Goal: Information Seeking & Learning: Learn about a topic

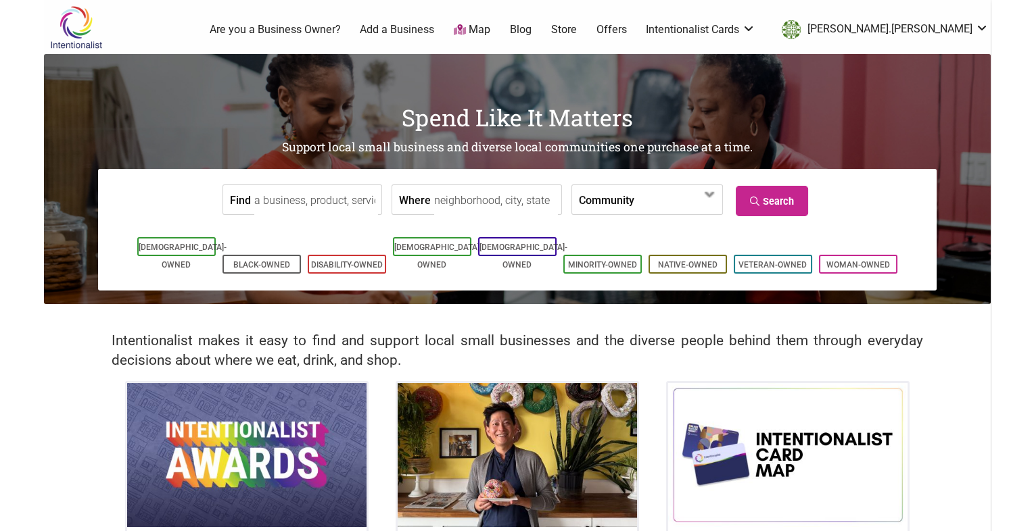
click at [468, 215] on input "Where" at bounding box center [496, 200] width 124 height 30
type input "Seattle, WA, USA"
click at [670, 206] on span at bounding box center [673, 200] width 58 height 23
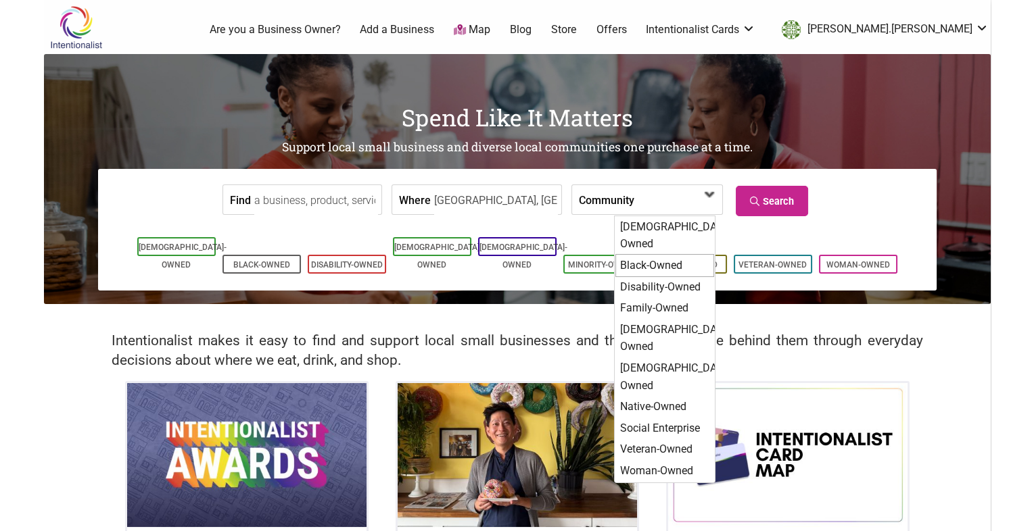
click at [673, 254] on div "Black-Owned" at bounding box center [664, 265] width 99 height 23
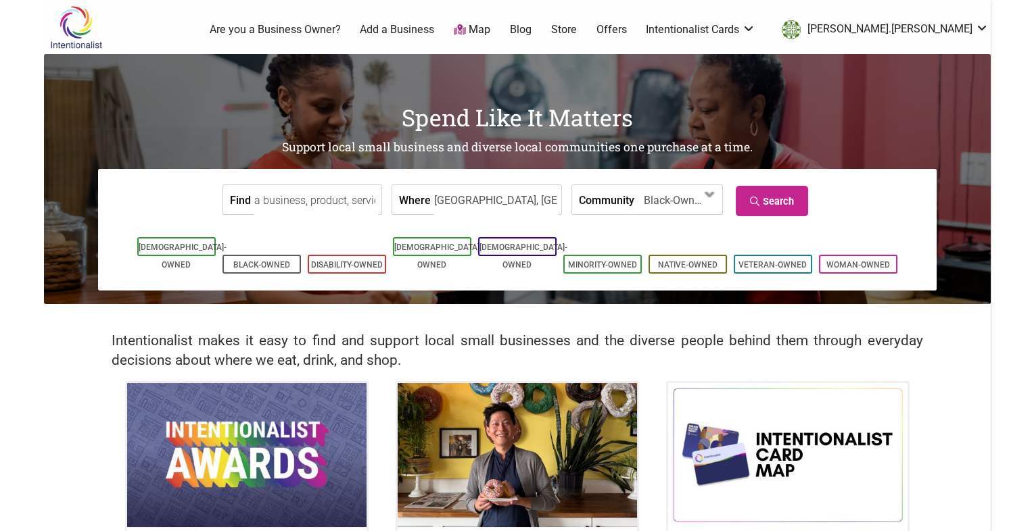
click at [758, 218] on form "Find Where Seattle, WA, USA Community Asian-Owned Black-Owned Disability-Owned …" at bounding box center [517, 199] width 818 height 41
click at [753, 193] on link "Search" at bounding box center [772, 201] width 72 height 30
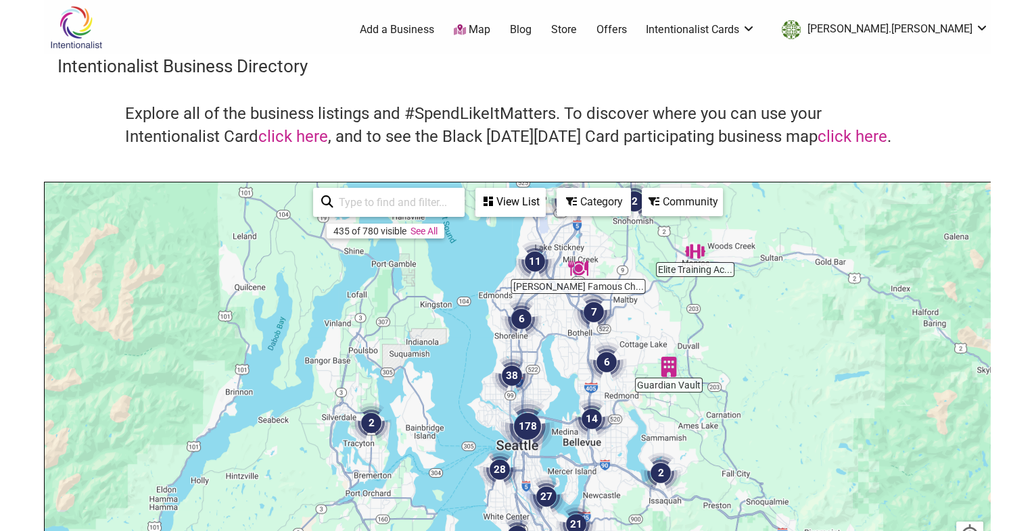
click at [544, 201] on div "Category" at bounding box center [511, 202] width 68 height 26
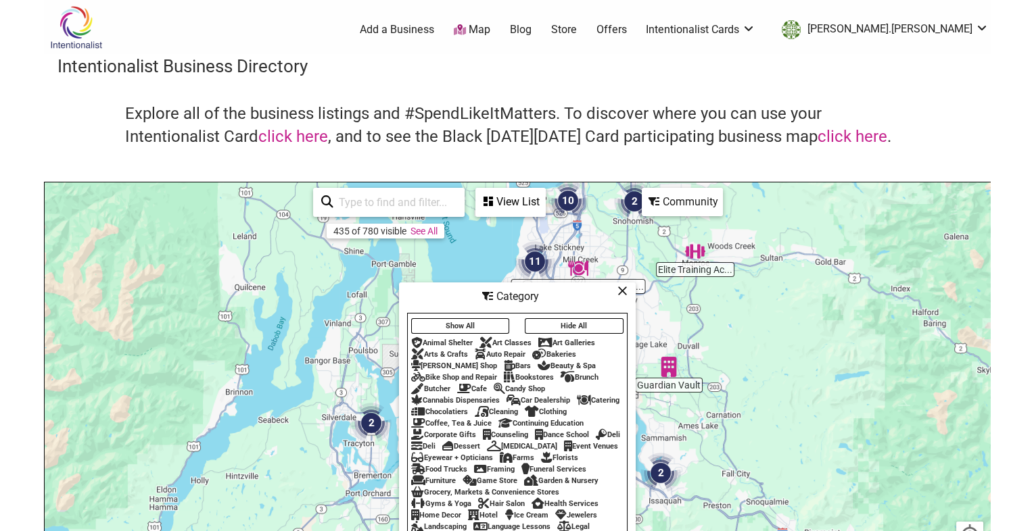
click at [574, 325] on button "Hide All" at bounding box center [574, 326] width 99 height 16
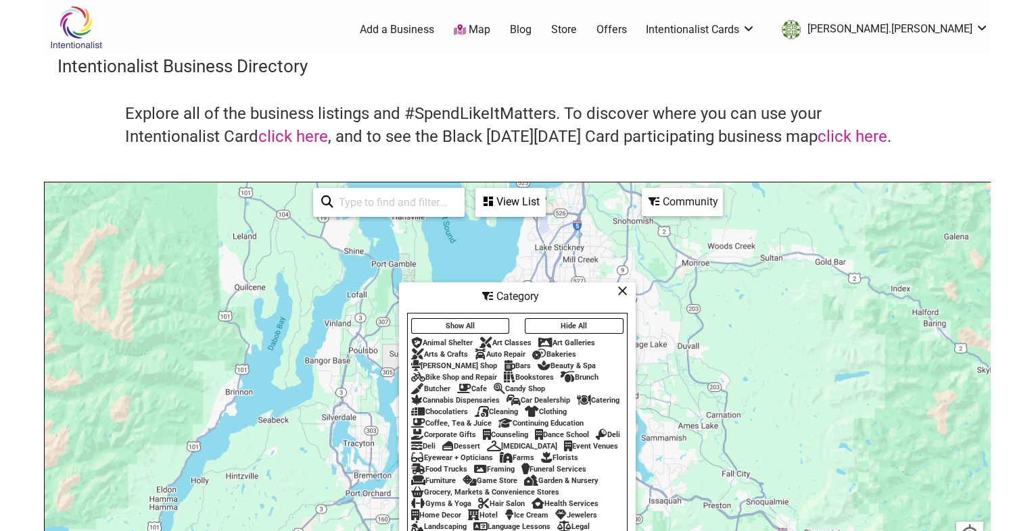
click at [452, 362] on div "Barber Shop" at bounding box center [454, 366] width 86 height 9
click at [538, 362] on div "Beauty & Spa" at bounding box center [567, 366] width 58 height 9
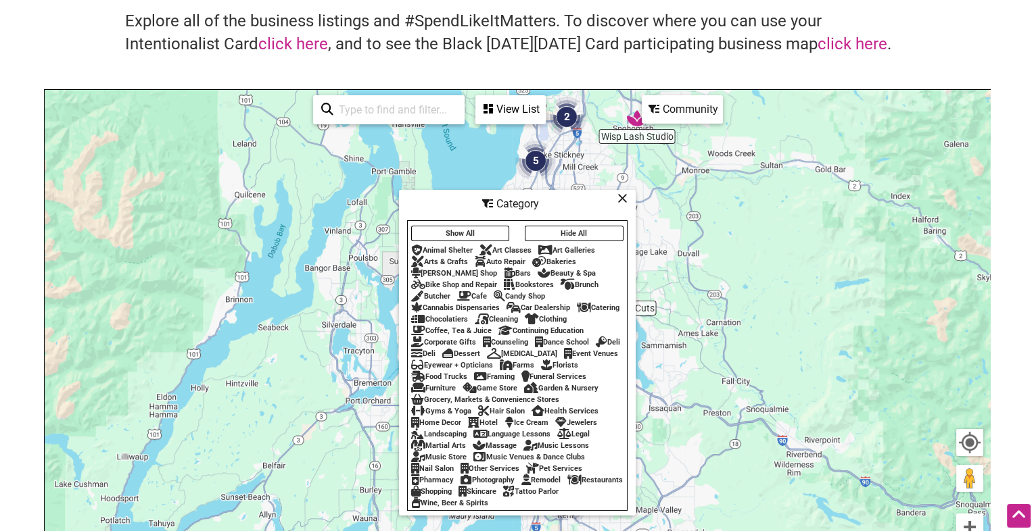
scroll to position [98, 0]
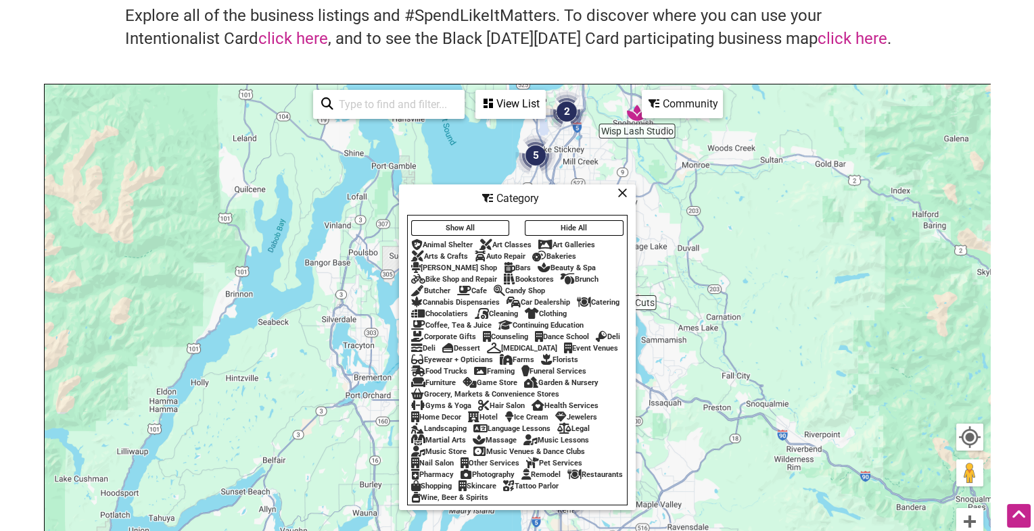
click at [493, 408] on div "Hair Salon" at bounding box center [501, 406] width 47 height 9
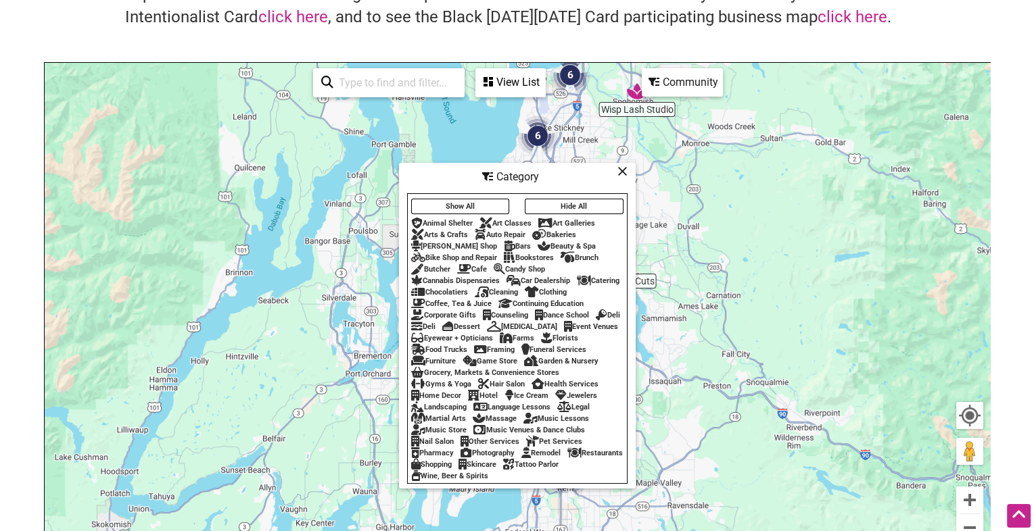
scroll to position [122, 0]
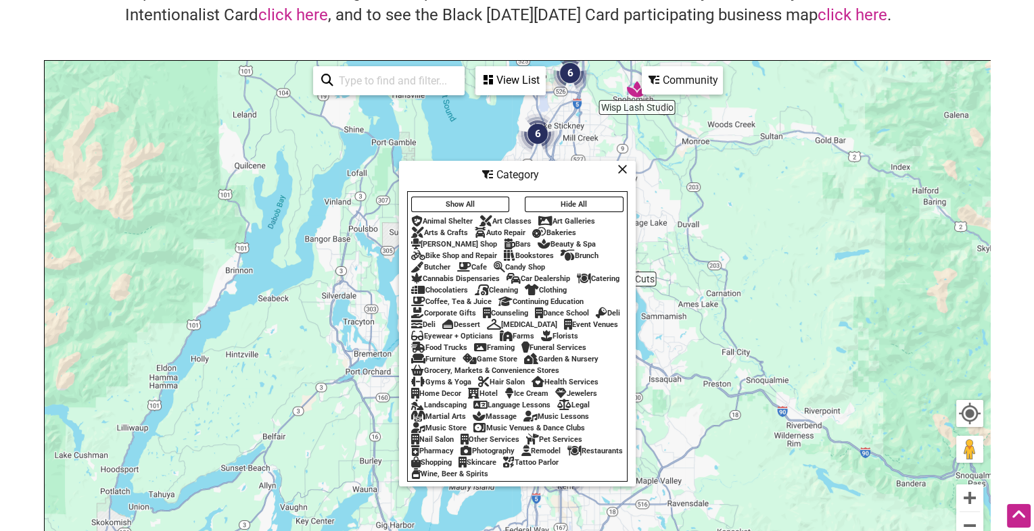
click at [496, 466] on div "Skincare" at bounding box center [477, 462] width 38 height 9
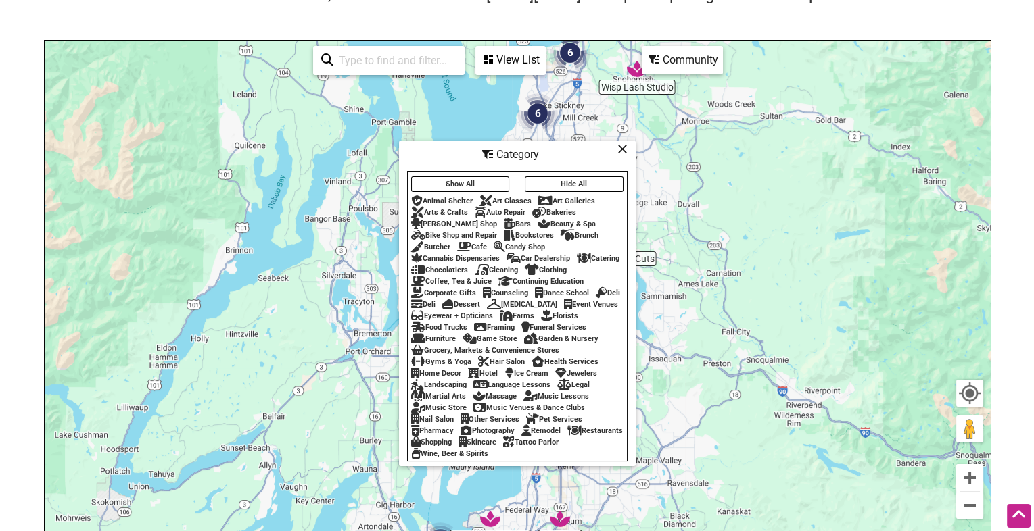
scroll to position [144, 0]
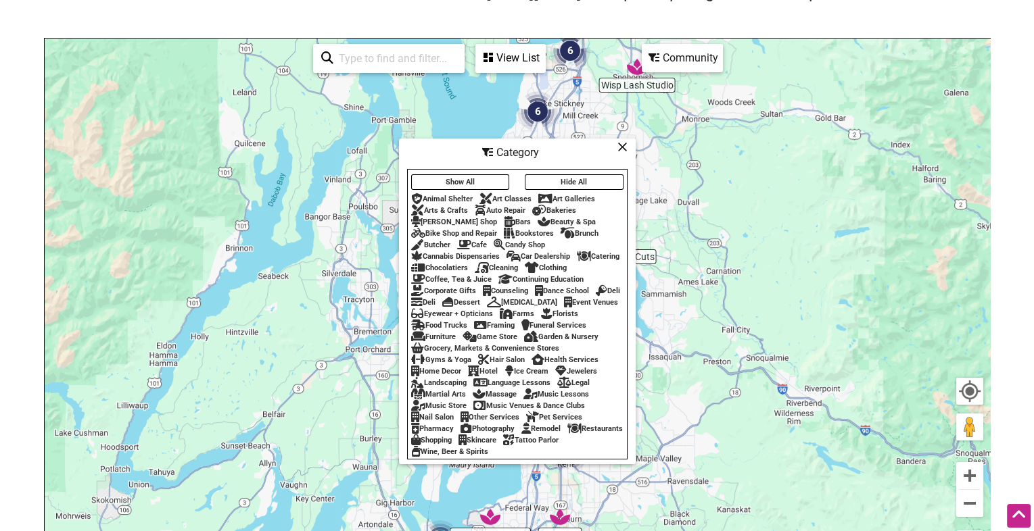
click at [716, 308] on div "To navigate, press the arrow keys." at bounding box center [517, 302] width 945 height 526
click at [628, 146] on div "Category" at bounding box center [517, 153] width 234 height 26
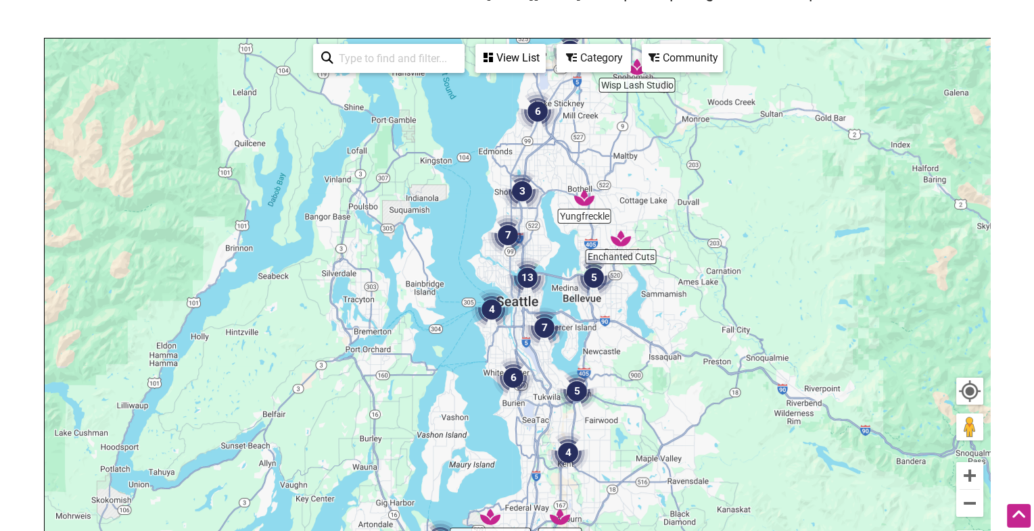
click at [529, 67] on div "View List" at bounding box center [511, 58] width 68 height 26
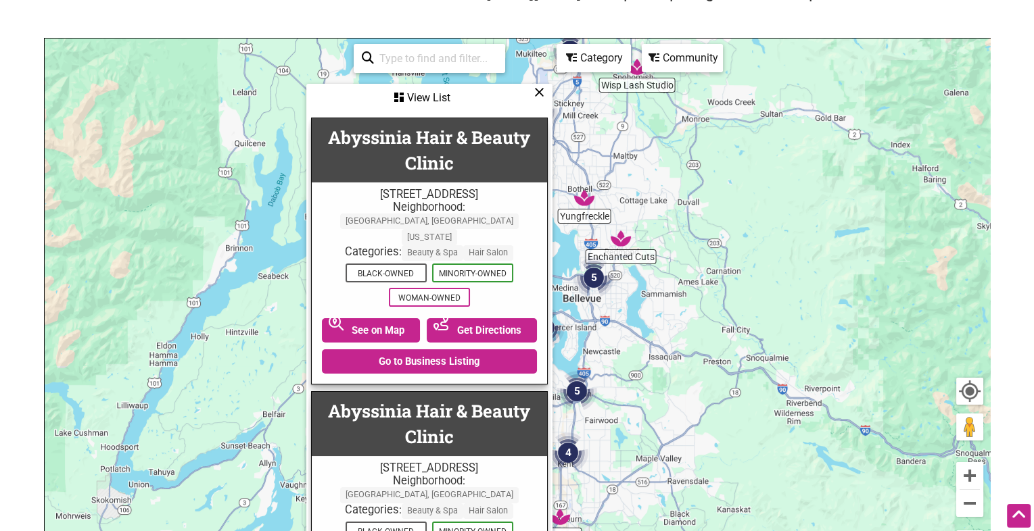
click at [537, 93] on icon at bounding box center [539, 92] width 10 height 1
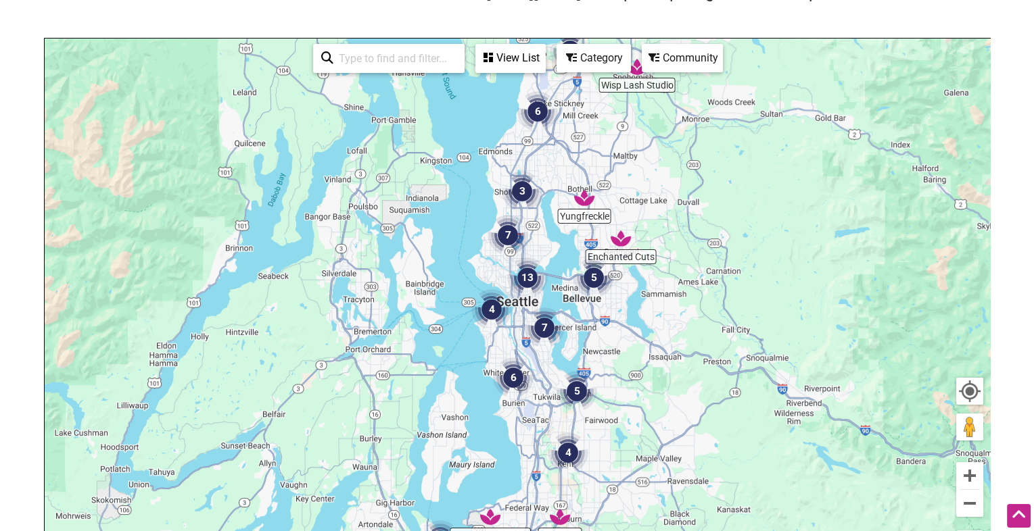
click at [544, 57] on div "Category" at bounding box center [511, 58] width 68 height 26
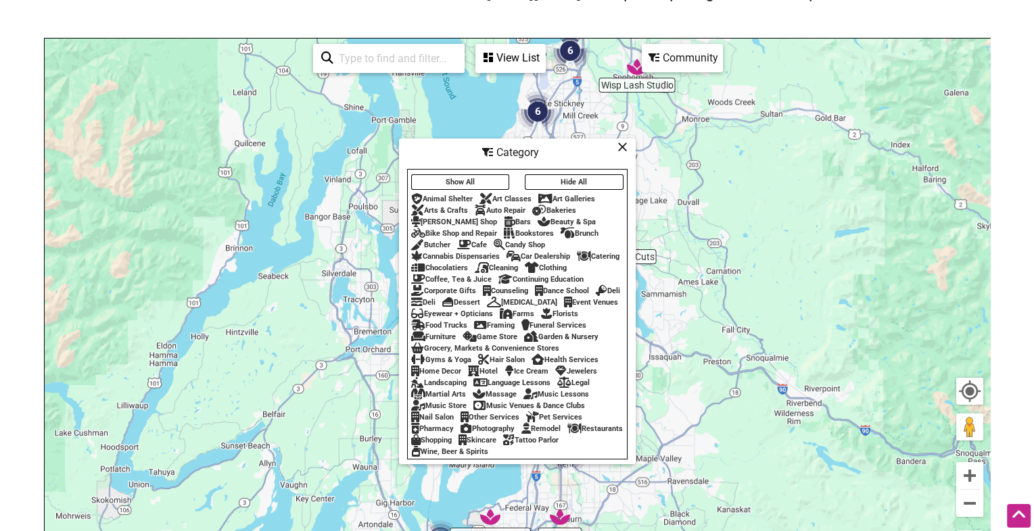
click at [450, 218] on div "Barber Shop" at bounding box center [454, 222] width 86 height 9
click at [496, 364] on div "Hair Salon" at bounding box center [501, 360] width 47 height 9
click at [733, 319] on div "To navigate, press the arrow keys." at bounding box center [517, 302] width 945 height 526
click at [620, 147] on icon at bounding box center [622, 147] width 10 height 1
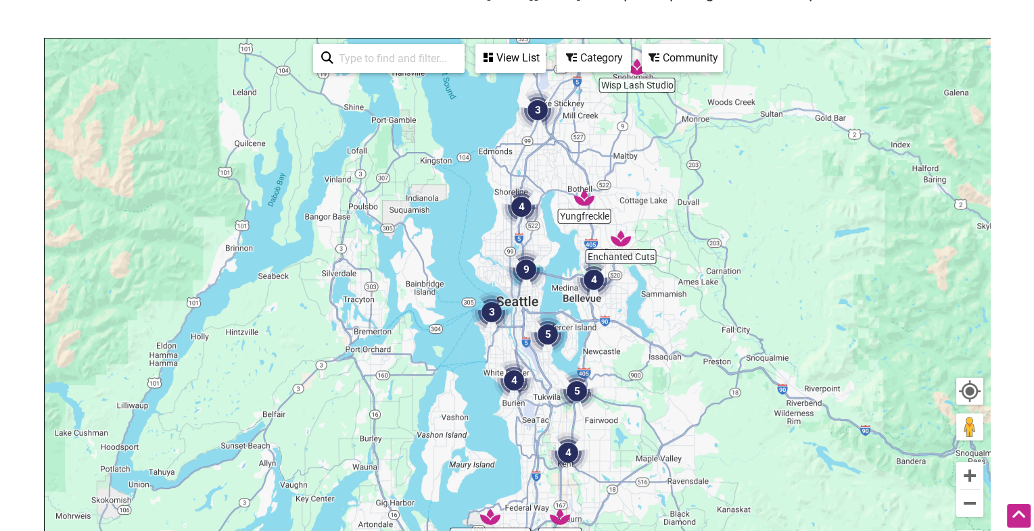
click at [507, 50] on div "View List" at bounding box center [511, 58] width 68 height 26
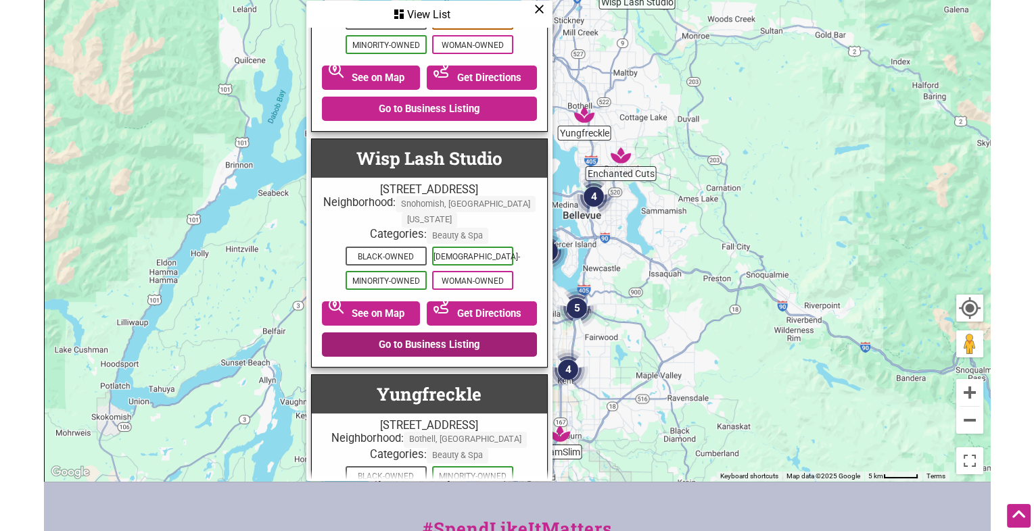
scroll to position [239, 0]
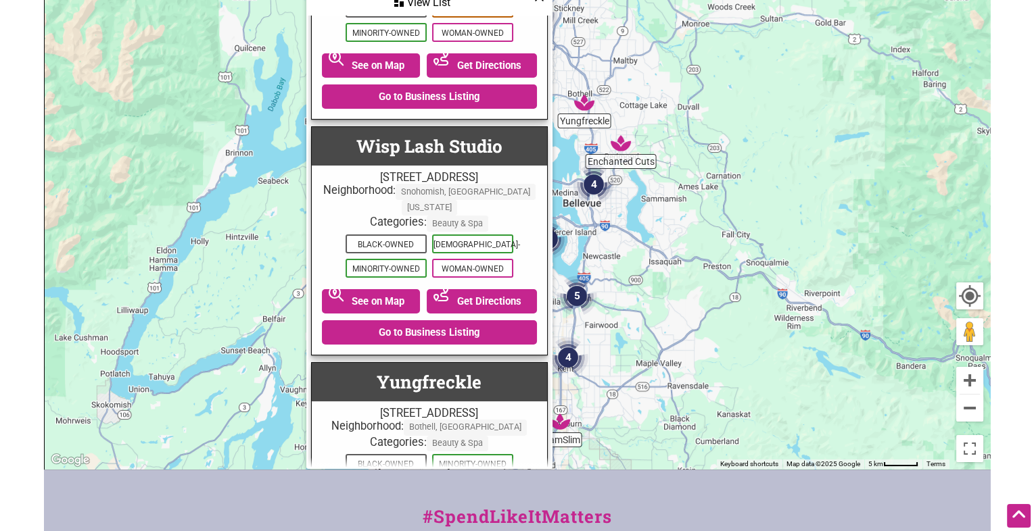
click at [269, 179] on div "To navigate, press the arrow keys." at bounding box center [517, 206] width 945 height 526
click at [882, 407] on div "To navigate, press the arrow keys." at bounding box center [517, 206] width 945 height 526
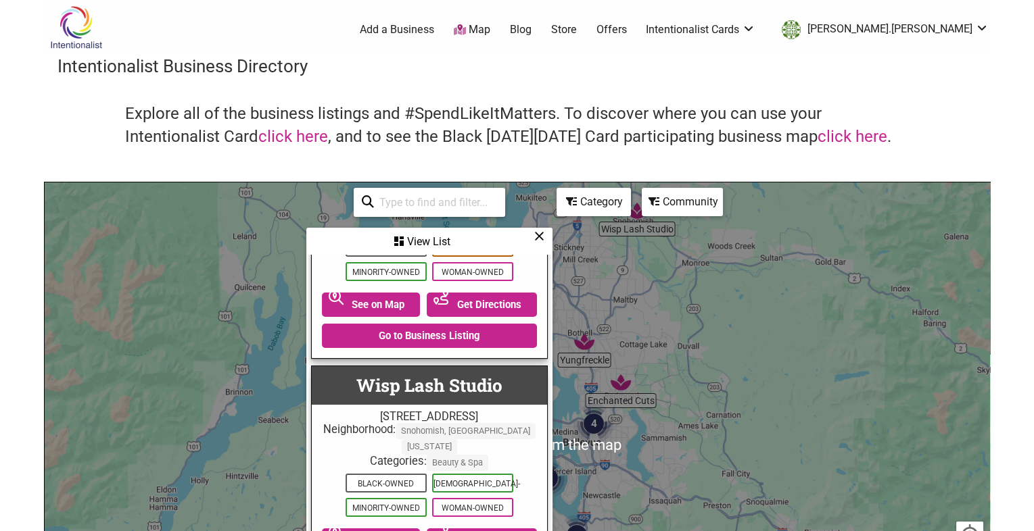
click at [489, 214] on input "search" at bounding box center [435, 202] width 123 height 26
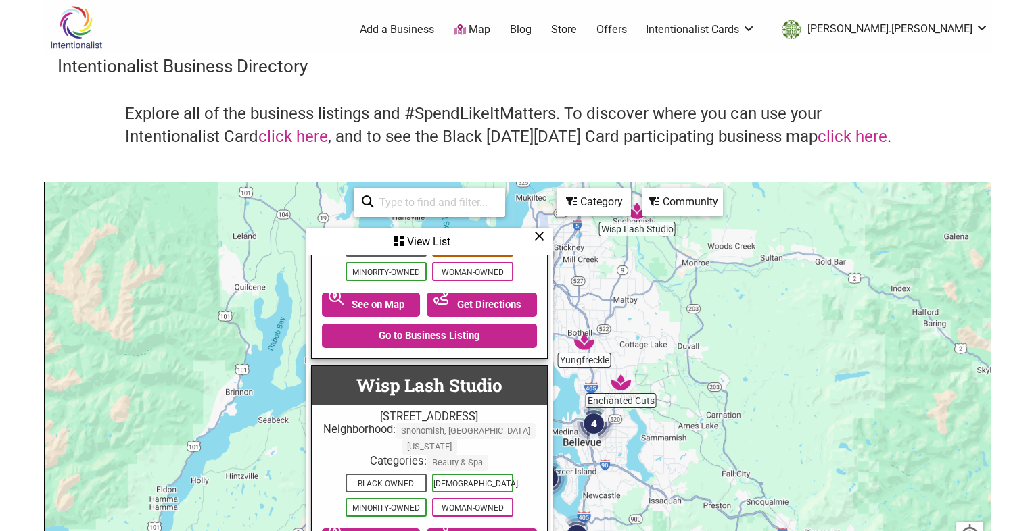
click at [540, 236] on icon at bounding box center [539, 236] width 10 height 1
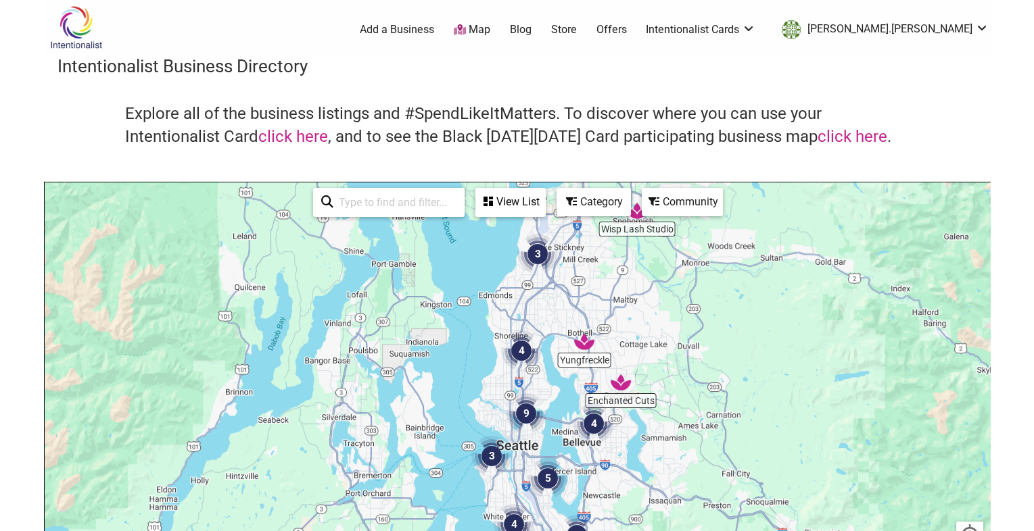
click at [544, 202] on div "Category" at bounding box center [511, 202] width 68 height 26
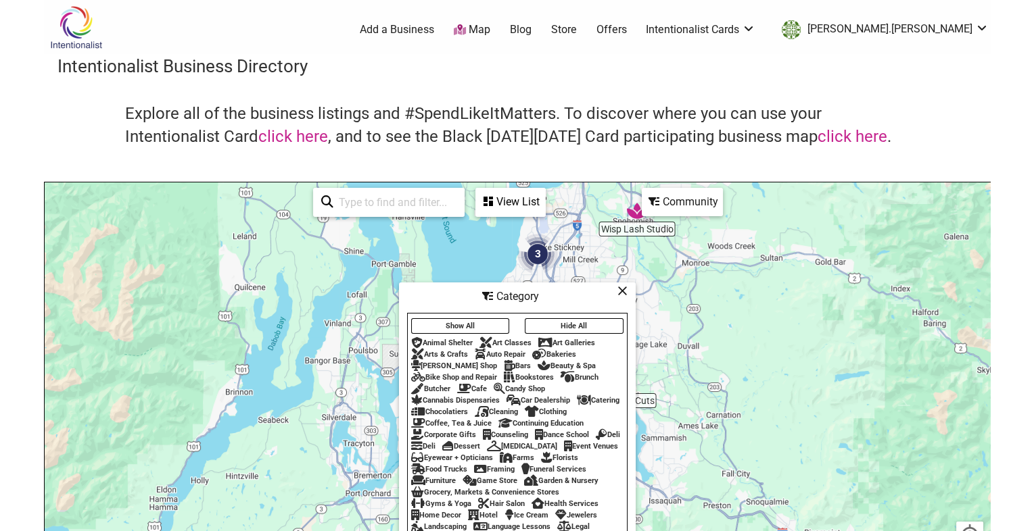
click at [585, 322] on button "Hide All" at bounding box center [574, 326] width 99 height 16
click at [544, 212] on div "Community" at bounding box center [511, 202] width 68 height 26
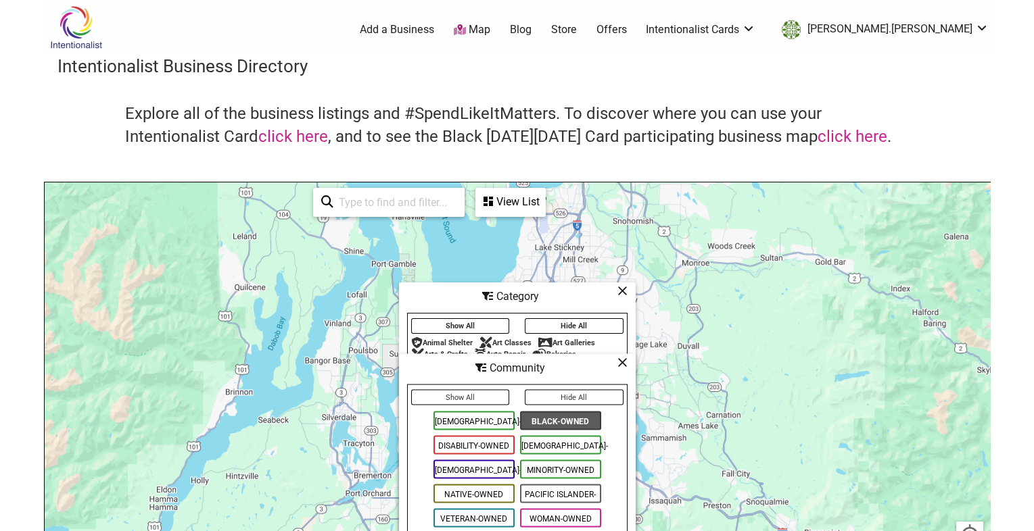
click at [623, 291] on icon at bounding box center [622, 291] width 10 height 1
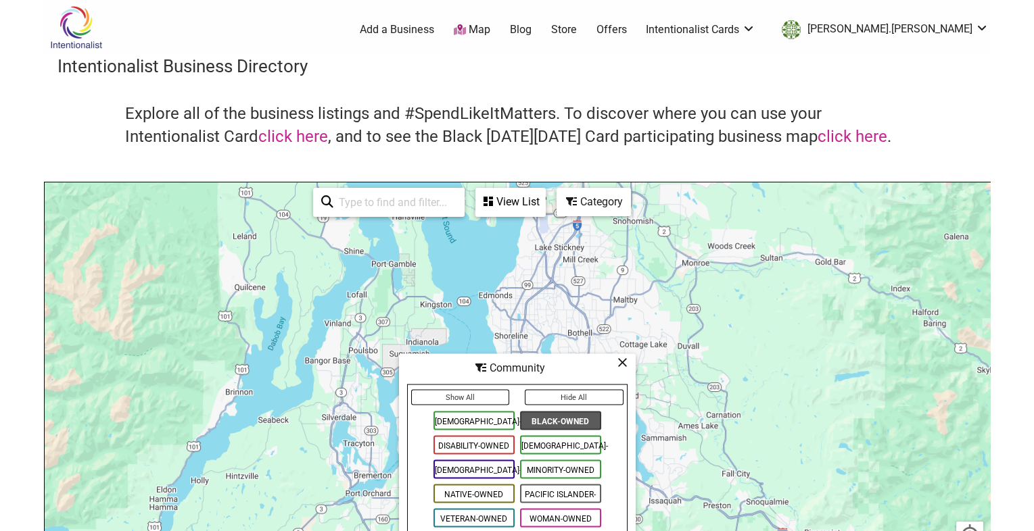
click at [434, 206] on input "search" at bounding box center [394, 202] width 123 height 26
type input "seattle, wa"
click at [544, 206] on div "Category" at bounding box center [511, 202] width 68 height 26
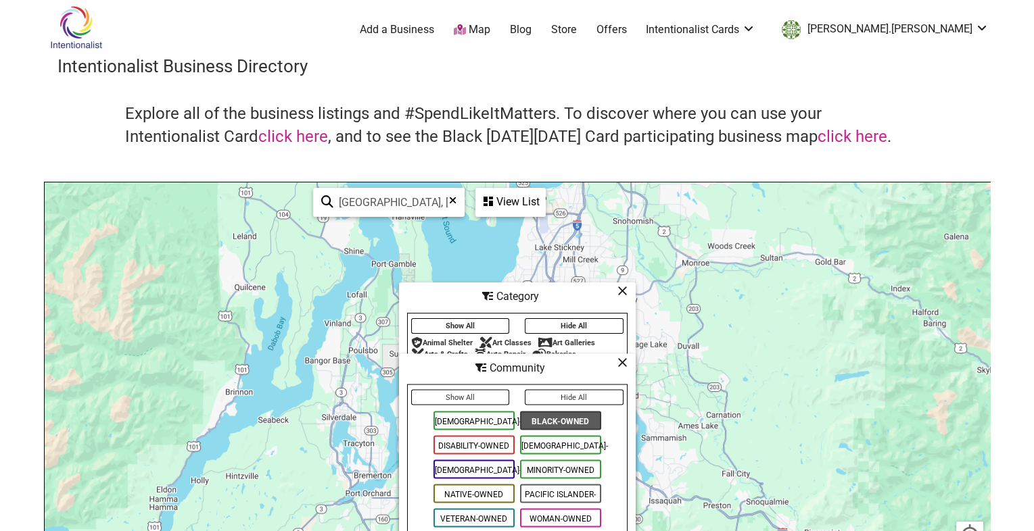
click at [619, 363] on icon at bounding box center [622, 362] width 10 height 1
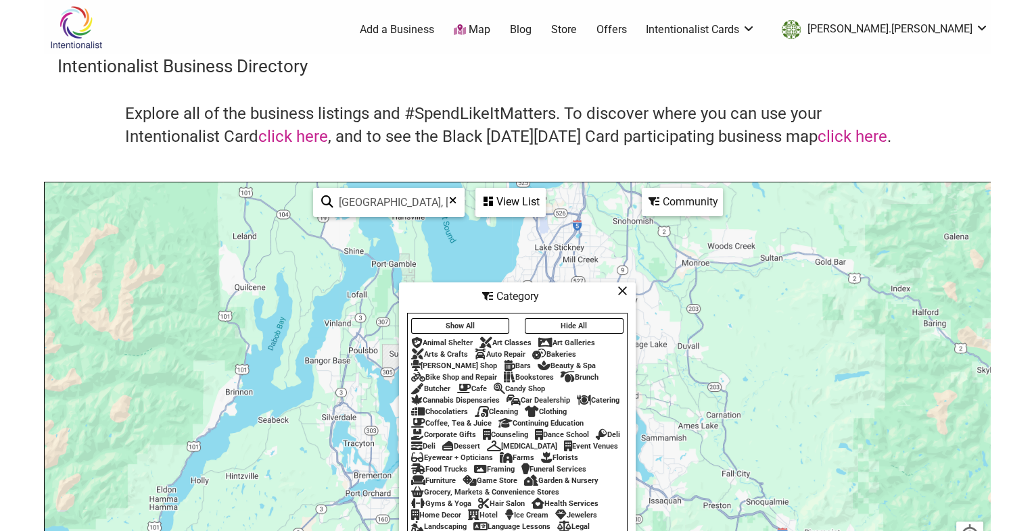
click at [554, 362] on div "Beauty & Spa" at bounding box center [567, 366] width 58 height 9
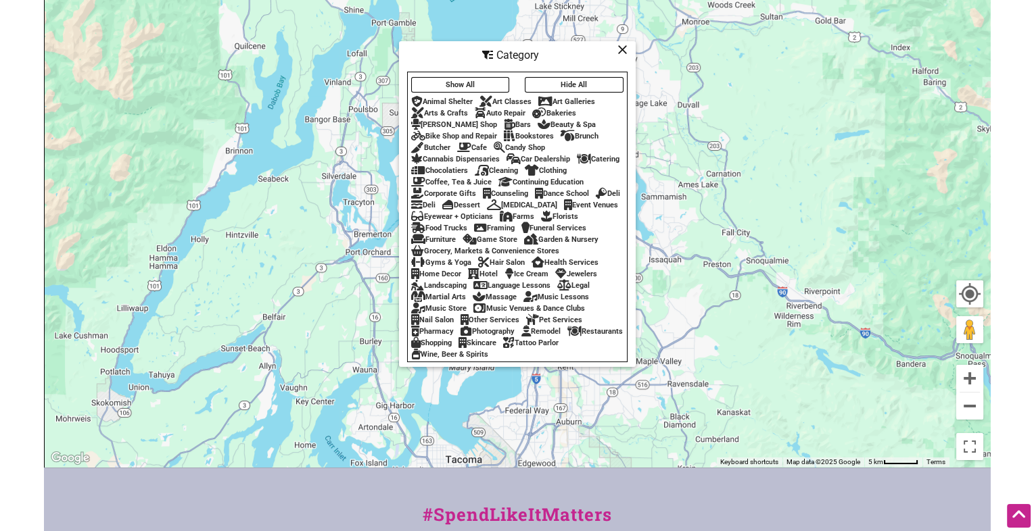
scroll to position [247, 0]
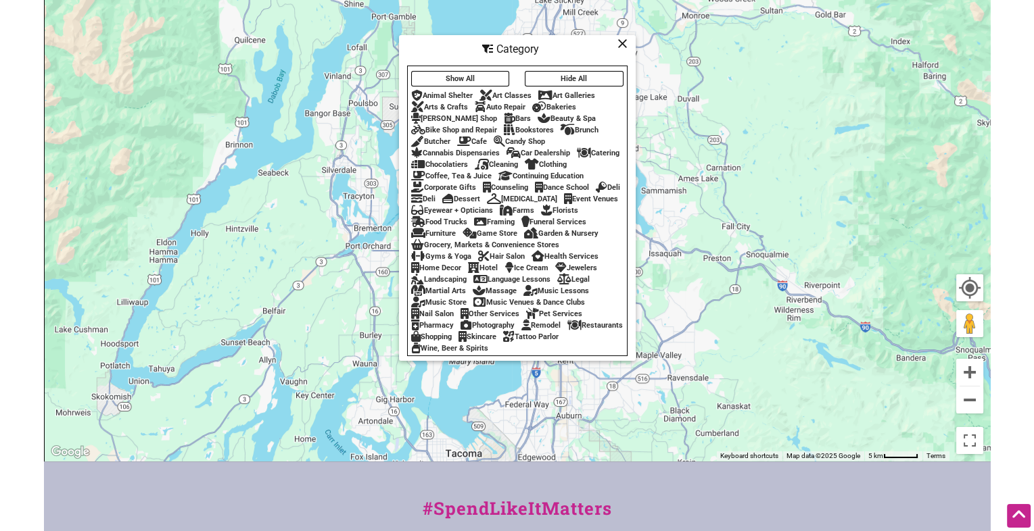
click at [496, 339] on div "Skincare" at bounding box center [477, 337] width 38 height 9
click at [502, 261] on div "Hair Salon" at bounding box center [501, 256] width 47 height 9
click at [619, 43] on icon at bounding box center [622, 43] width 10 height 1
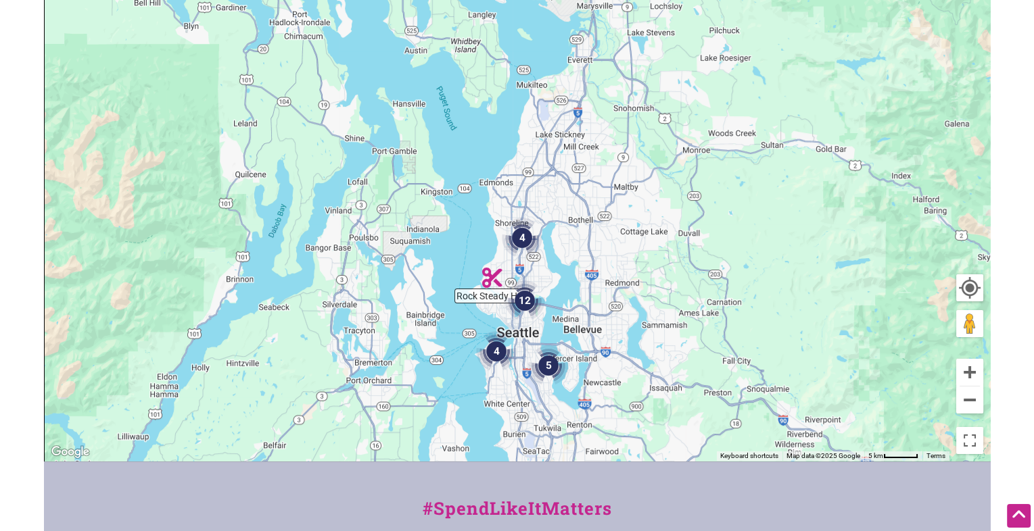
drag, startPoint x: 607, startPoint y: 100, endPoint x: 607, endPoint y: 237, distance: 136.6
click at [607, 237] on div "To navigate, press the arrow keys." at bounding box center [517, 198] width 945 height 526
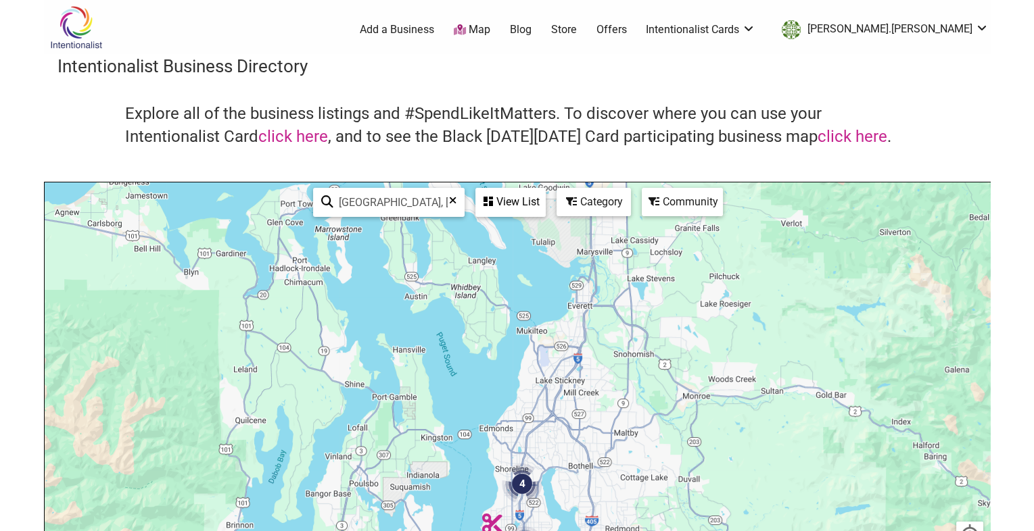
click at [516, 202] on div "View List" at bounding box center [511, 202] width 68 height 26
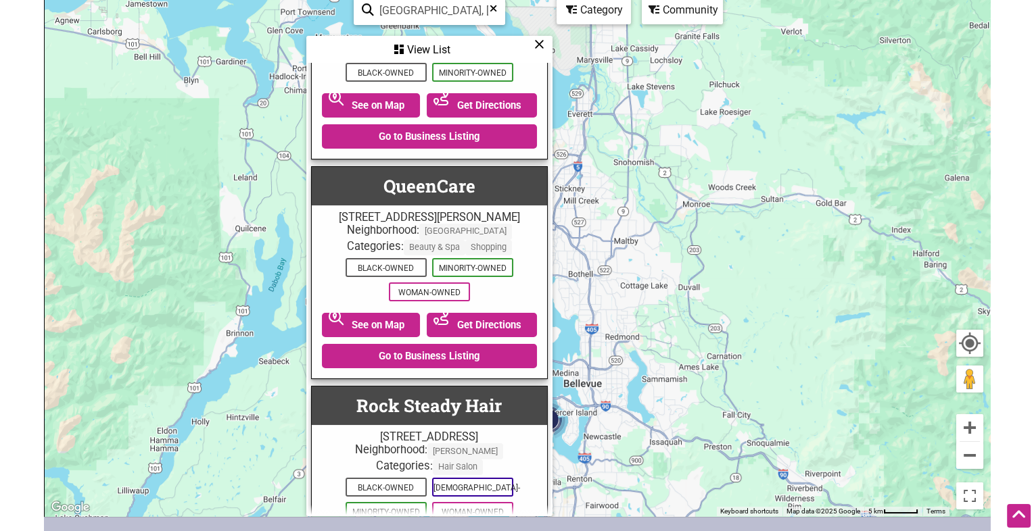
scroll to position [3234, 0]
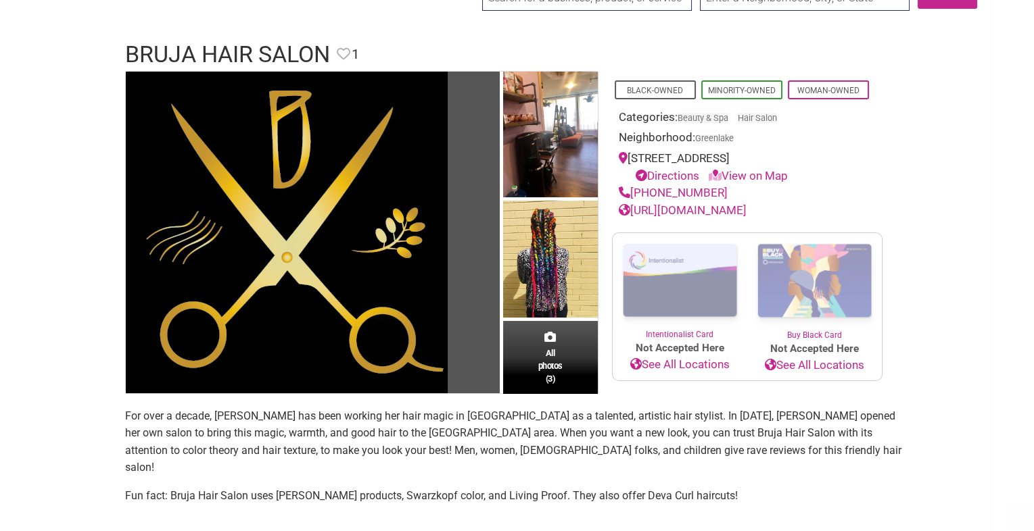
scroll to position [75, 0]
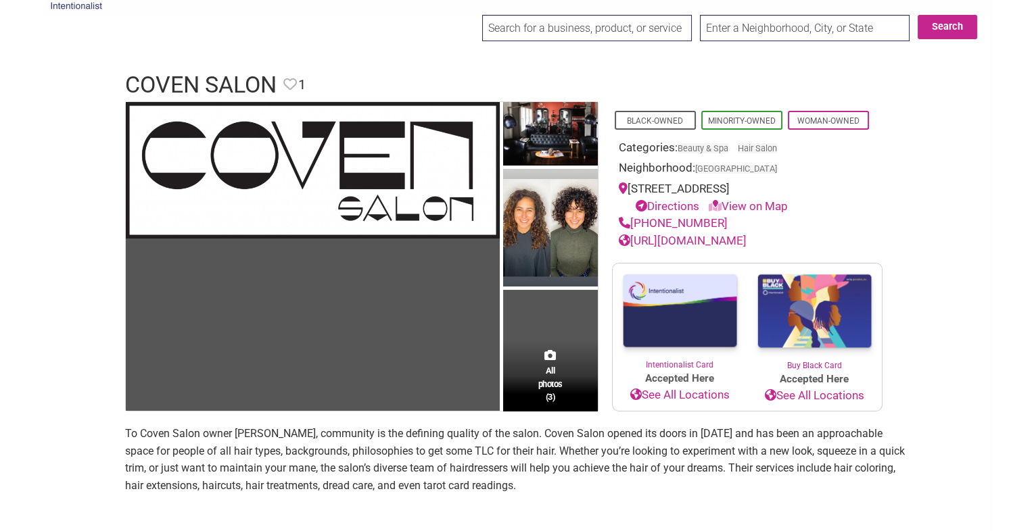
scroll to position [54, 0]
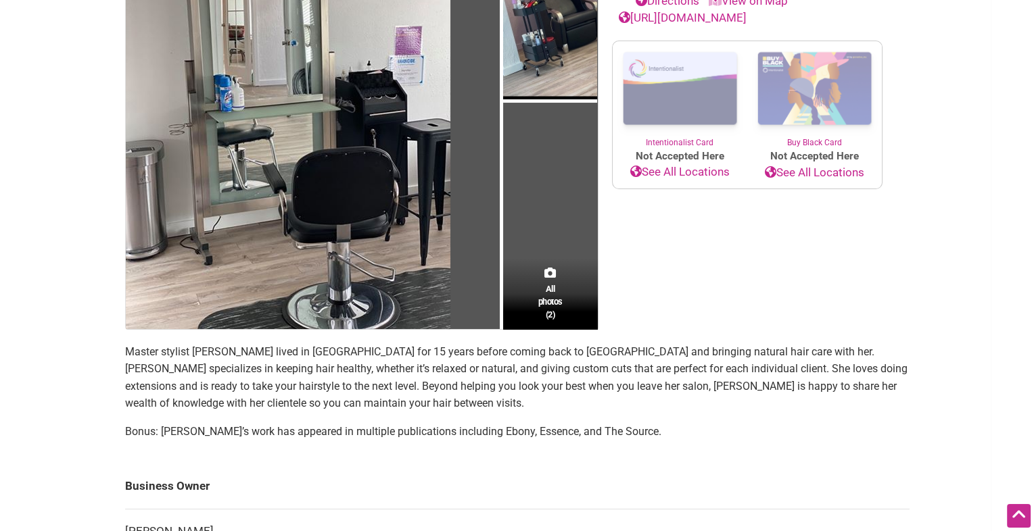
scroll to position [255, 0]
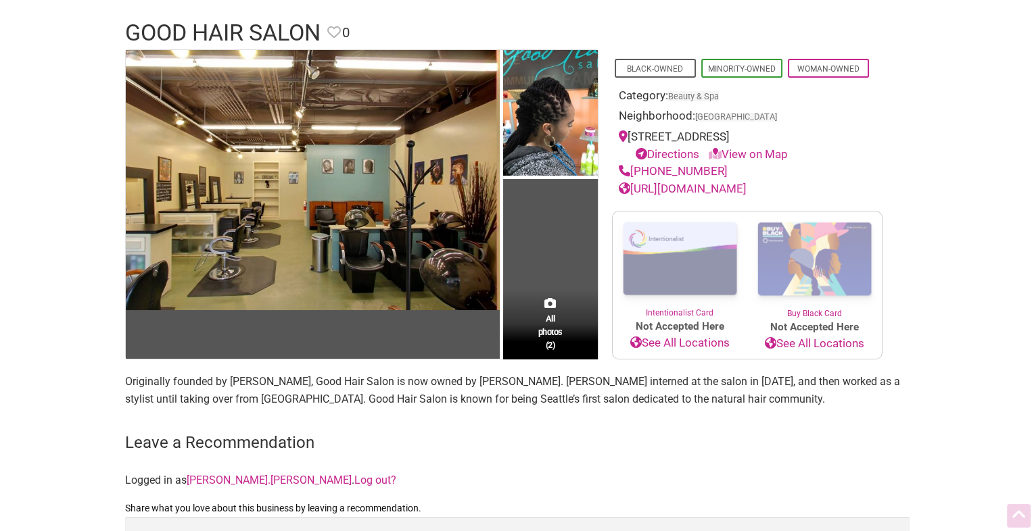
scroll to position [96, 0]
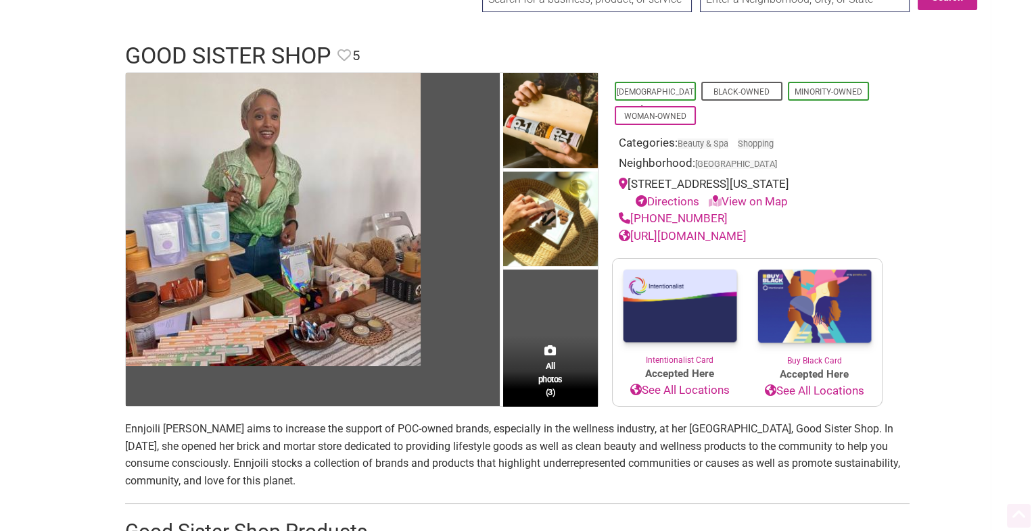
scroll to position [102, 0]
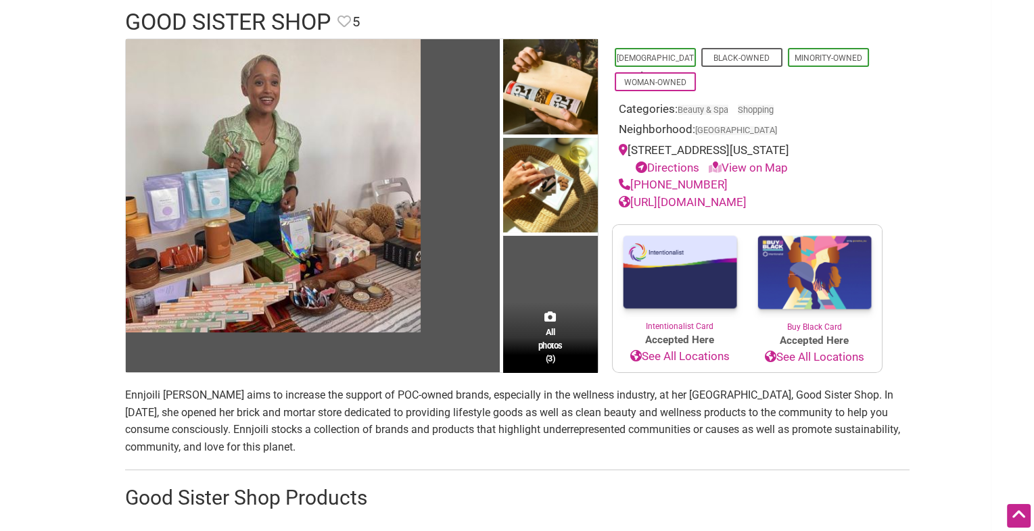
click at [165, 398] on p "Ennjoili [PERSON_NAME] aims to increase the support of POC-owned brands, especi…" at bounding box center [517, 421] width 784 height 69
click at [165, 398] on p "Ennjoili Fleck aims to increase the support of POC-owned brands, especially in …" at bounding box center [517, 421] width 784 height 69
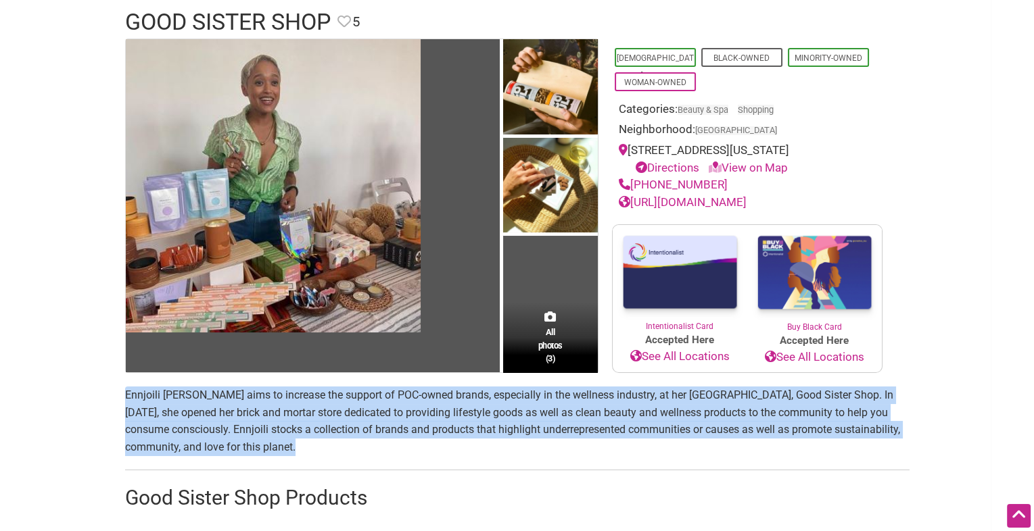
click at [165, 398] on p "Ennjoili Fleck aims to increase the support of POC-owned brands, especially in …" at bounding box center [517, 421] width 784 height 69
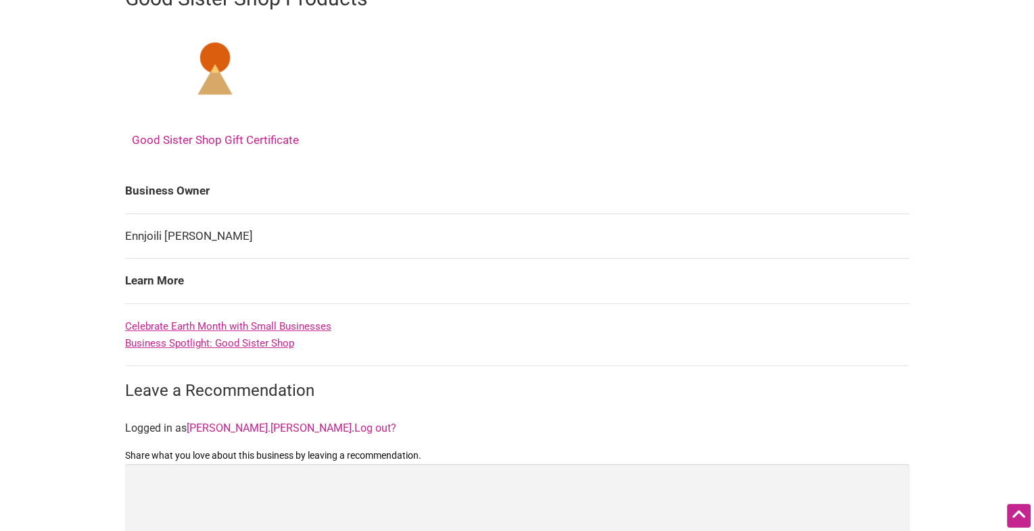
scroll to position [616, 0]
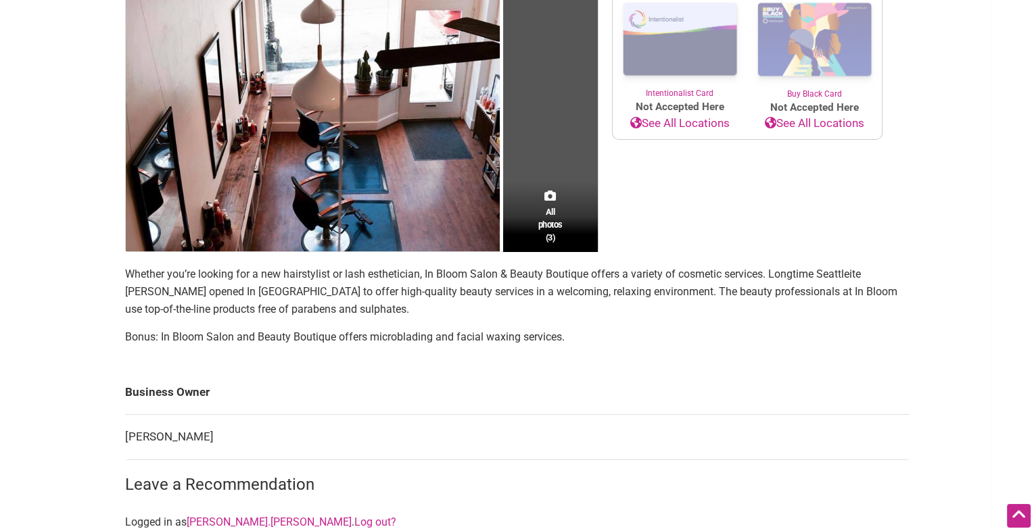
scroll to position [375, 0]
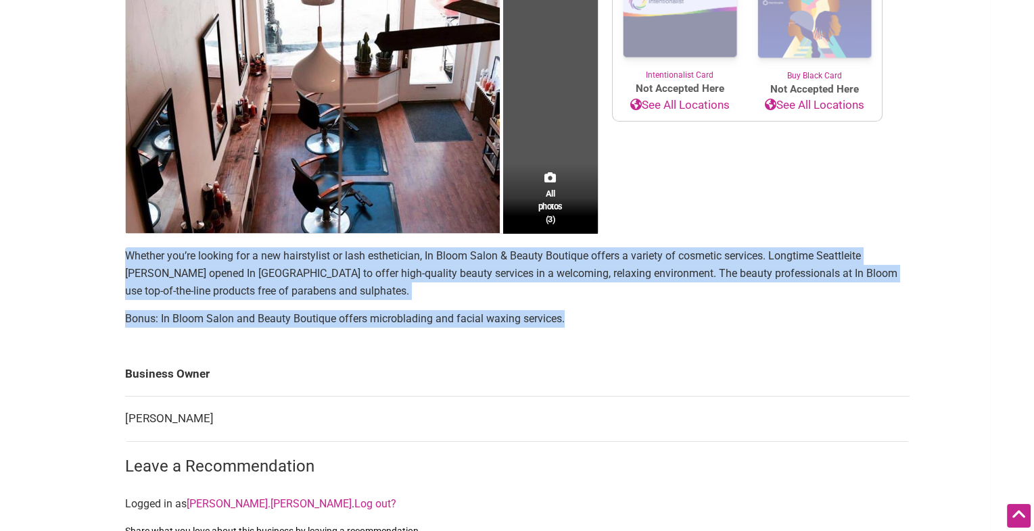
drag, startPoint x: 599, startPoint y: 320, endPoint x: 113, endPoint y: 255, distance: 490.5
click at [113, 255] on div "All photos (3) Black-Owned Minority-Owned Native-Owned Woman-Owned Categories: …" at bounding box center [517, 250] width 811 height 968
copy section "Whether you’re looking for a new hairstylist or lash esthetician, In Bloom Salo…"
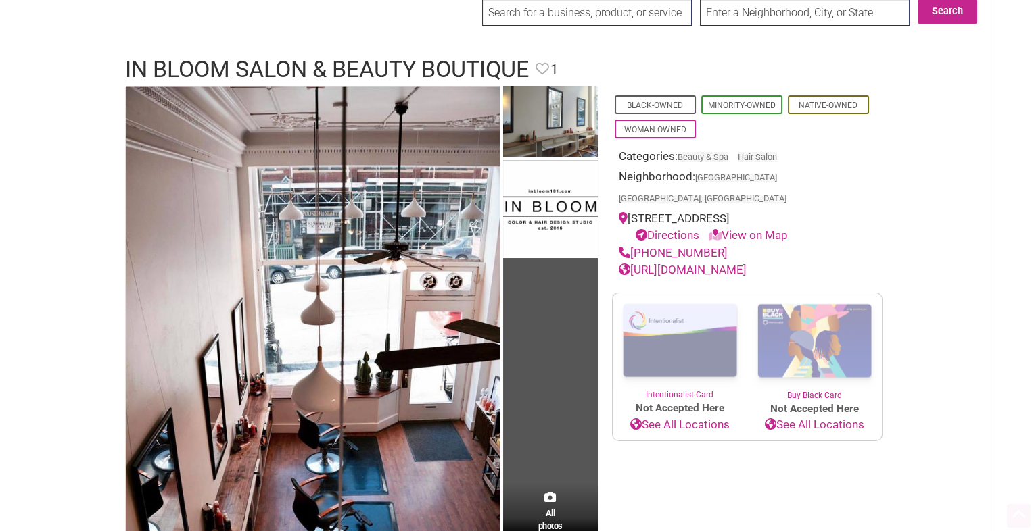
scroll to position [0, 0]
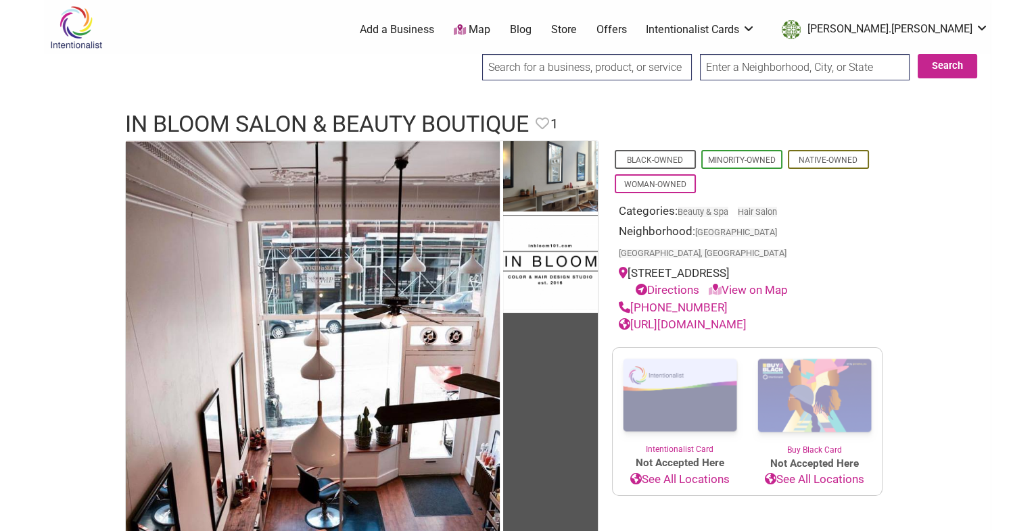
click at [663, 318] on link "http://www.inbloom101.com/" at bounding box center [683, 325] width 128 height 14
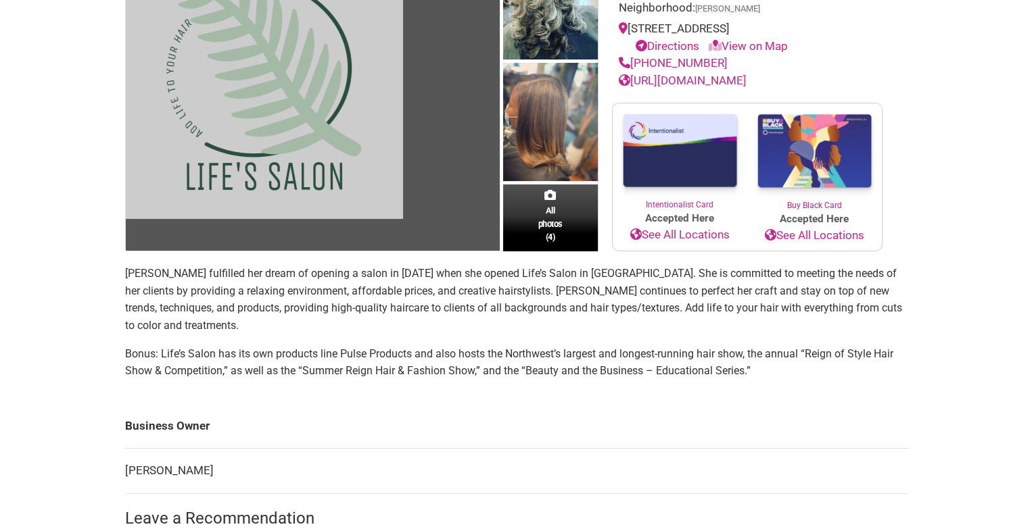
scroll to position [238, 0]
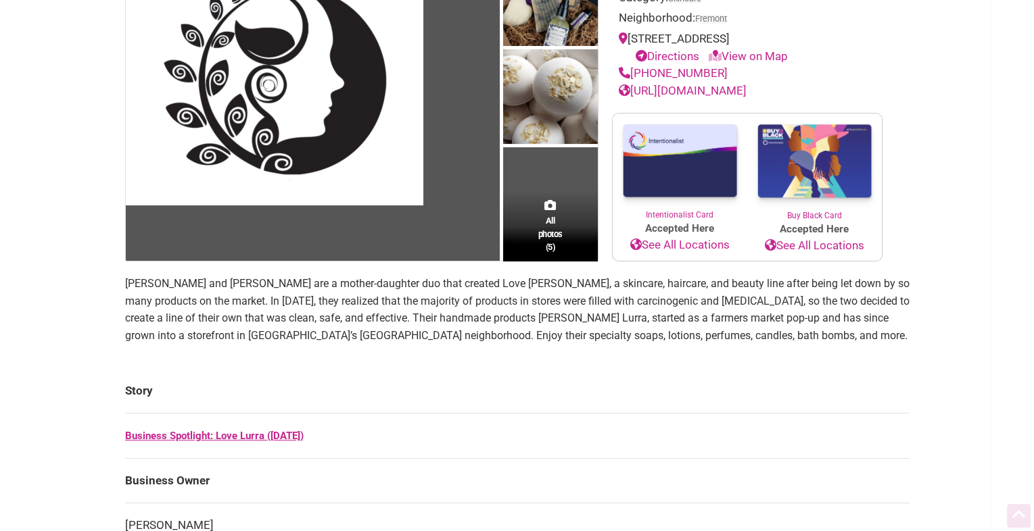
scroll to position [190, 0]
click at [253, 299] on p "Karla and Mesha Lockett are a mother-daughter duo that created Love Lurra, a sk…" at bounding box center [517, 309] width 784 height 69
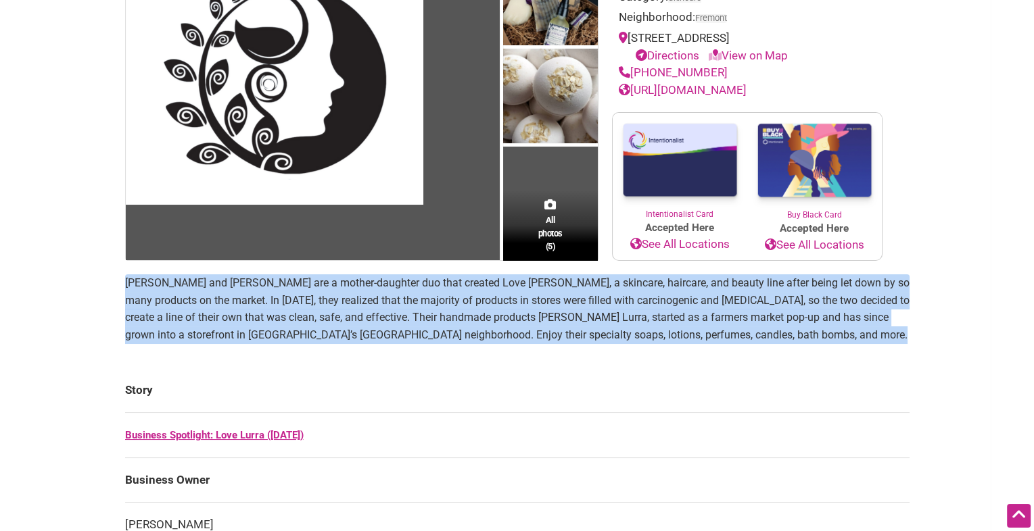
click at [253, 299] on p "Karla and Mesha Lockett are a mother-daughter duo that created Love Lurra, a sk…" at bounding box center [517, 309] width 784 height 69
copy section "Karla and Mesha Lockett are a mother-daughter duo that created Love Lurra, a sk…"
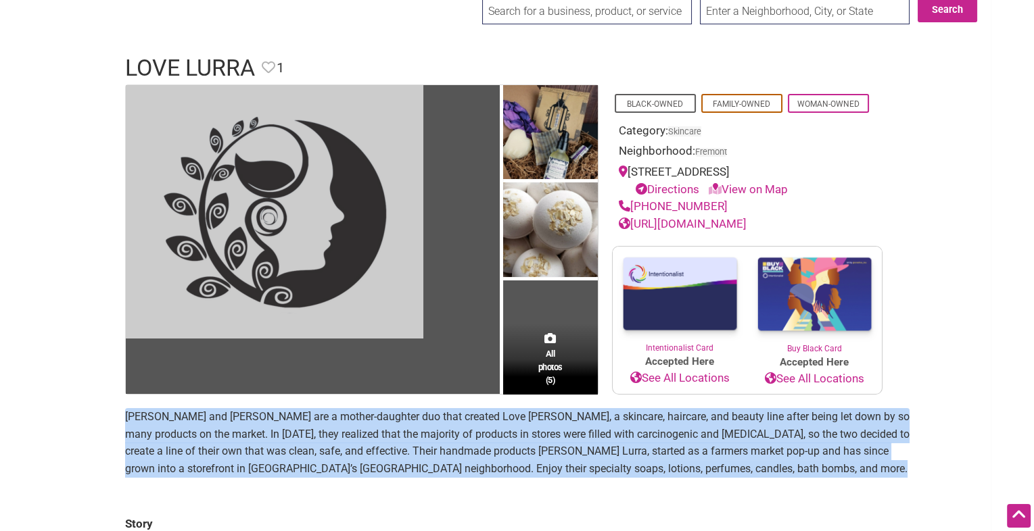
scroll to position [55, 0]
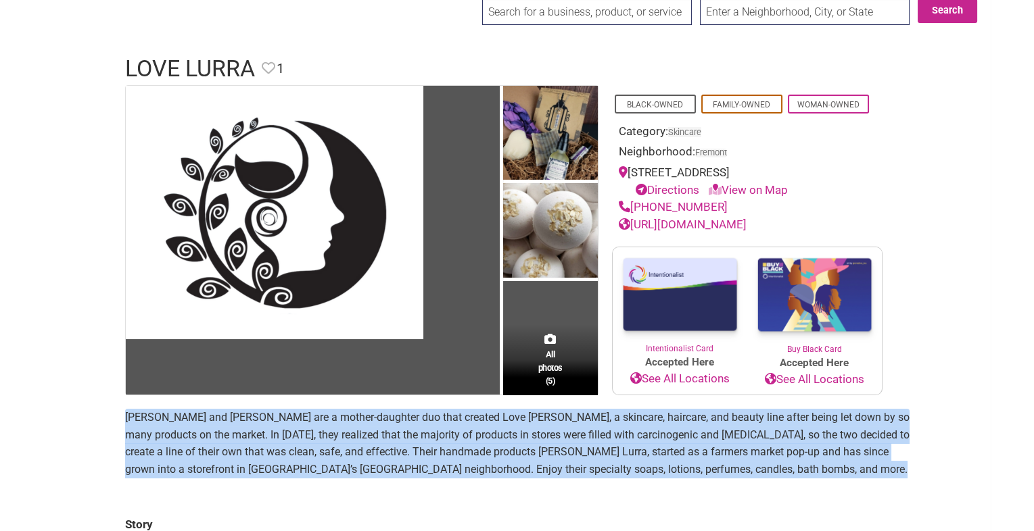
click at [643, 222] on link "https://lovelurra.com/" at bounding box center [683, 225] width 128 height 14
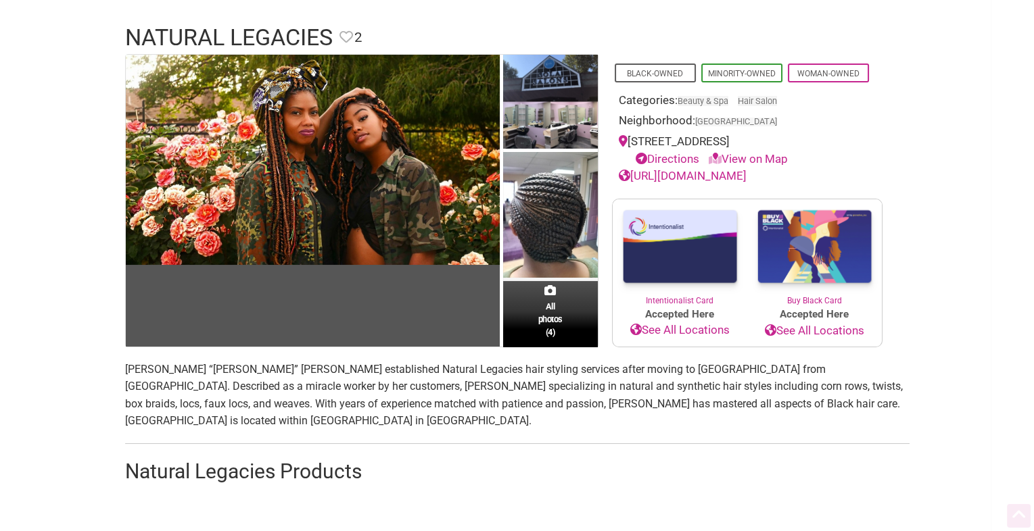
scroll to position [89, 0]
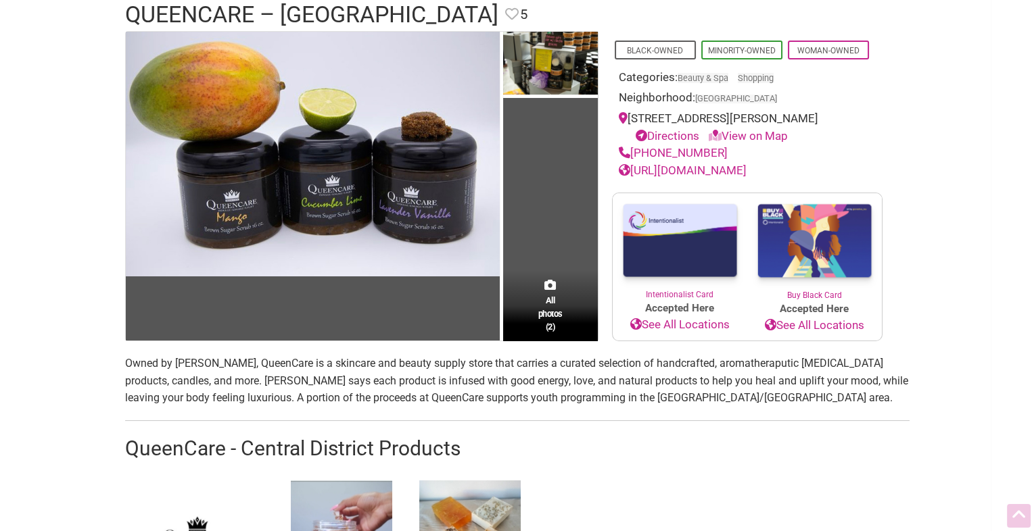
scroll to position [186, 0]
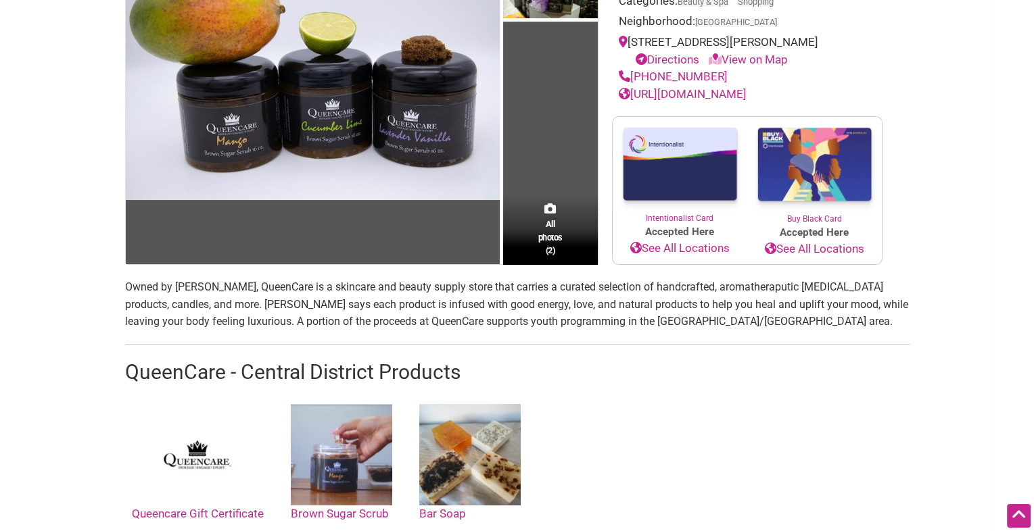
click at [312, 306] on p "Owned by Monika Mathews, QueenCare is a skincare and beauty supply store that c…" at bounding box center [517, 305] width 784 height 52
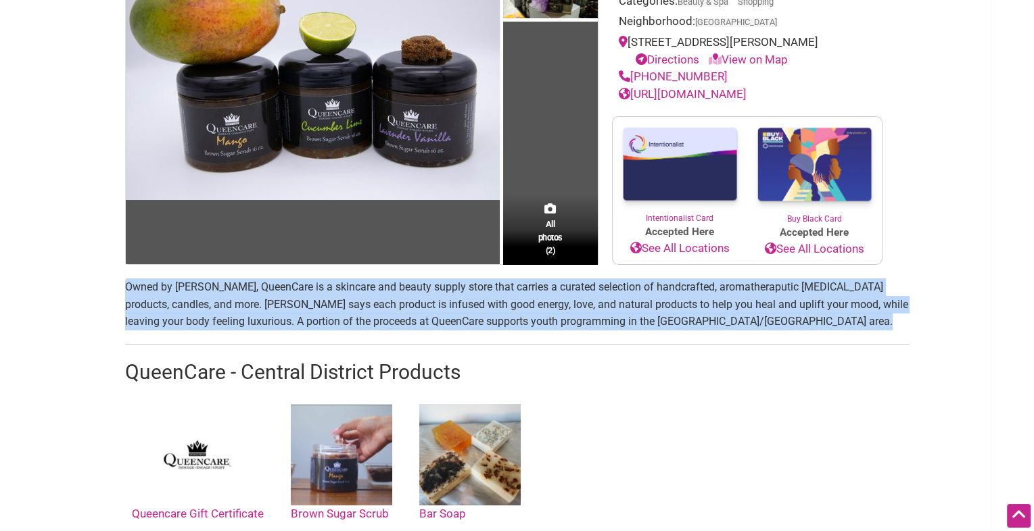
click at [312, 306] on p "Owned by Monika Mathews, QueenCare is a skincare and beauty supply store that c…" at bounding box center [517, 305] width 784 height 52
copy p "Owned by Monika Mathews, QueenCare is a skincare and beauty supply store that c…"
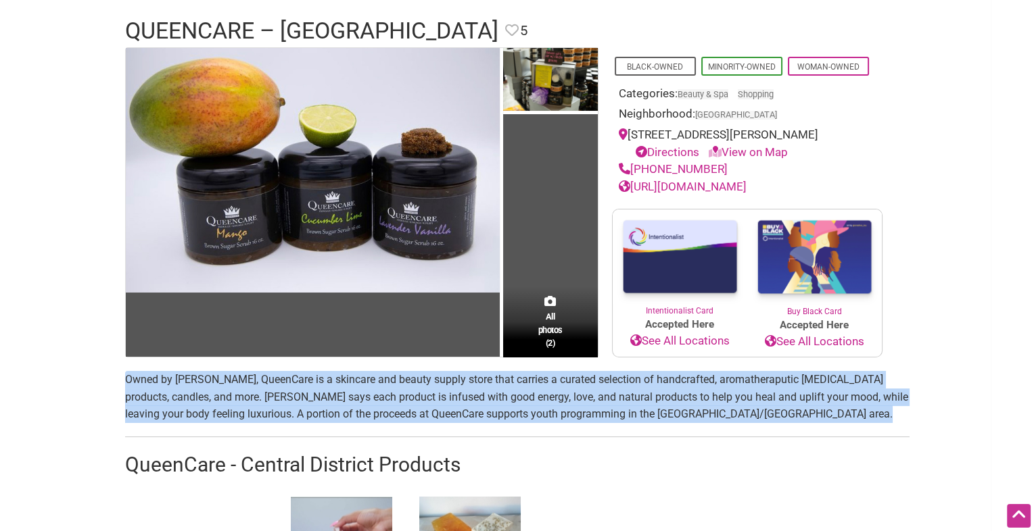
scroll to position [57, 0]
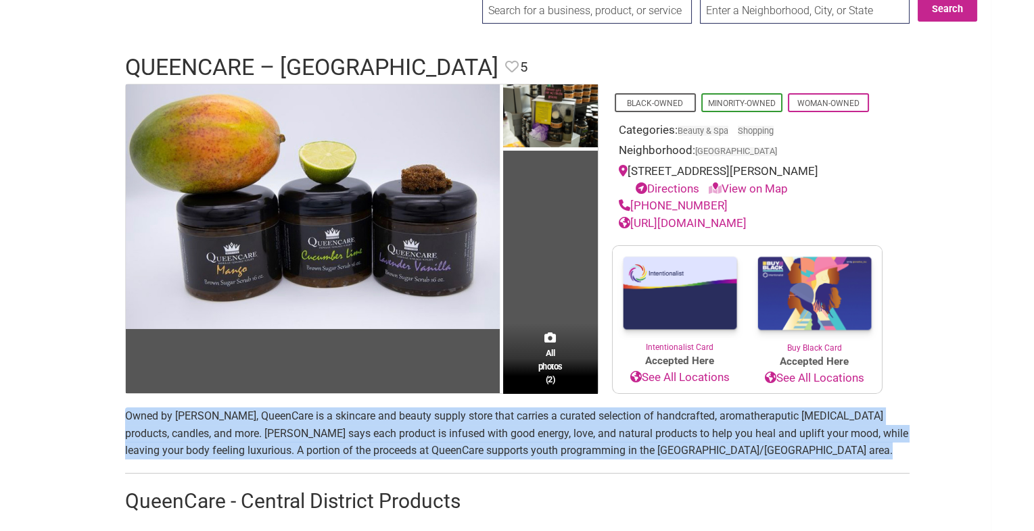
click at [724, 224] on link "http://www.queencareproducts.com/" at bounding box center [683, 223] width 128 height 14
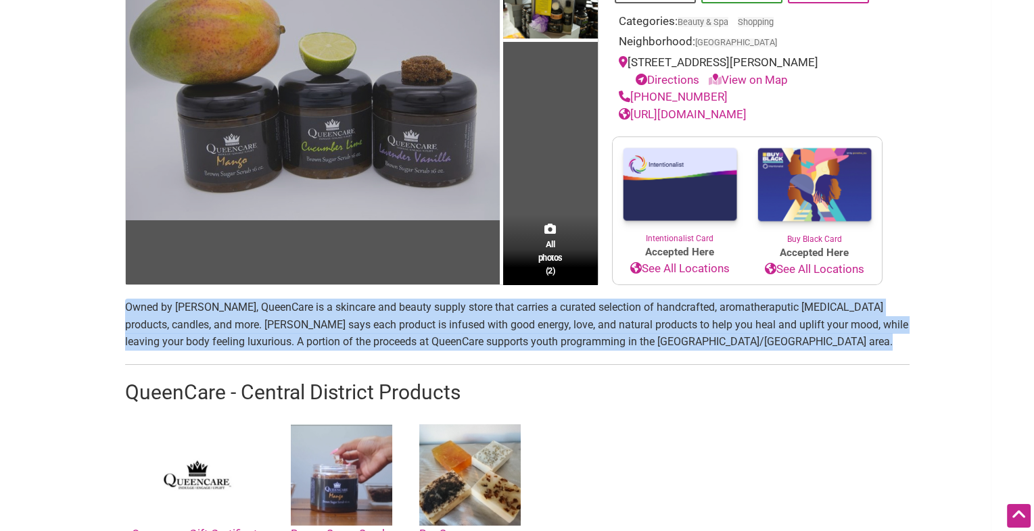
scroll to position [0, 0]
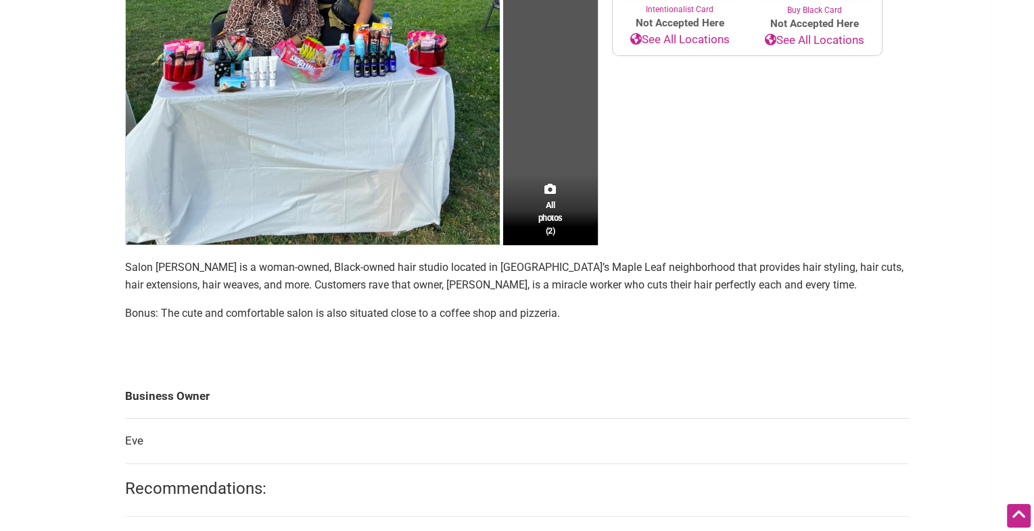
scroll to position [417, 0]
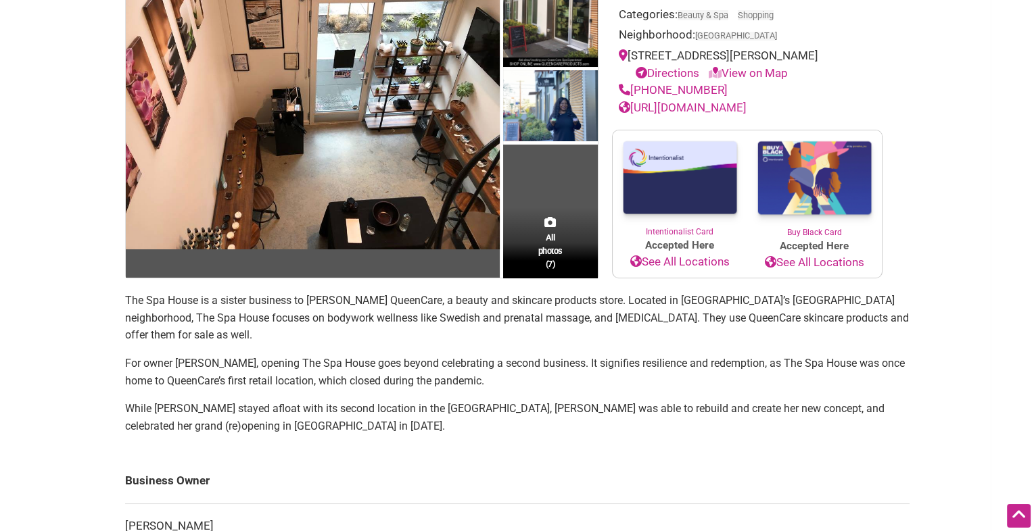
scroll to position [179, 0]
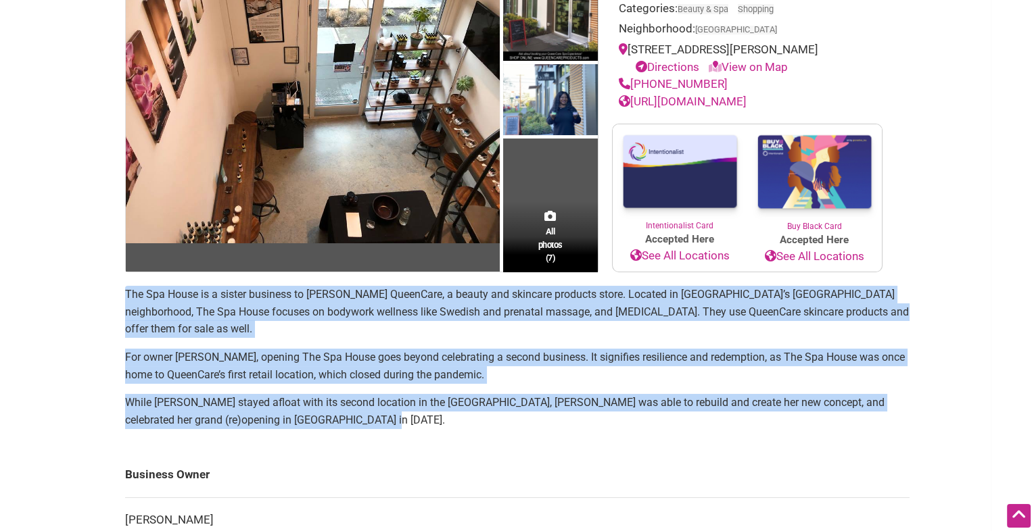
drag, startPoint x: 369, startPoint y: 418, endPoint x: 124, endPoint y: 293, distance: 274.6
click at [125, 293] on section "The Spa House is a sister business to Monika Mathew’s QueenCare, a beauty and s…" at bounding box center [517, 362] width 784 height 153
copy section "The Spa House is a sister business to Monika Mathew’s QueenCare, a beauty and s…"
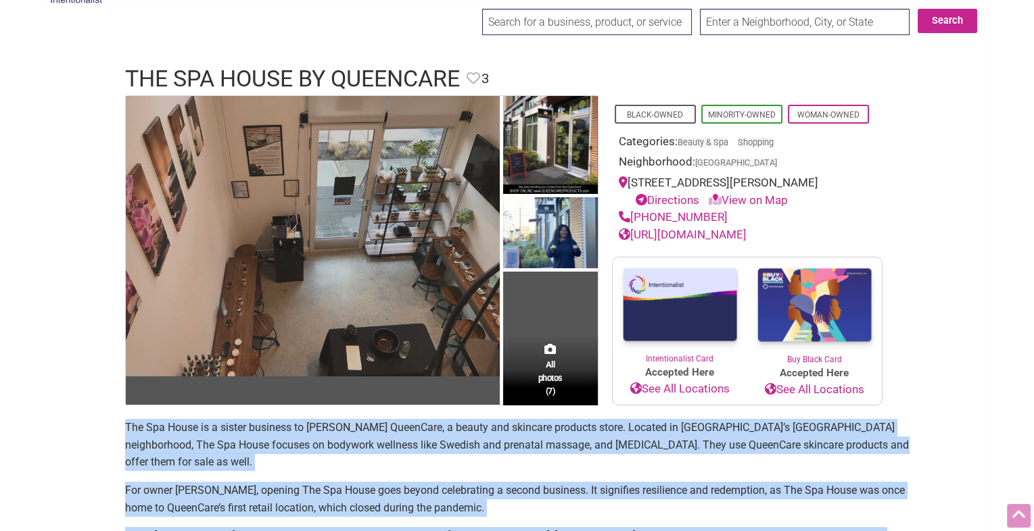
scroll to position [45, 0]
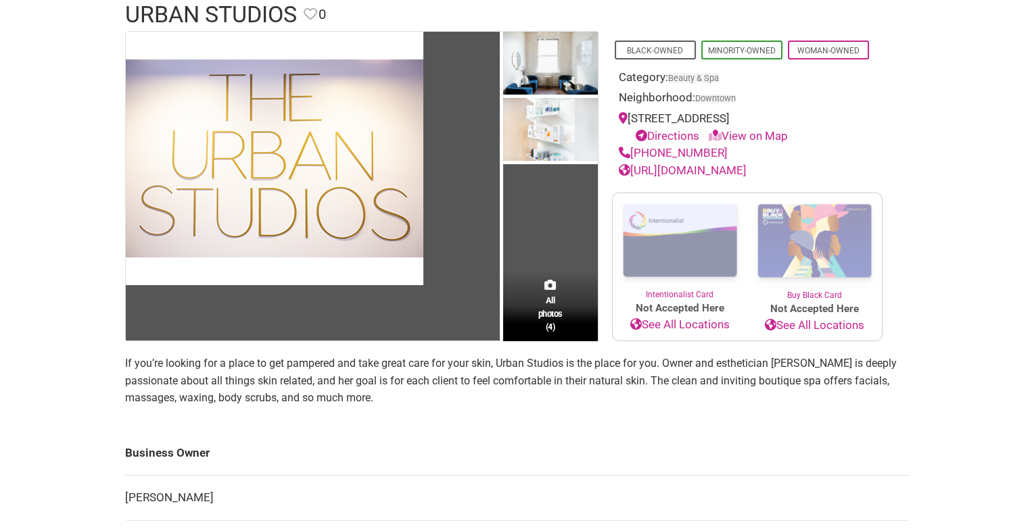
scroll to position [139, 0]
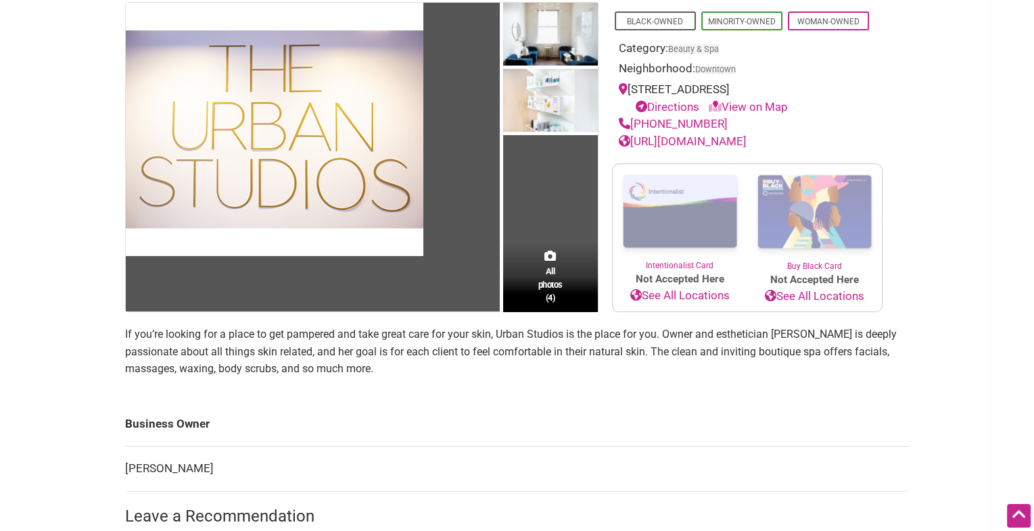
click at [335, 347] on p "If you’re looking for a place to get pampered and take great care for your skin…" at bounding box center [517, 352] width 784 height 52
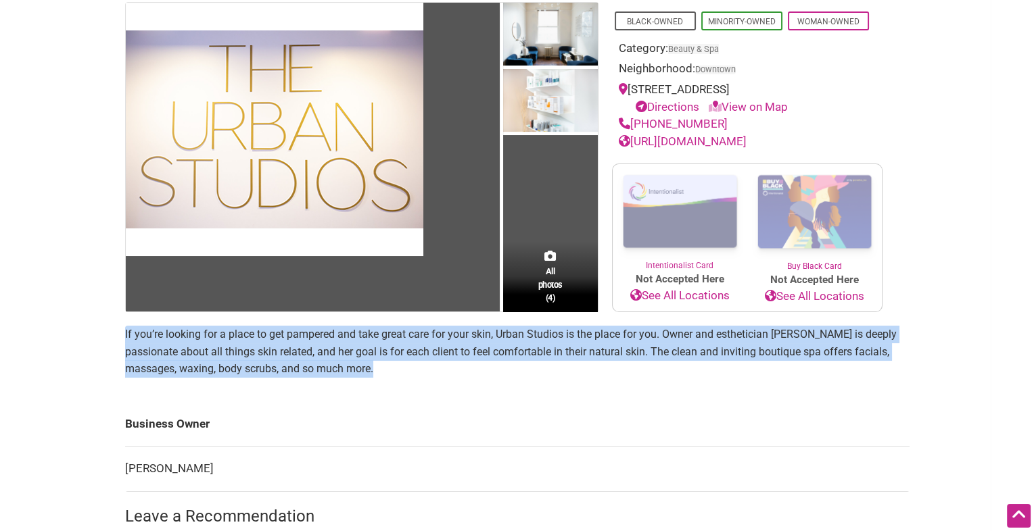
click at [335, 347] on p "If you’re looking for a place to get pampered and take great care for your skin…" at bounding box center [517, 352] width 784 height 52
copy section "If you’re looking for a place to get pampered and take great care for your skin…"
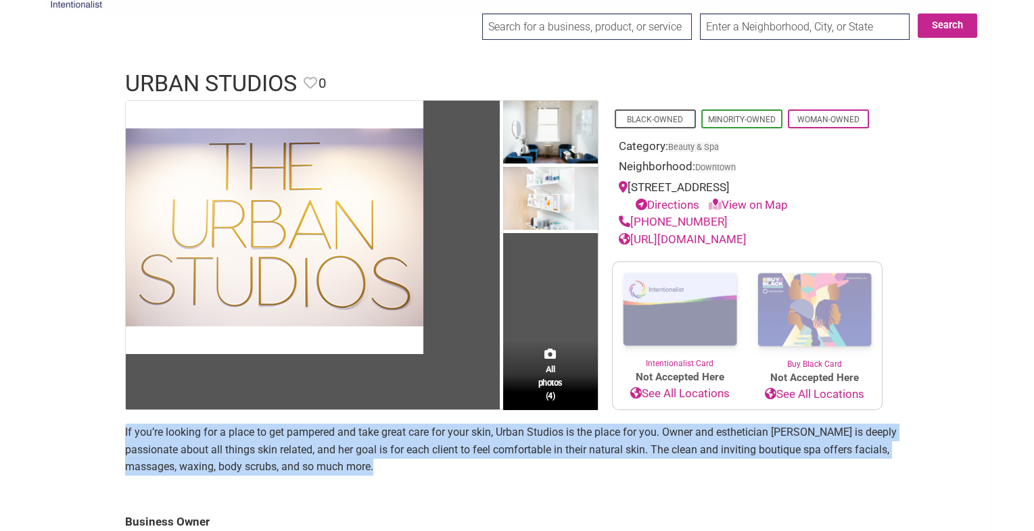
click at [648, 239] on link "https://www.theurbanstudios.com/" at bounding box center [683, 240] width 128 height 14
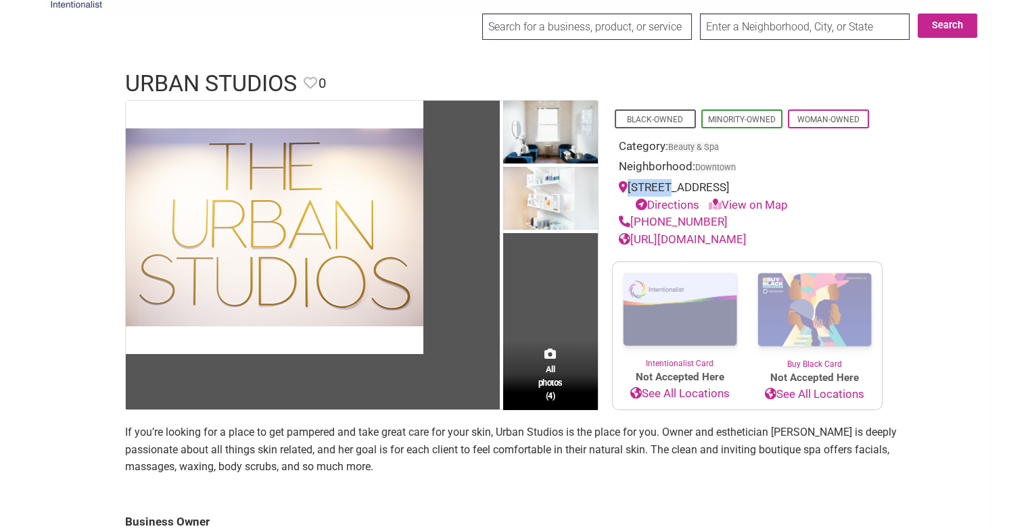
drag, startPoint x: 852, startPoint y: 175, endPoint x: 661, endPoint y: 185, distance: 191.6
click at [661, 185] on div "Black-Owned Minority-Owned Woman-Owned Category: Beauty & Spa Neighborhood: Dow…" at bounding box center [747, 174] width 270 height 149
click at [729, 187] on div "1326 5th Ave #620, Seattle, WA 98101 Directions View on Map" at bounding box center [747, 196] width 257 height 34
drag, startPoint x: 832, startPoint y: 186, endPoint x: 632, endPoint y: 188, distance: 200.1
click at [632, 188] on div "1326 5th Ave #620, Seattle, WA 98101 Directions View on Map" at bounding box center [747, 196] width 257 height 34
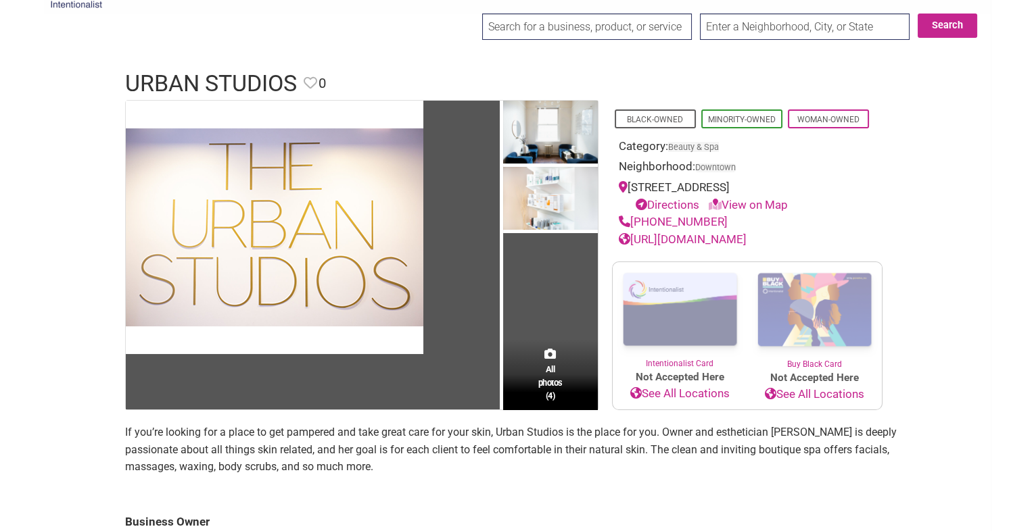
copy div "1326 5th Ave #620, Seattle, WA 98101"
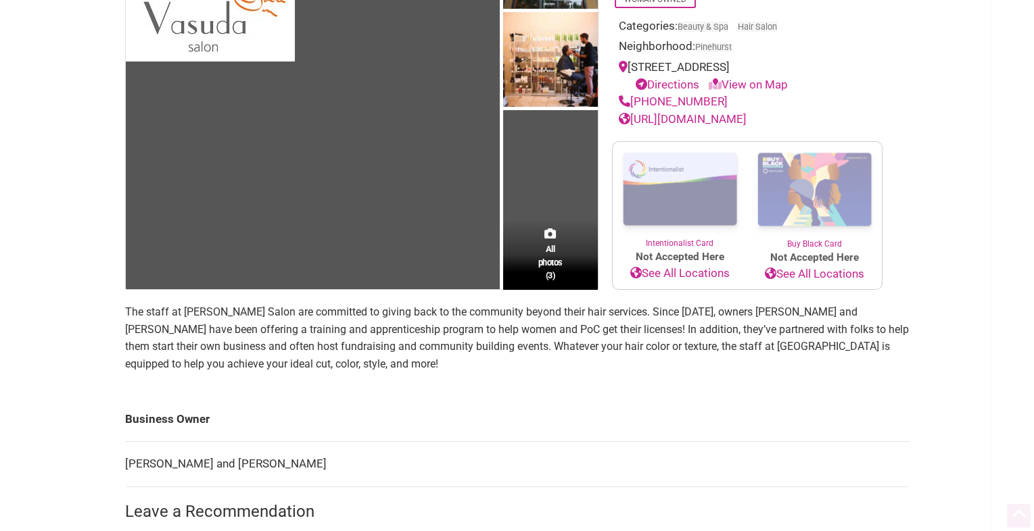
scroll to position [204, 0]
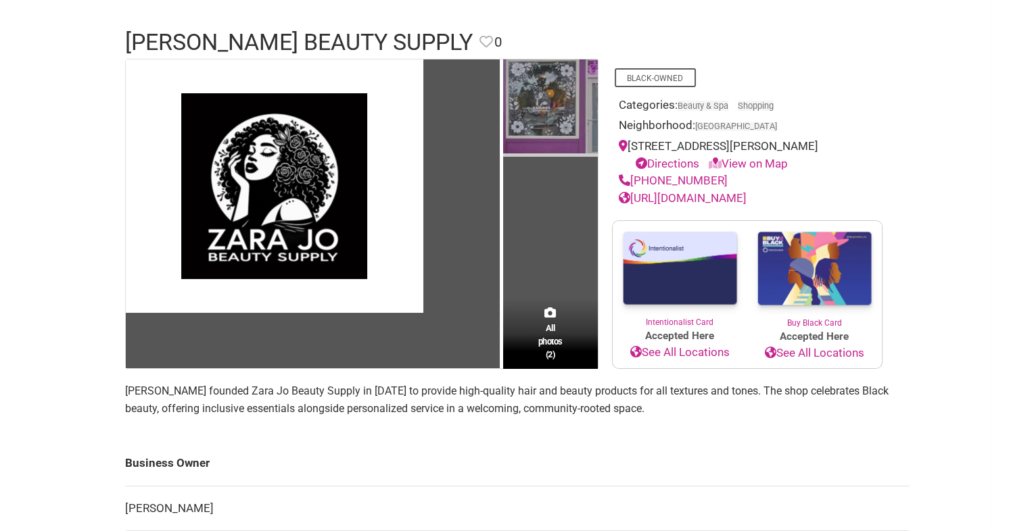
scroll to position [177, 0]
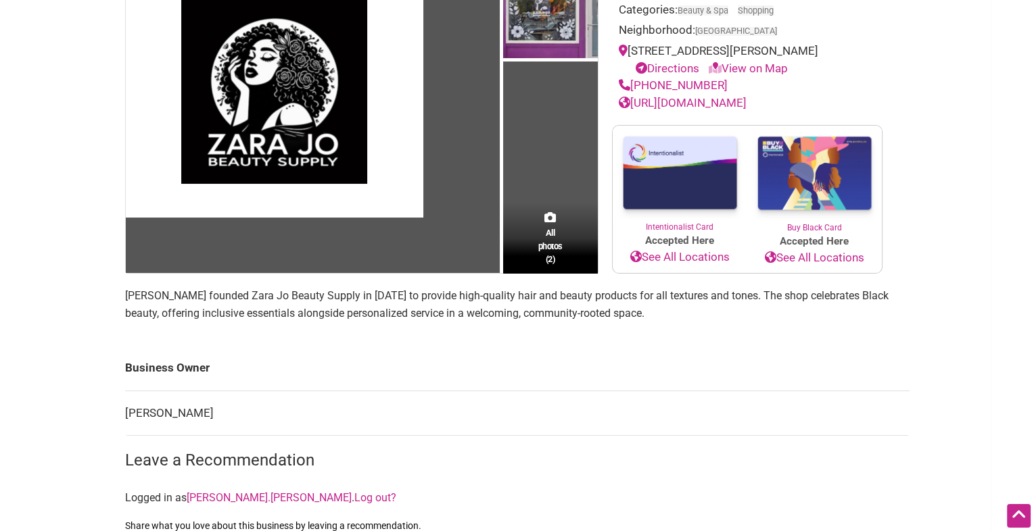
click at [492, 315] on p "Jamal Wilson founded Zara Jo Beauty Supply in 2025 to provide high-quality hair…" at bounding box center [517, 304] width 784 height 34
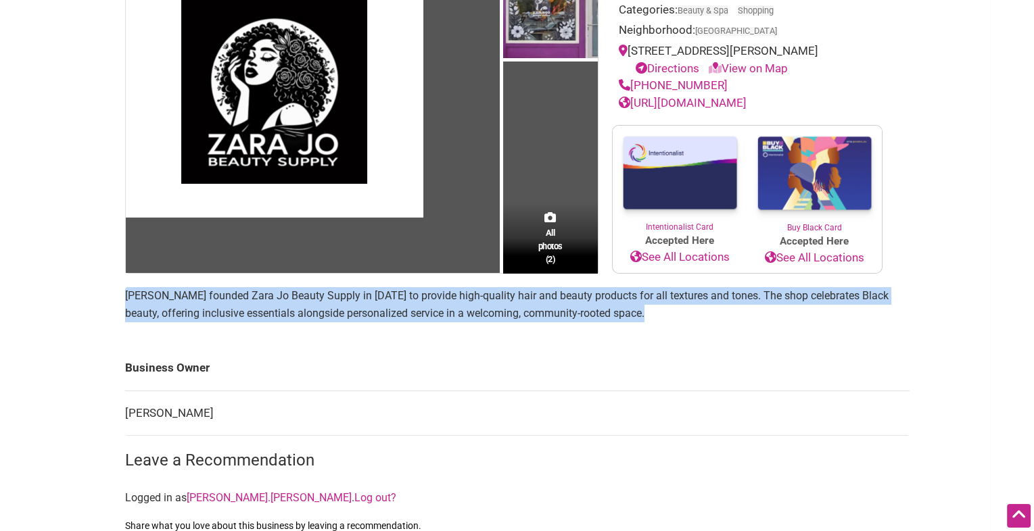
click at [492, 315] on p "Jamal Wilson founded Zara Jo Beauty Supply in 2025 to provide high-quality hair…" at bounding box center [517, 304] width 784 height 34
copy section "Jamal Wilson founded Zara Jo Beauty Supply in 2025 to provide high-quality hair…"
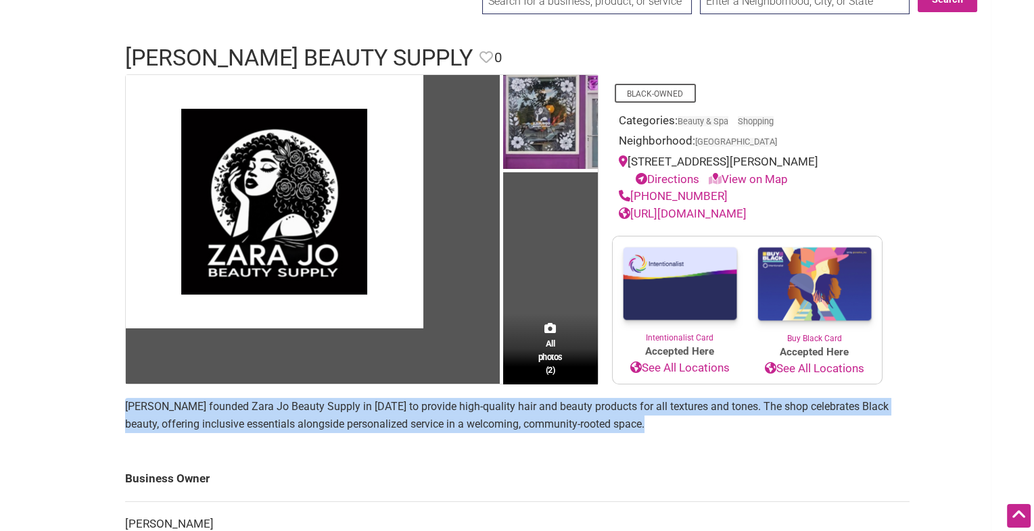
scroll to position [0, 0]
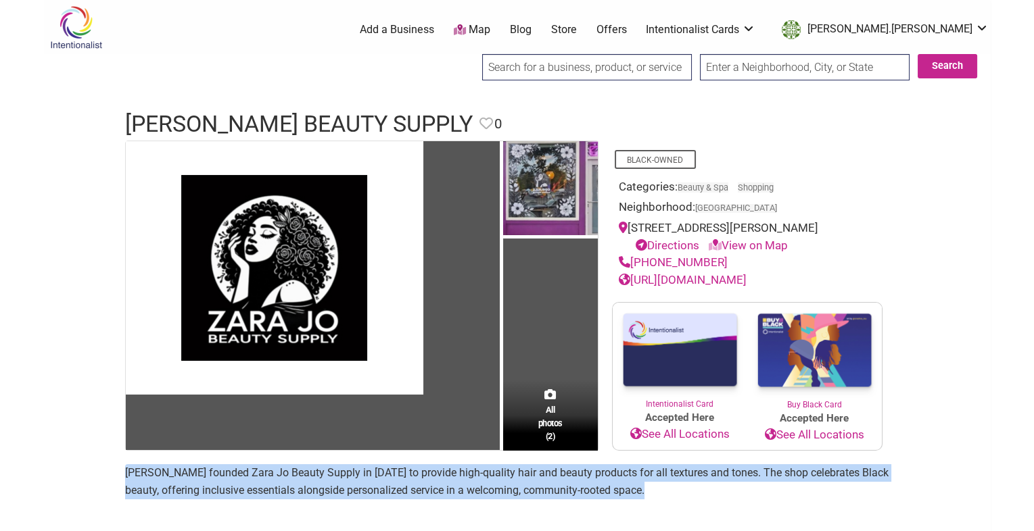
click at [746, 287] on link "https://www.zarajobeautysupply.com/" at bounding box center [683, 280] width 128 height 14
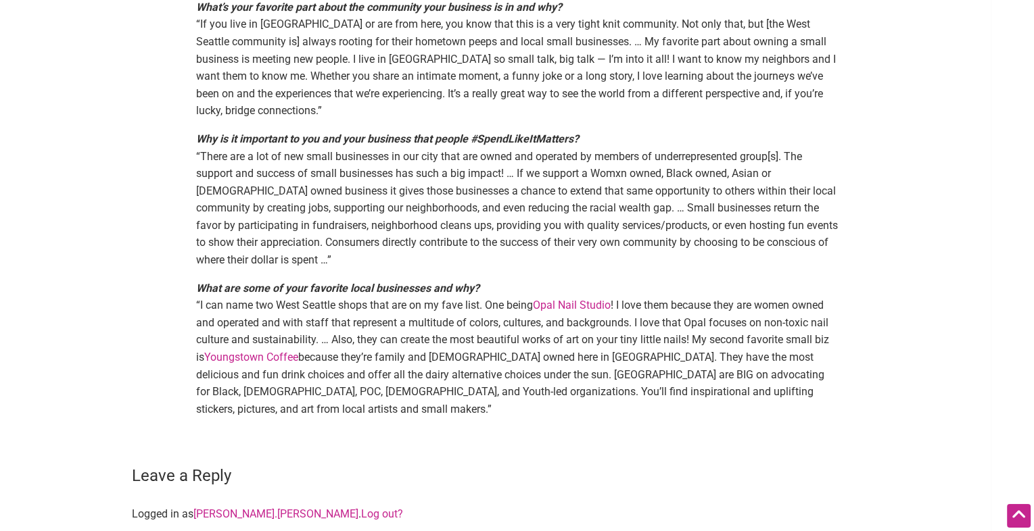
scroll to position [769, 0]
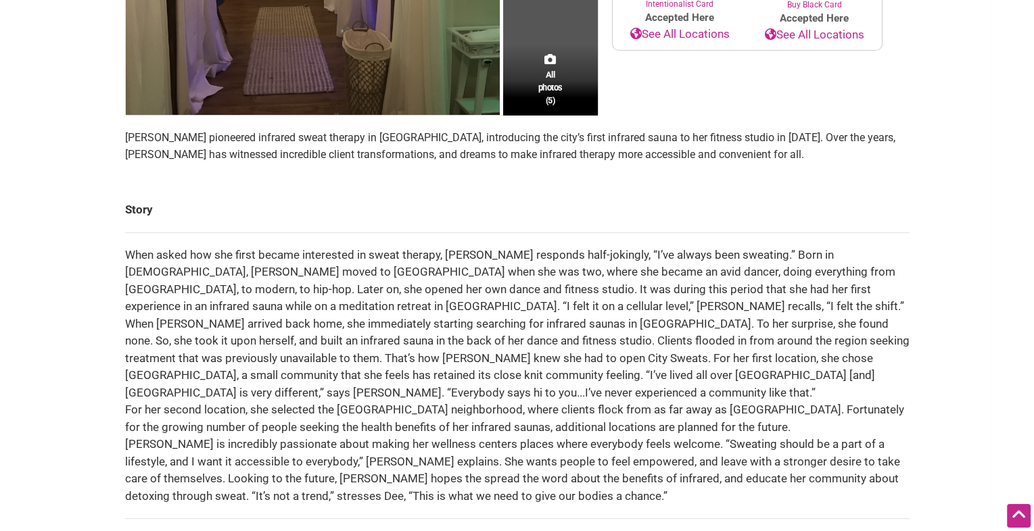
scroll to position [401, 0]
click at [325, 137] on p "[PERSON_NAME] pioneered infrared sweat therapy in [GEOGRAPHIC_DATA], introducin…" at bounding box center [517, 145] width 784 height 34
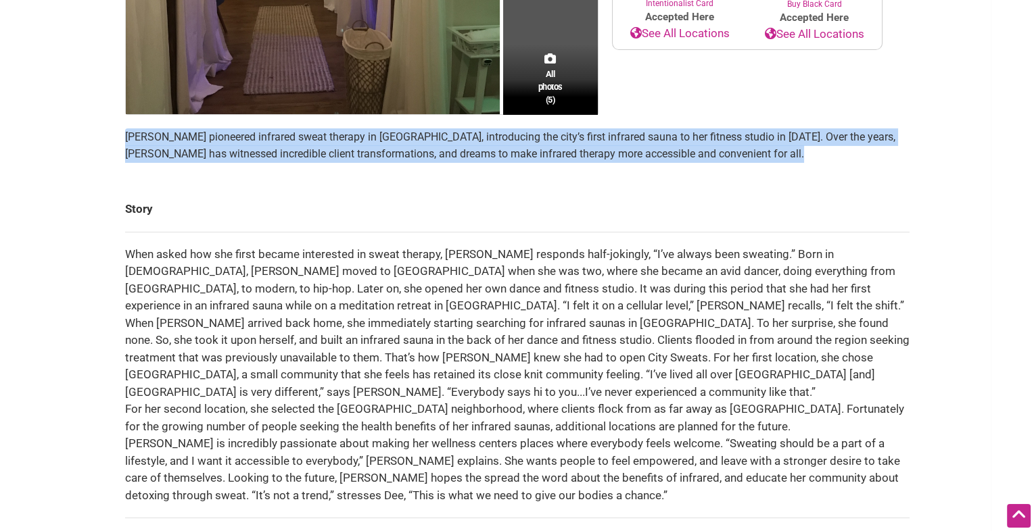
click at [325, 137] on p "[PERSON_NAME] pioneered infrared sweat therapy in [GEOGRAPHIC_DATA], introducin…" at bounding box center [517, 145] width 784 height 34
copy section "[PERSON_NAME] pioneered infrared sweat therapy in [GEOGRAPHIC_DATA], introducin…"
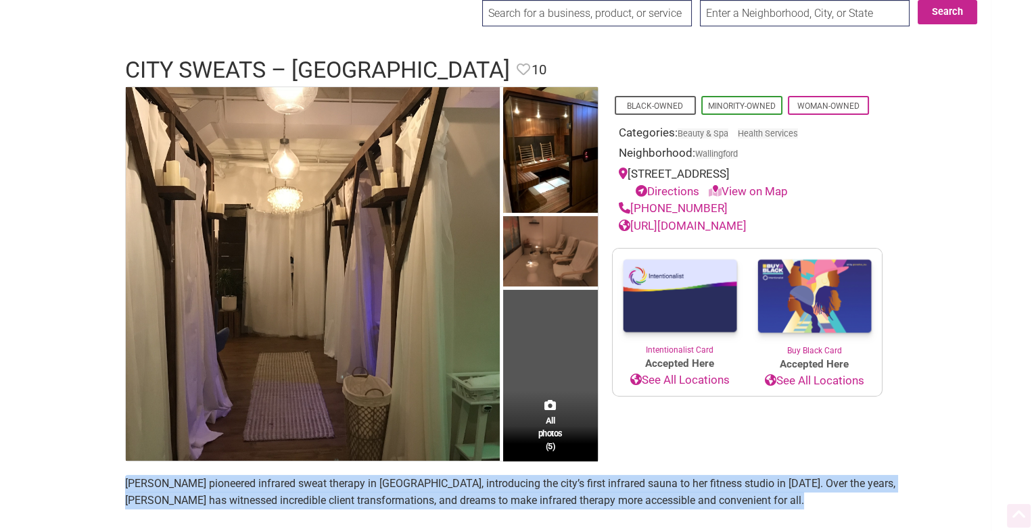
scroll to position [0, 0]
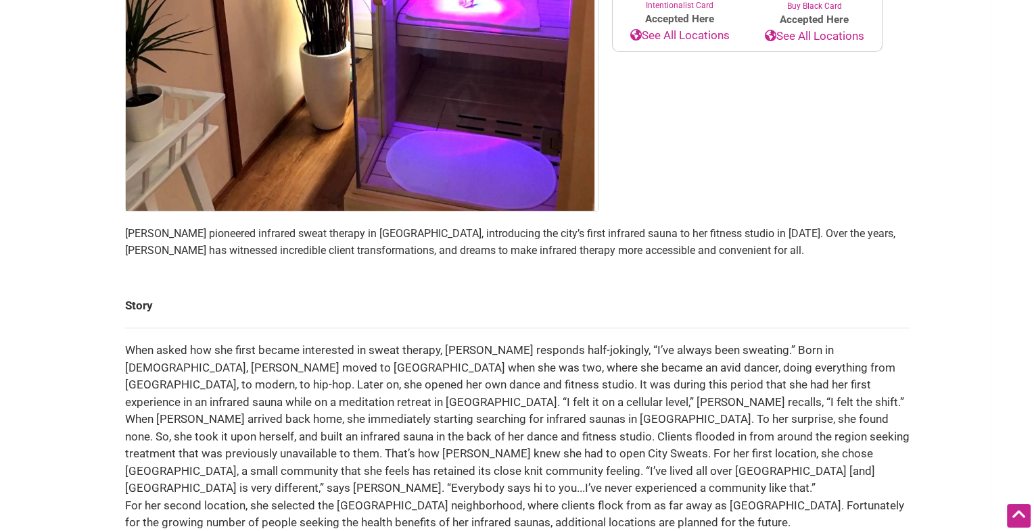
scroll to position [535, 0]
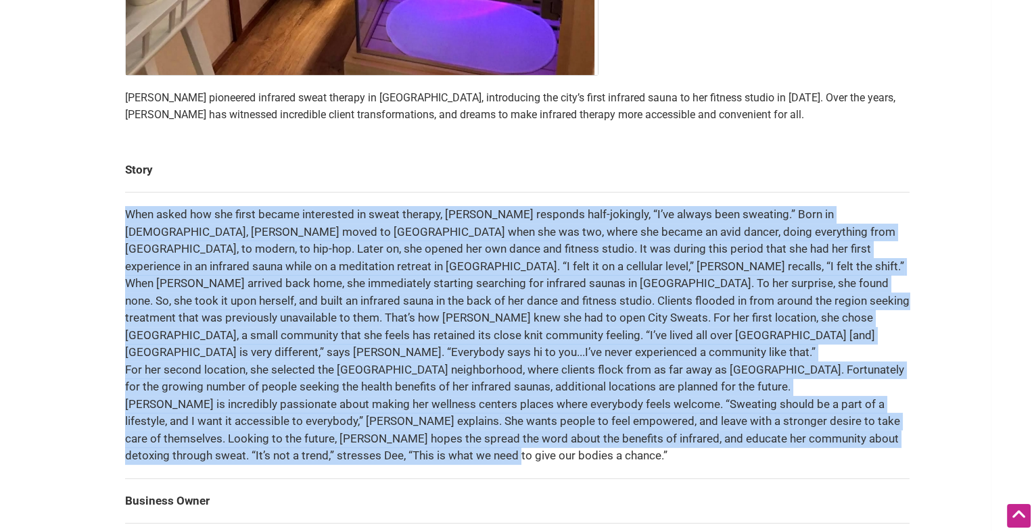
drag, startPoint x: 479, startPoint y: 451, endPoint x: 127, endPoint y: 214, distance: 424.4
click at [127, 214] on td "When asked how she first became interested in sweat therapy, Dee Alams responds…" at bounding box center [517, 336] width 784 height 287
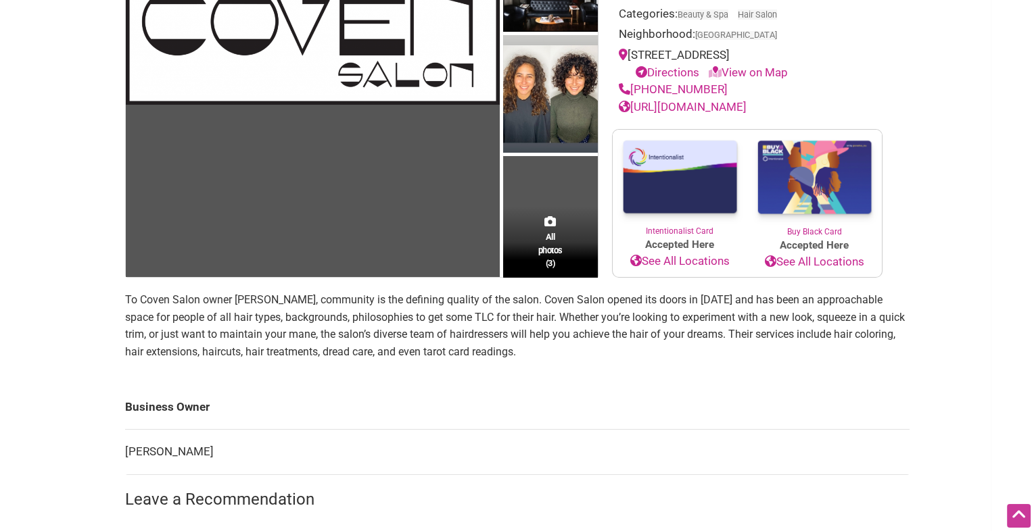
scroll to position [205, 0]
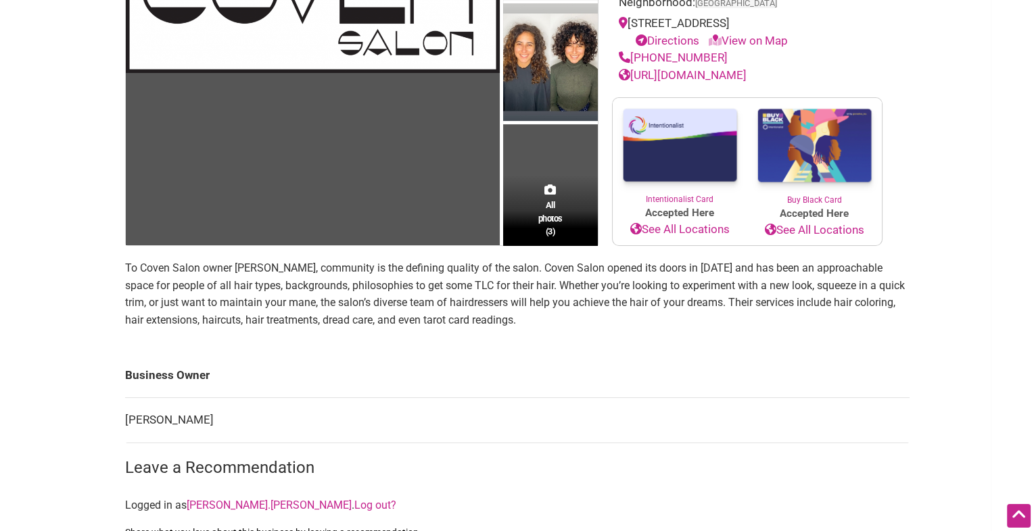
click at [260, 276] on p "To Coven Salon owner [PERSON_NAME], community is the defining quality of the sa…" at bounding box center [517, 294] width 784 height 69
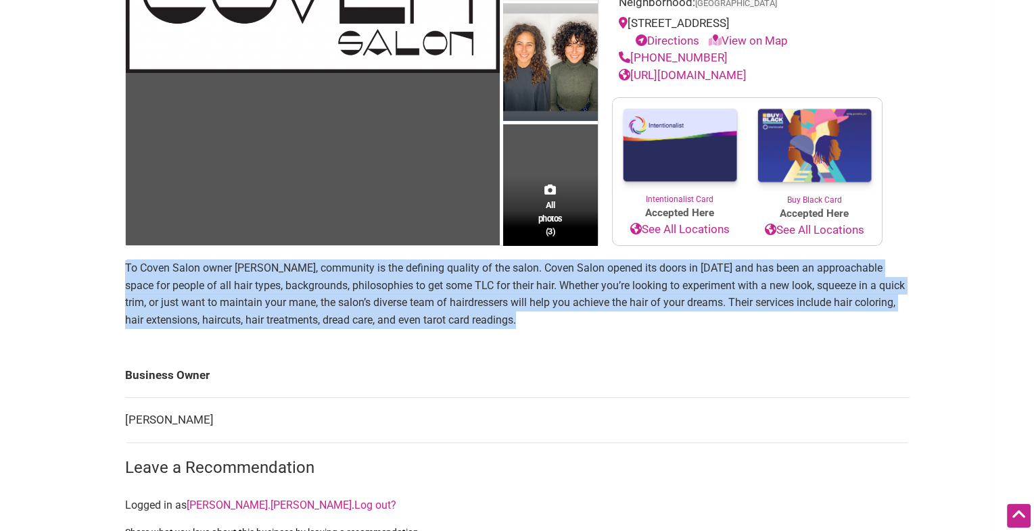
click at [260, 276] on p "To Coven Salon owner [PERSON_NAME], community is the defining quality of the sa…" at bounding box center [517, 294] width 784 height 69
copy section "To Coven Salon owner [PERSON_NAME], community is the defining quality of the sa…"
click at [698, 74] on link "http://www.covensalon.com/" at bounding box center [683, 75] width 128 height 14
click at [290, 281] on p "To Coven Salon owner Alexis Robinson, community is the defining quality of the …" at bounding box center [517, 294] width 784 height 69
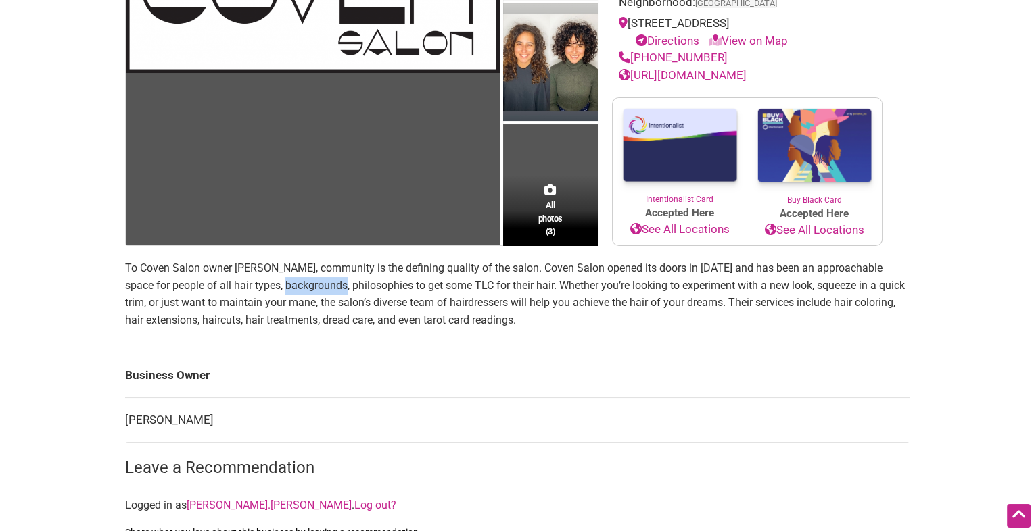
click at [290, 281] on p "To Coven Salon owner Alexis Robinson, community is the defining quality of the …" at bounding box center [517, 294] width 784 height 69
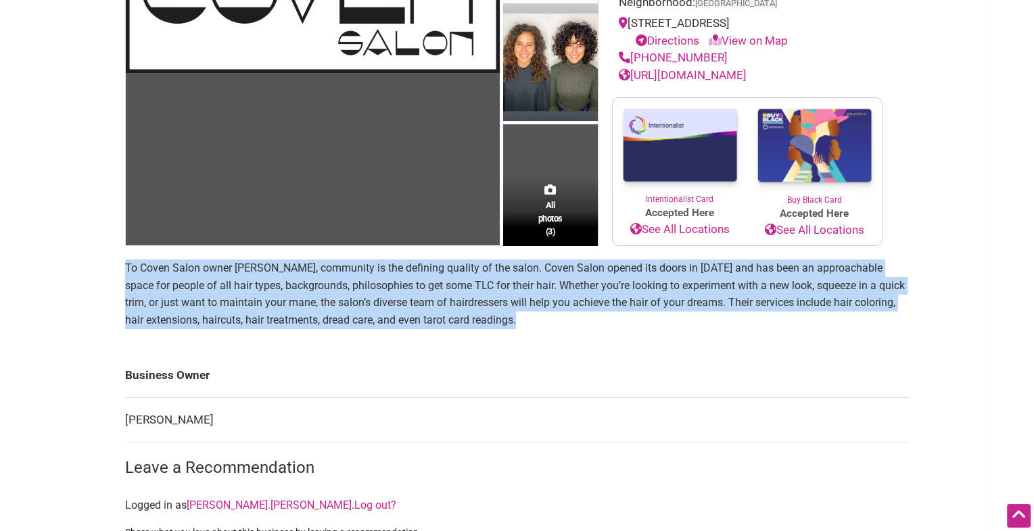
click at [290, 281] on p "To Coven Salon owner Alexis Robinson, community is the defining quality of the …" at bounding box center [517, 294] width 784 height 69
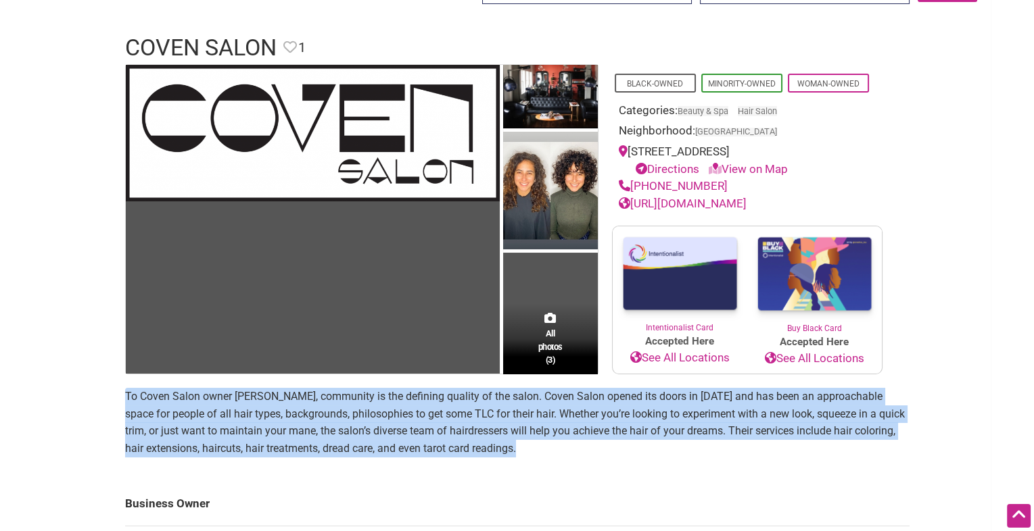
scroll to position [64, 0]
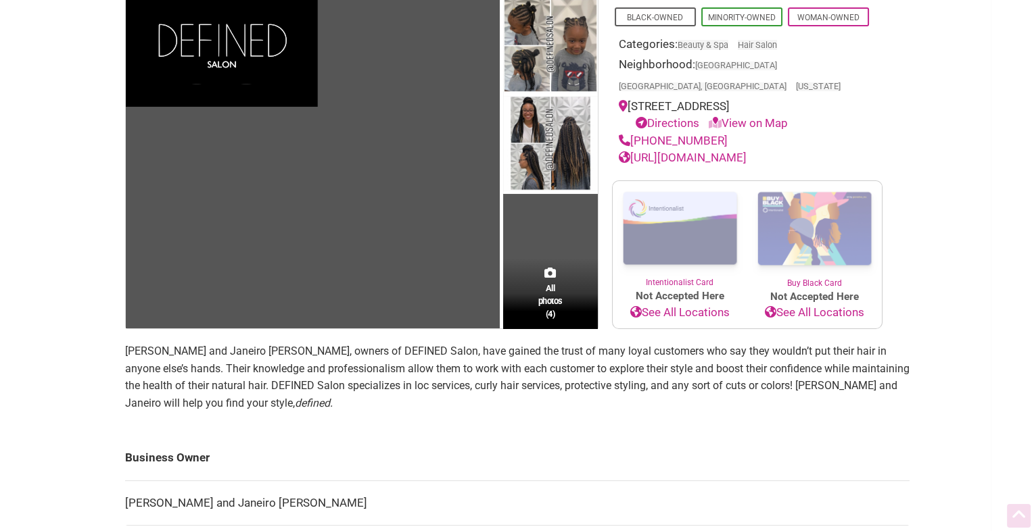
scroll to position [214, 0]
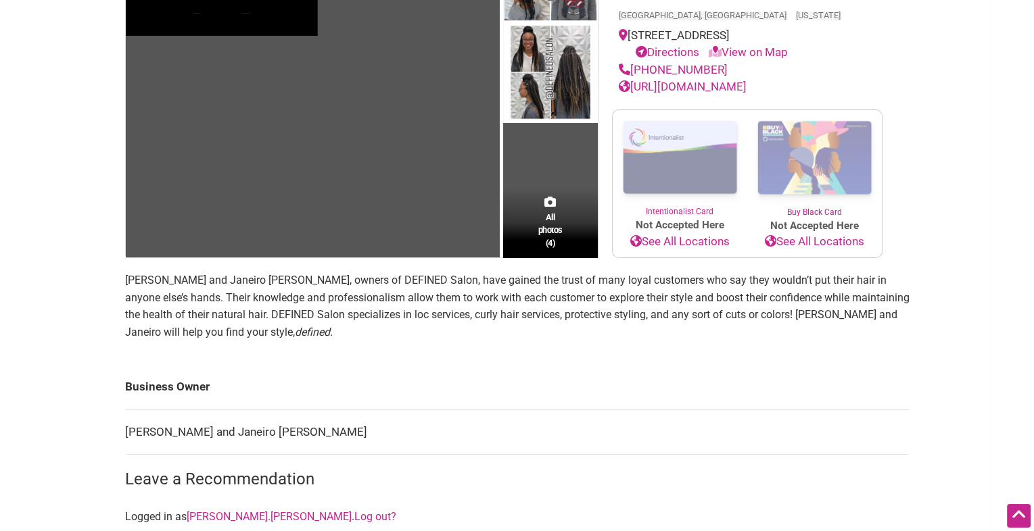
click at [362, 283] on p "Zuleta Sawtell and Janeiro Watters, owners of DEFINED Salon, have gained the tr…" at bounding box center [517, 306] width 784 height 69
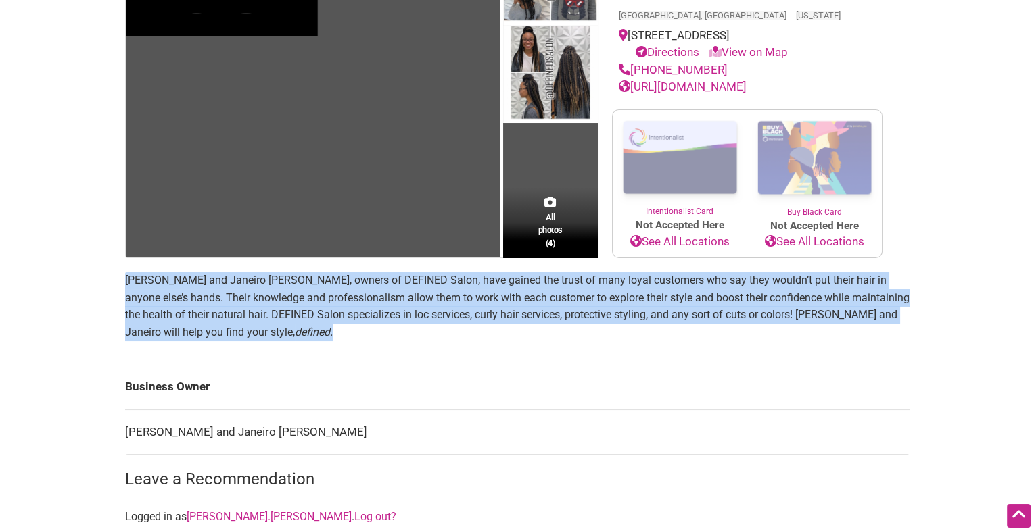
click at [362, 283] on p "Zuleta Sawtell and Janeiro Watters, owners of DEFINED Salon, have gained the tr…" at bounding box center [517, 306] width 784 height 69
copy section "Zuleta Sawtell and Janeiro Watters, owners of DEFINED Salon, have gained the tr…"
click at [676, 80] on link "https://www.definedsalon.com/" at bounding box center [683, 87] width 128 height 14
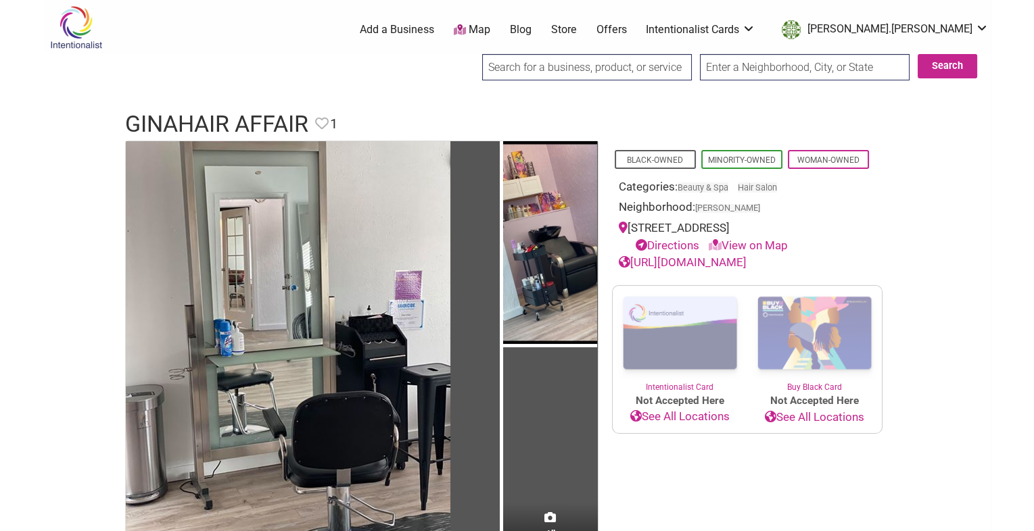
scroll to position [264, 0]
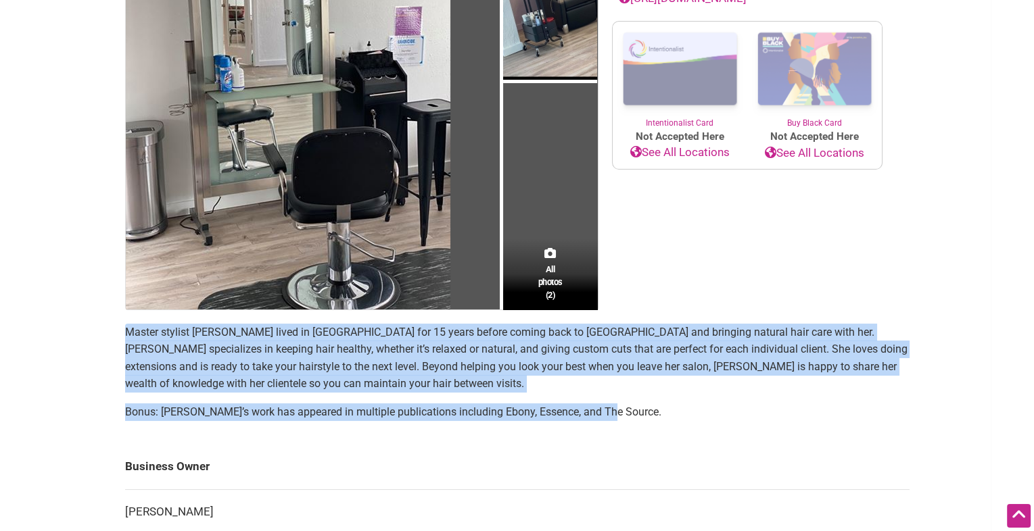
drag, startPoint x: 639, startPoint y: 412, endPoint x: 108, endPoint y: 335, distance: 537.0
click at [108, 335] on div "Intentionalist Spend like it matters 0 Add a Business Map Blog Store Offers Int…" at bounding box center [517, 451] width 947 height 1431
copy section "Master stylist [PERSON_NAME] lived in [GEOGRAPHIC_DATA] for 15 years before com…"
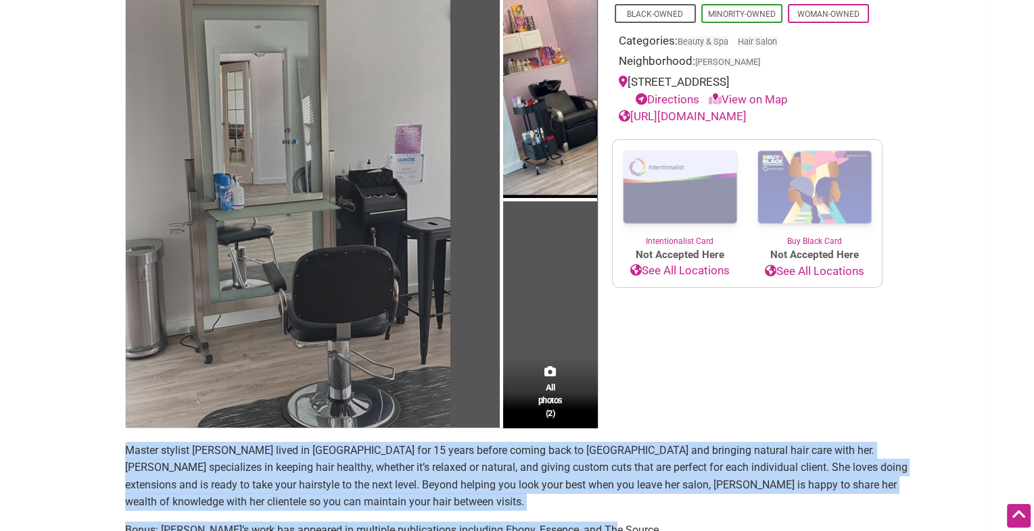
scroll to position [0, 0]
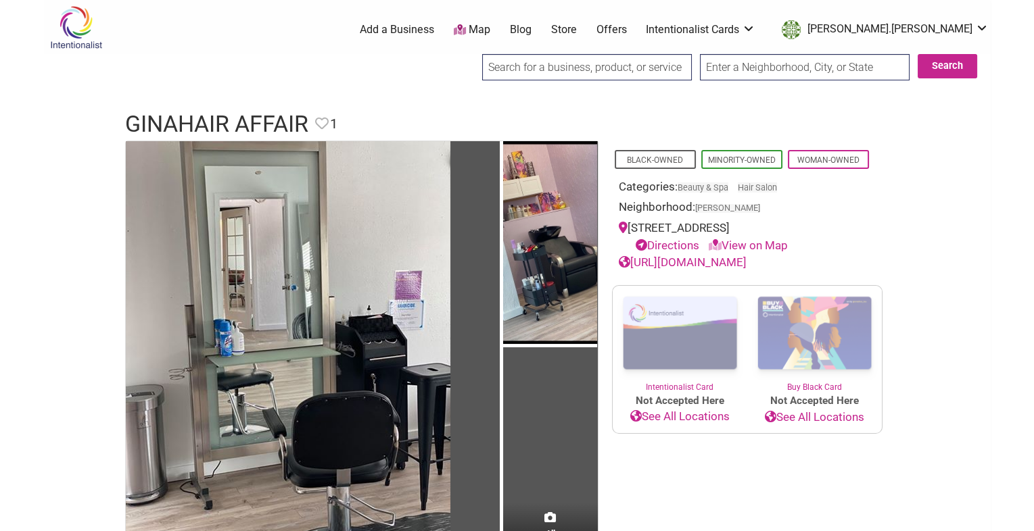
click at [673, 261] on link "[URL][DOMAIN_NAME]" at bounding box center [683, 263] width 128 height 14
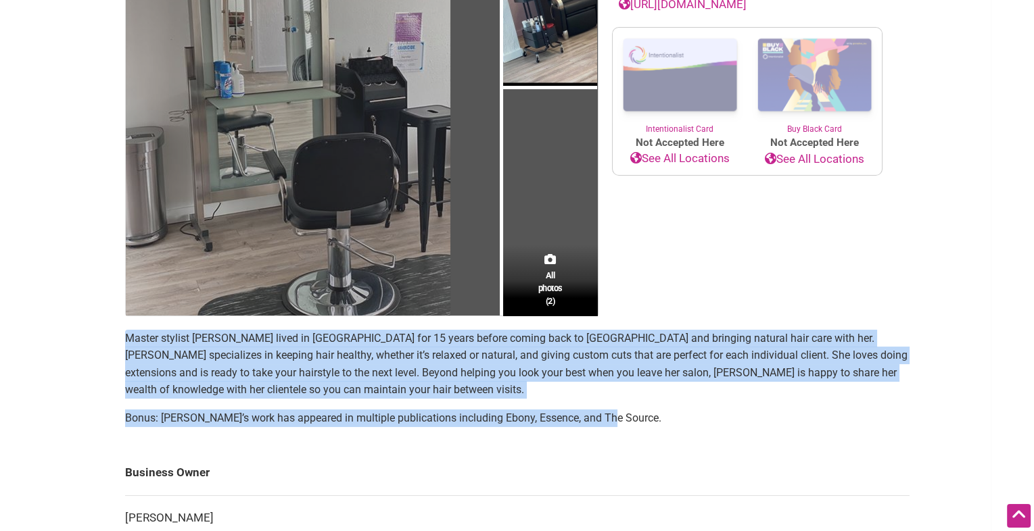
scroll to position [289, 0]
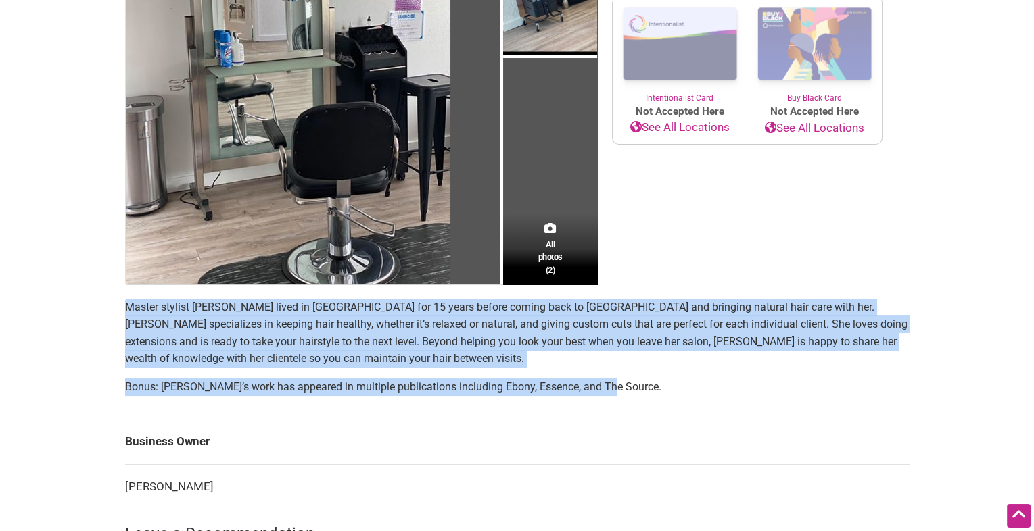
copy section "Master stylist [PERSON_NAME] lived in [GEOGRAPHIC_DATA] for 15 years before com…"
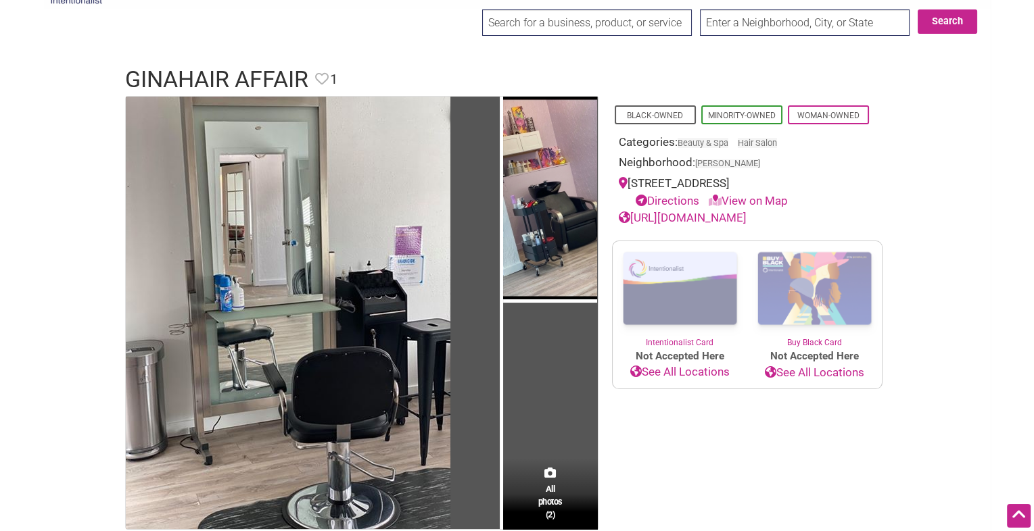
scroll to position [0, 0]
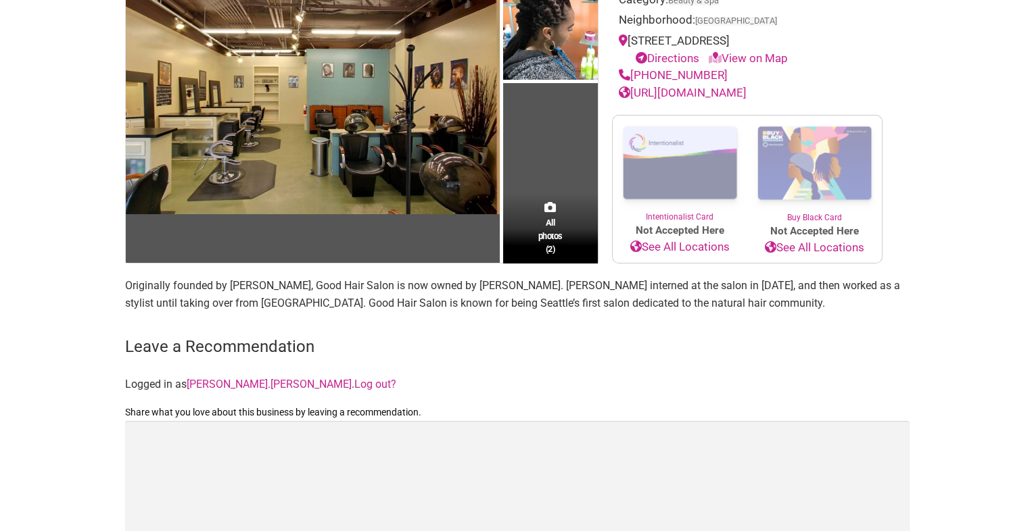
scroll to position [204, 0]
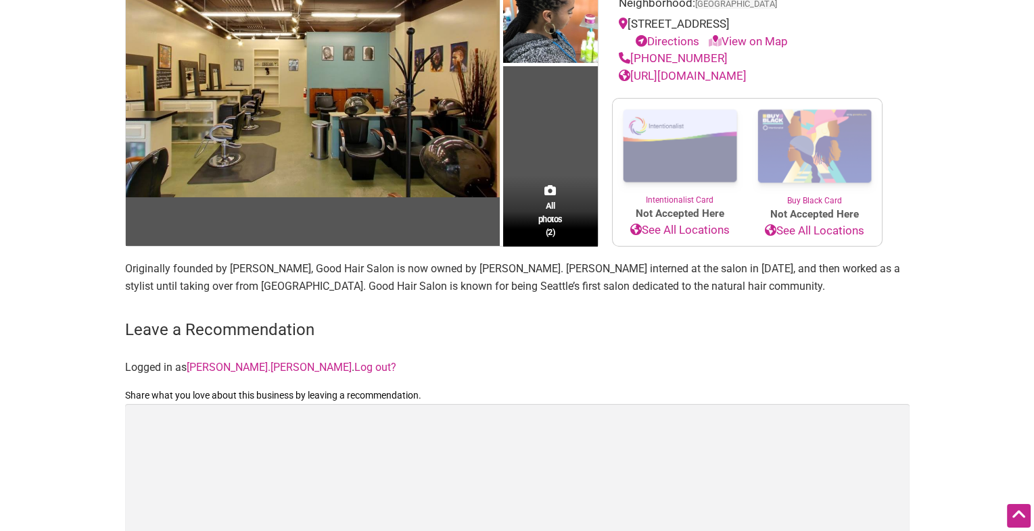
click at [302, 271] on p "Originally founded by Danyale Thomas Ross, Good Hair Salon is now owned by Mich…" at bounding box center [517, 277] width 784 height 34
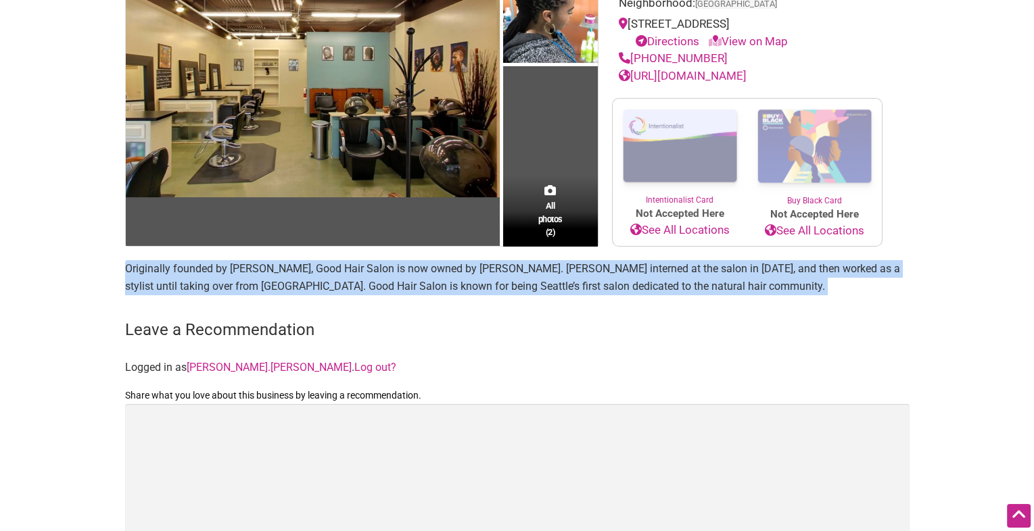
click at [302, 271] on p "Originally founded by Danyale Thomas Ross, Good Hair Salon is now owned by Mich…" at bounding box center [517, 277] width 784 height 34
copy main "Originally founded by Danyale Thomas Ross, Good Hair Salon is now owned by Mich…"
click at [710, 74] on link "http://goodhairsalon.com/" at bounding box center [683, 76] width 128 height 14
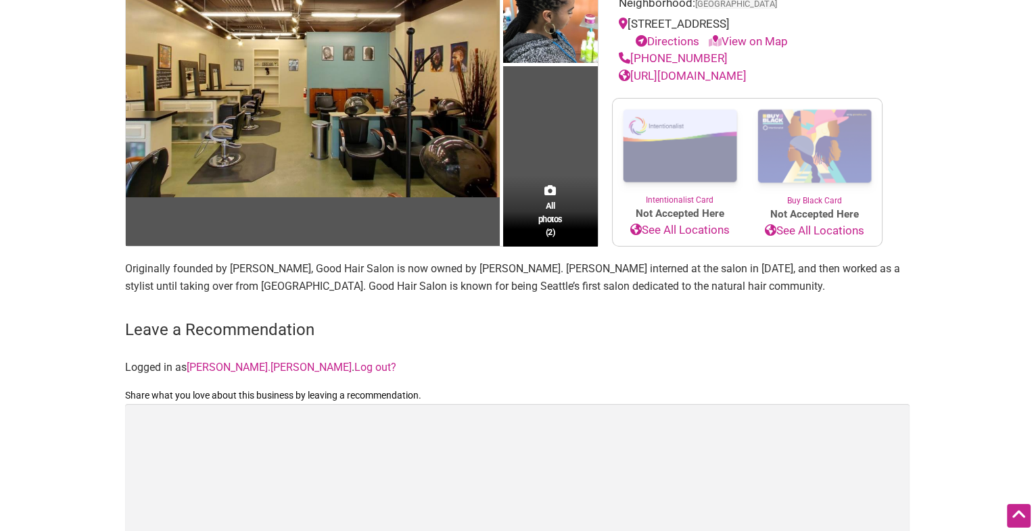
click at [419, 271] on p "Originally founded by Danyale Thomas Ross, Good Hair Salon is now owned by Mich…" at bounding box center [517, 277] width 784 height 34
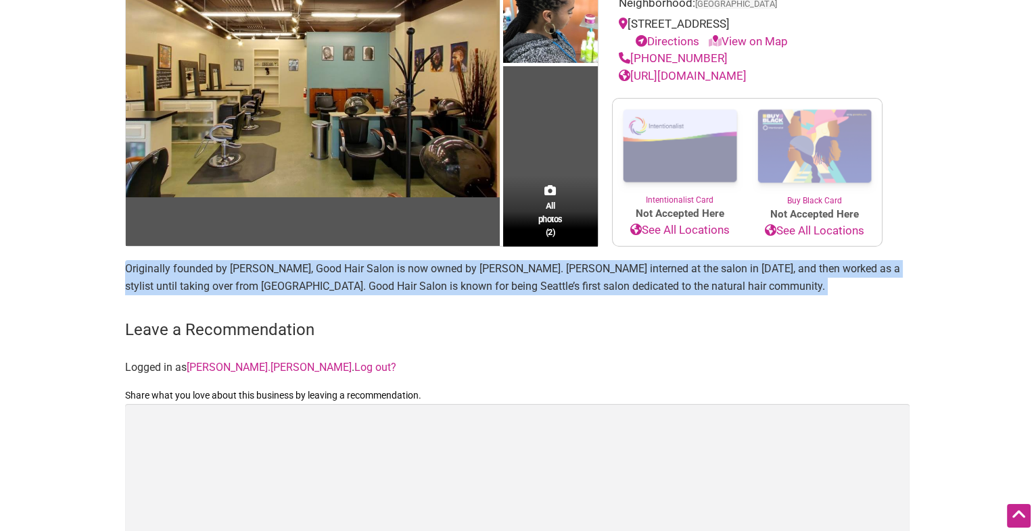
click at [419, 271] on p "Originally founded by Danyale Thomas Ross, Good Hair Salon is now owned by Mich…" at bounding box center [517, 277] width 784 height 34
copy main "Originally founded by Danyale Thomas Ross, Good Hair Salon is now owned by Mich…"
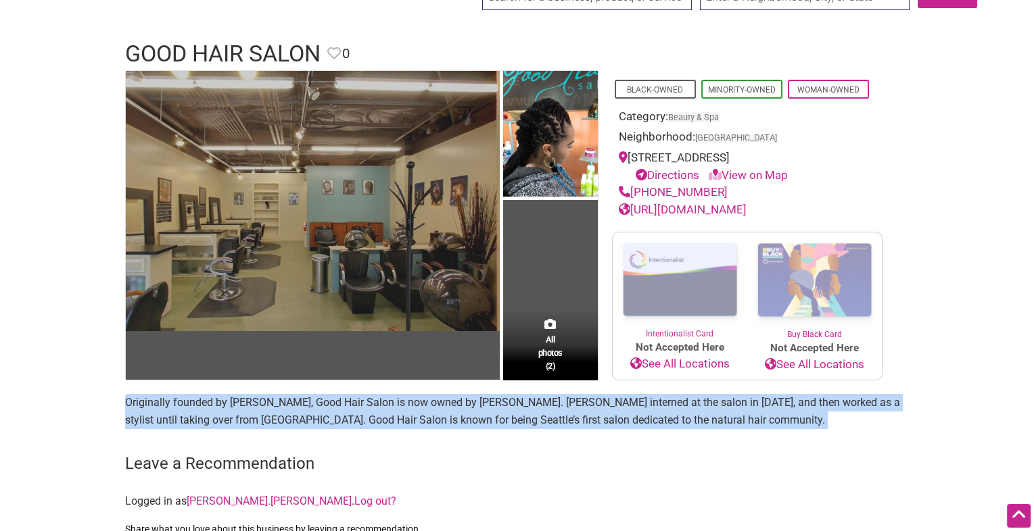
scroll to position [0, 0]
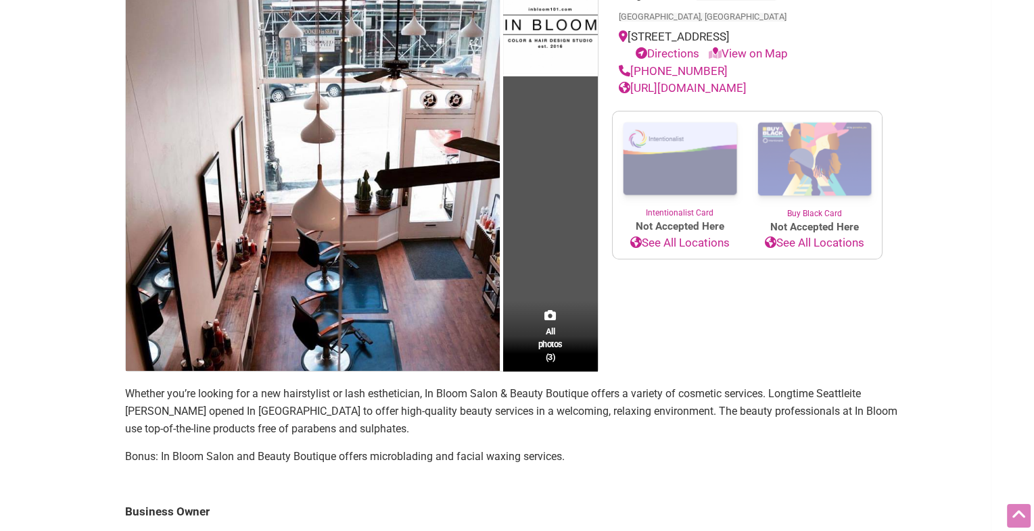
scroll to position [342, 0]
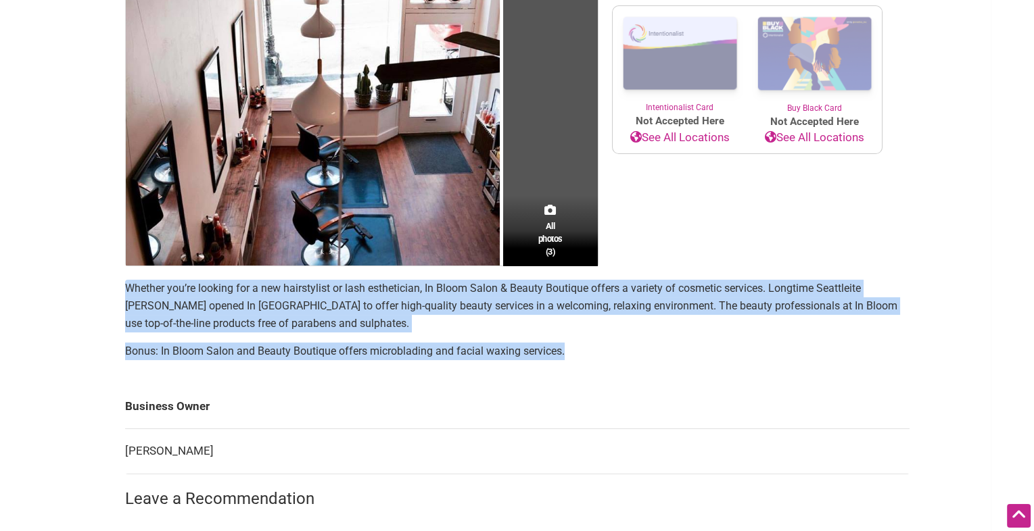
drag, startPoint x: 575, startPoint y: 347, endPoint x: 132, endPoint y: 267, distance: 450.0
click at [132, 267] on main "All photos (3) Black-Owned Minority-Owned Native-Owned Woman-Owned Categories: …" at bounding box center [517, 283] width 784 height 968
copy section "Whether you’re looking for a new hairstylist or lash esthetician, In Bloom Salo…"
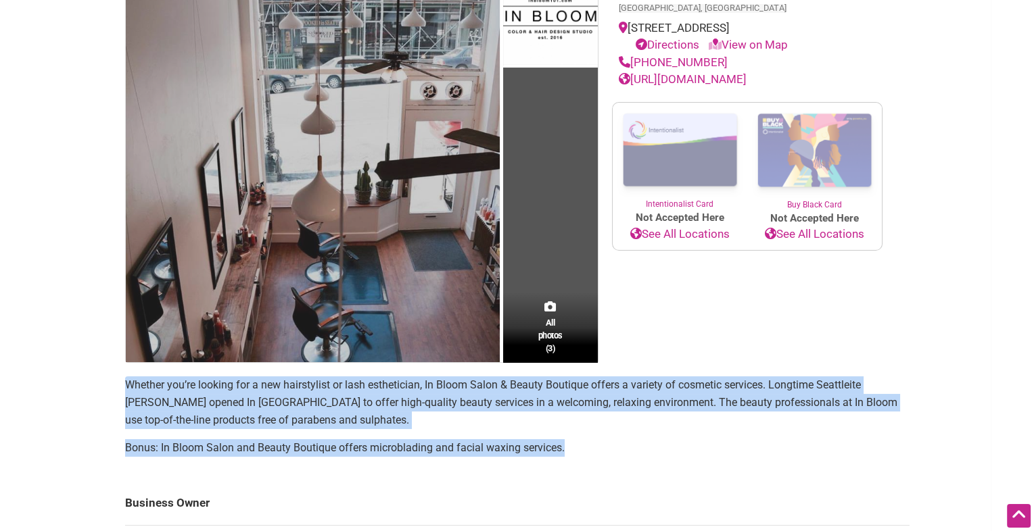
scroll to position [117, 0]
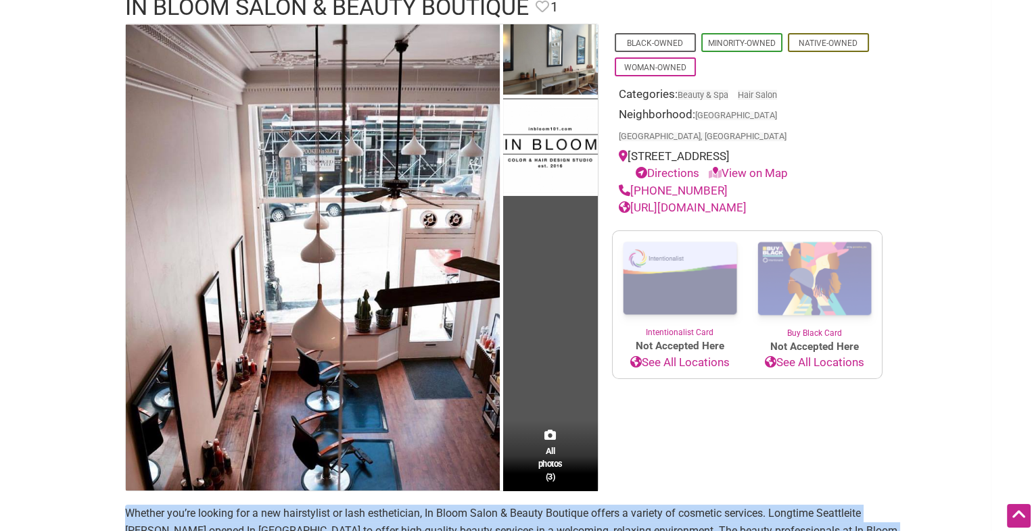
click at [707, 201] on link "http://www.inbloom101.com/" at bounding box center [683, 208] width 128 height 14
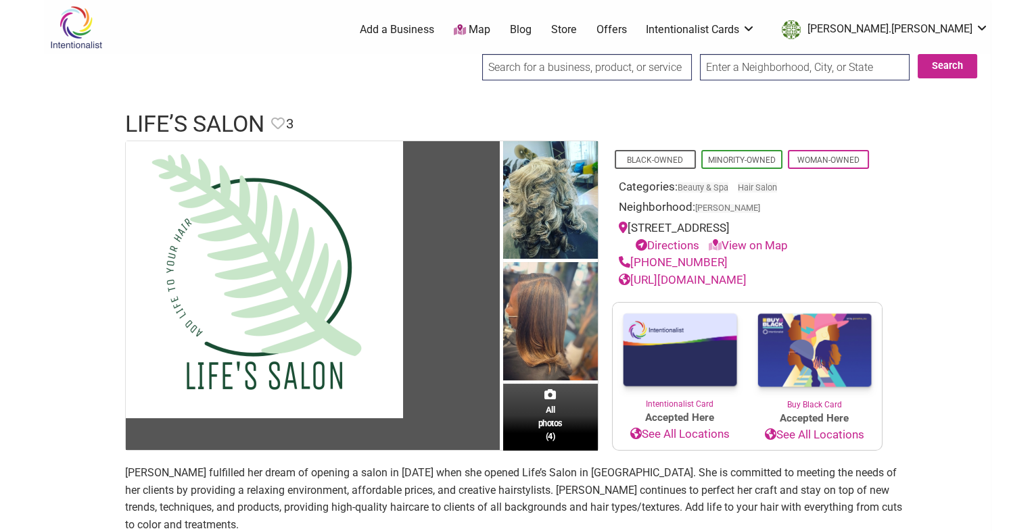
click at [708, 279] on link "[URL][DOMAIN_NAME]" at bounding box center [683, 280] width 128 height 14
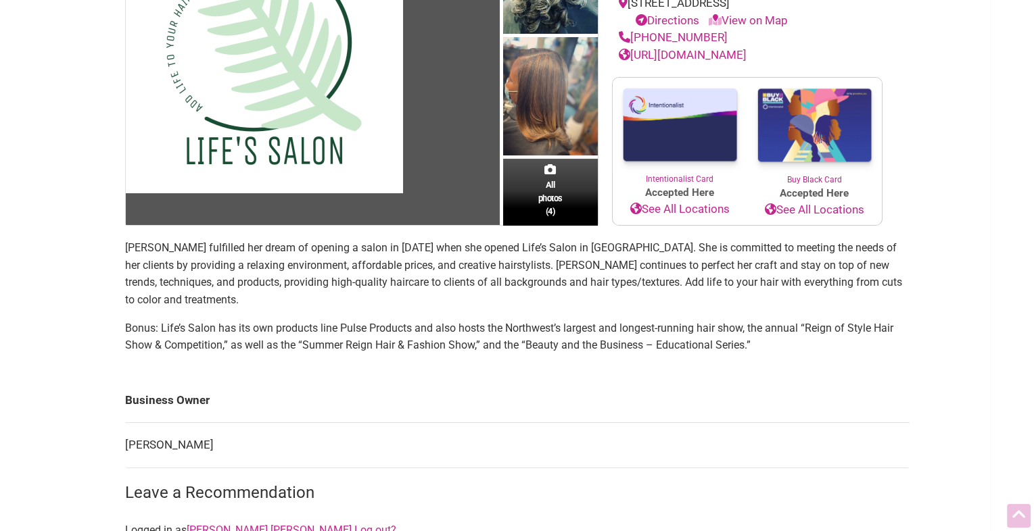
scroll to position [252, 0]
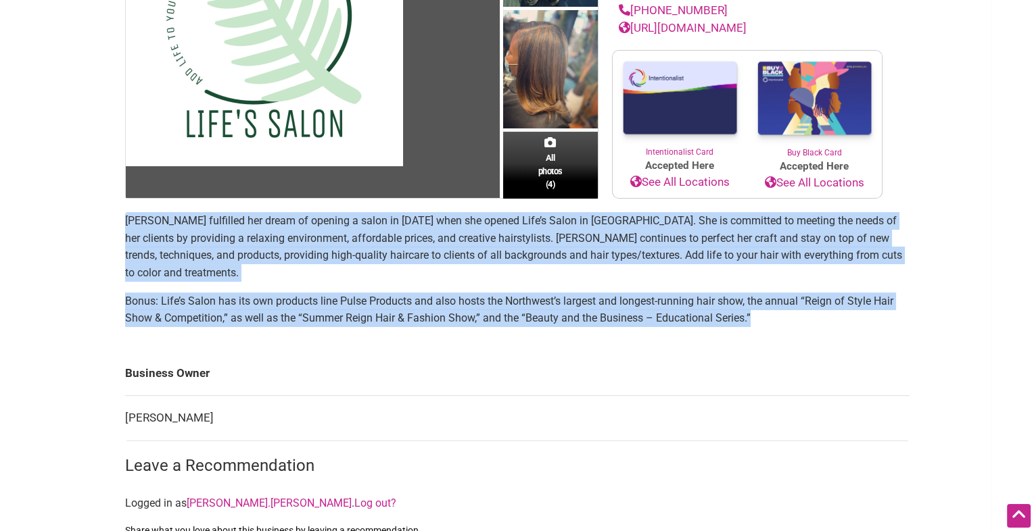
drag, startPoint x: 766, startPoint y: 300, endPoint x: 84, endPoint y: 220, distance: 686.9
click at [84, 220] on div "Intentionalist Spend like it matters 0 Add a Business Map Blog Store Offers Int…" at bounding box center [517, 410] width 947 height 1325
copy section "[PERSON_NAME] fulfilled her dream of opening a salon in [DATE] when she opened …"
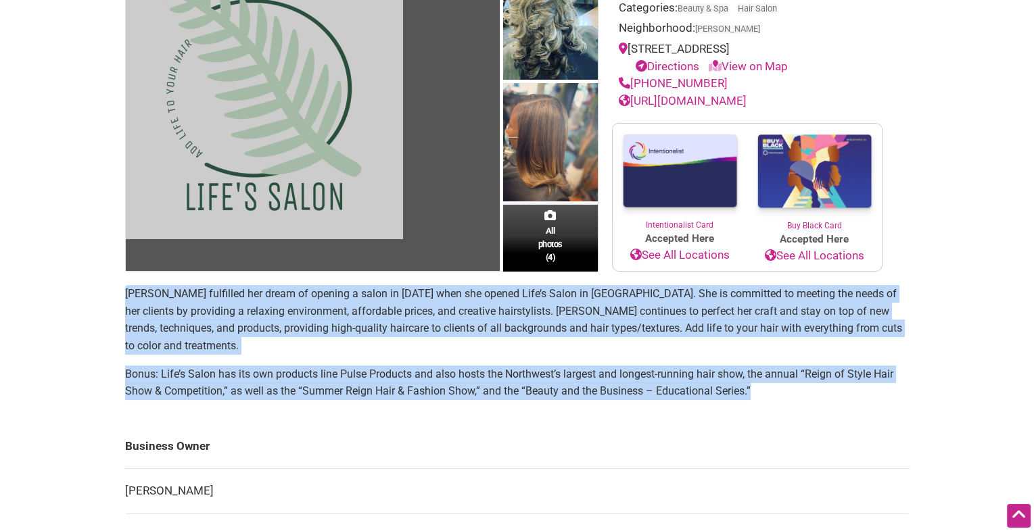
scroll to position [0, 0]
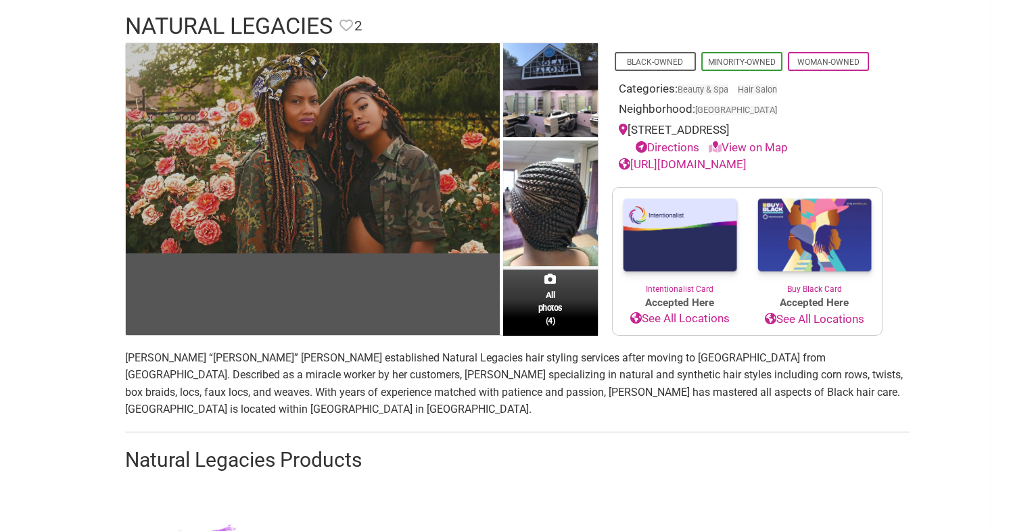
scroll to position [205, 0]
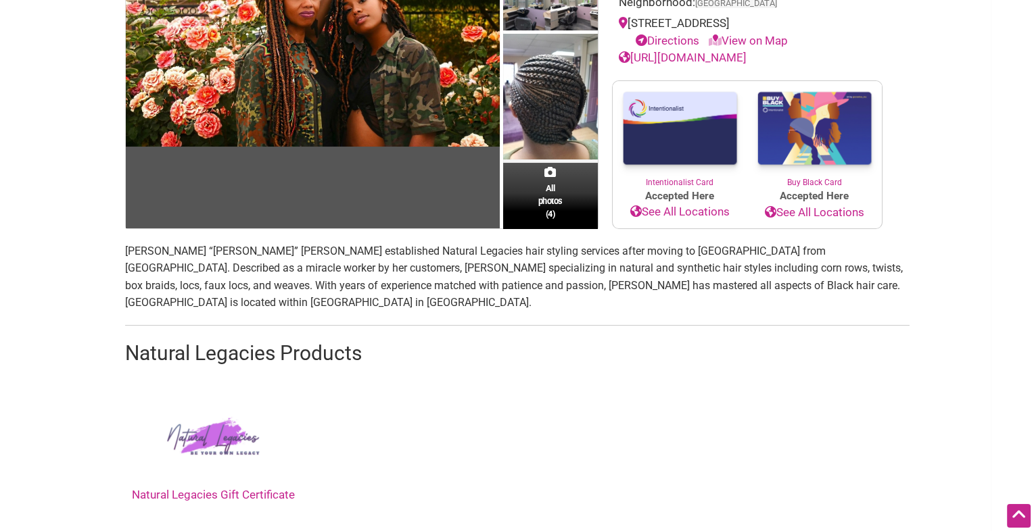
click at [668, 53] on link "https://michellemimilee.glossgenius.com/" at bounding box center [683, 58] width 128 height 14
click at [372, 247] on p "Michelle “Mimi” Lee established Natural Legacies hair styling services after mo…" at bounding box center [517, 277] width 784 height 69
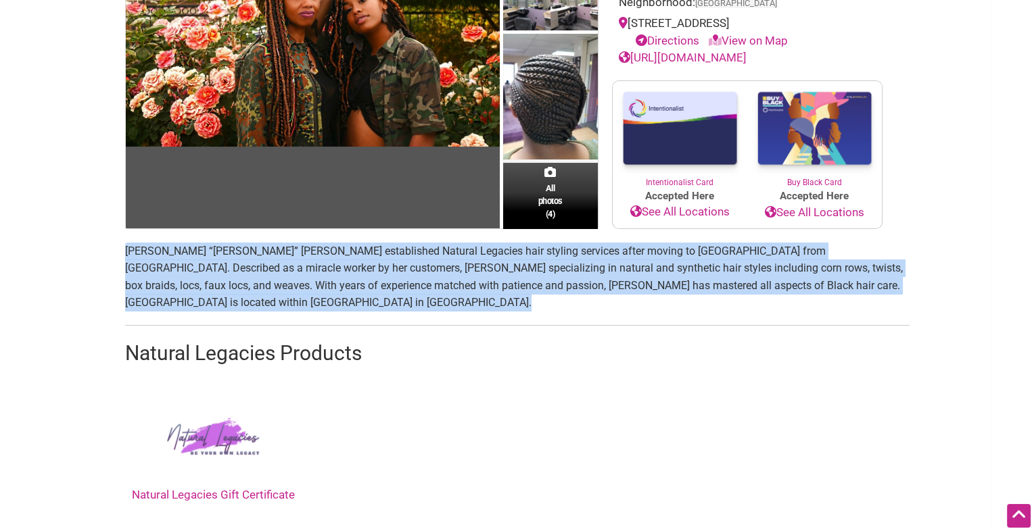
click at [372, 247] on p "Michelle “Mimi” Lee established Natural Legacies hair styling services after mo…" at bounding box center [517, 277] width 784 height 69
copy p "Michelle “Mimi” Lee established Natural Legacies hair styling services after mo…"
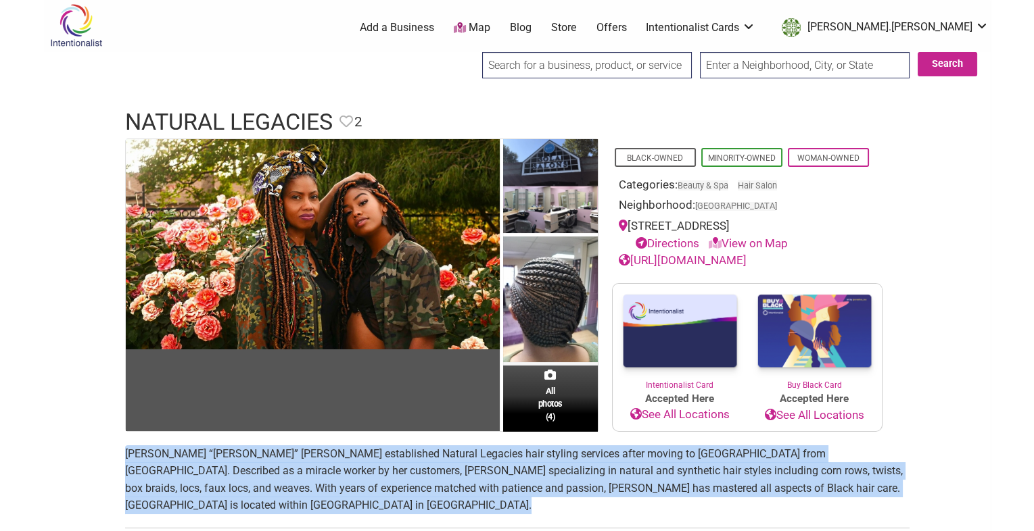
scroll to position [0, 0]
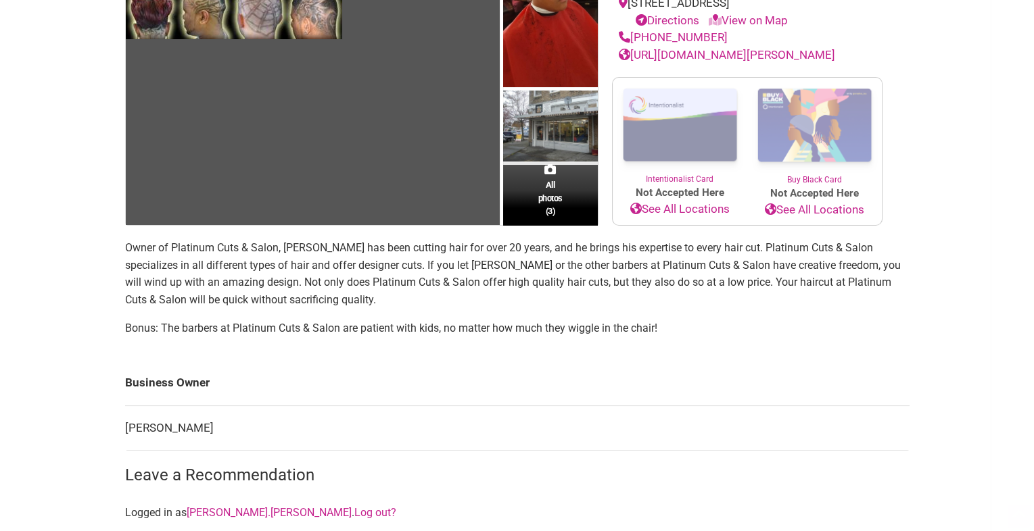
scroll to position [257, 0]
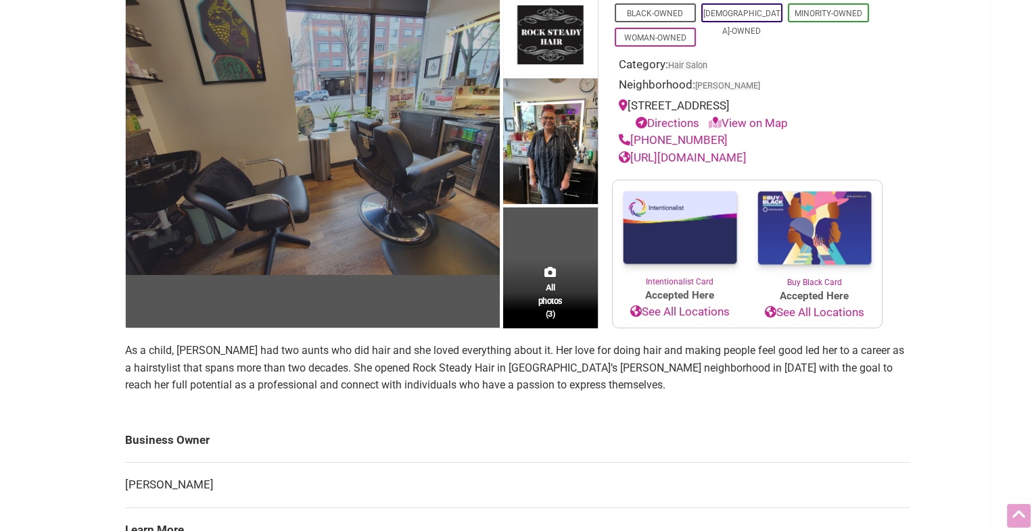
scroll to position [150, 0]
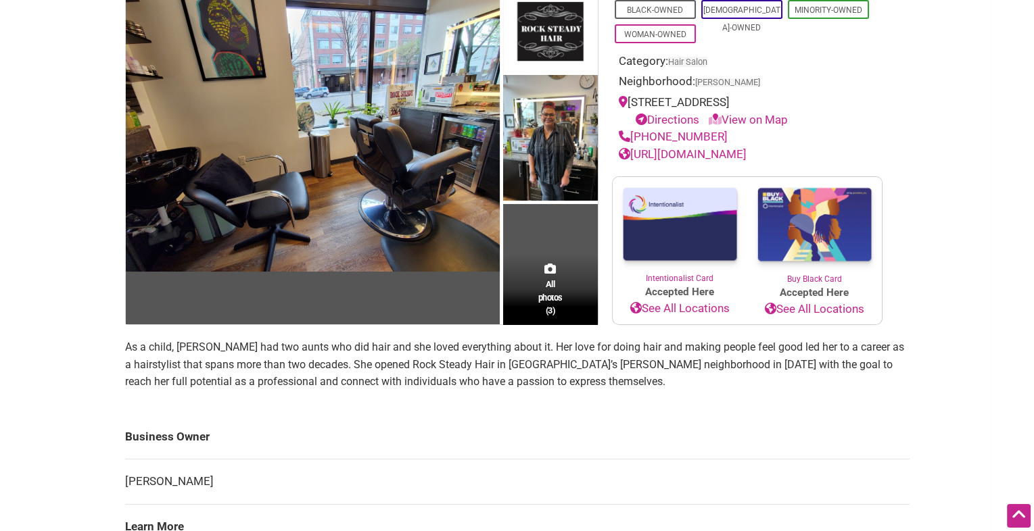
click at [221, 364] on p "As a child, Alicia Pierson had two aunts who did hair and she loved everything …" at bounding box center [517, 365] width 784 height 52
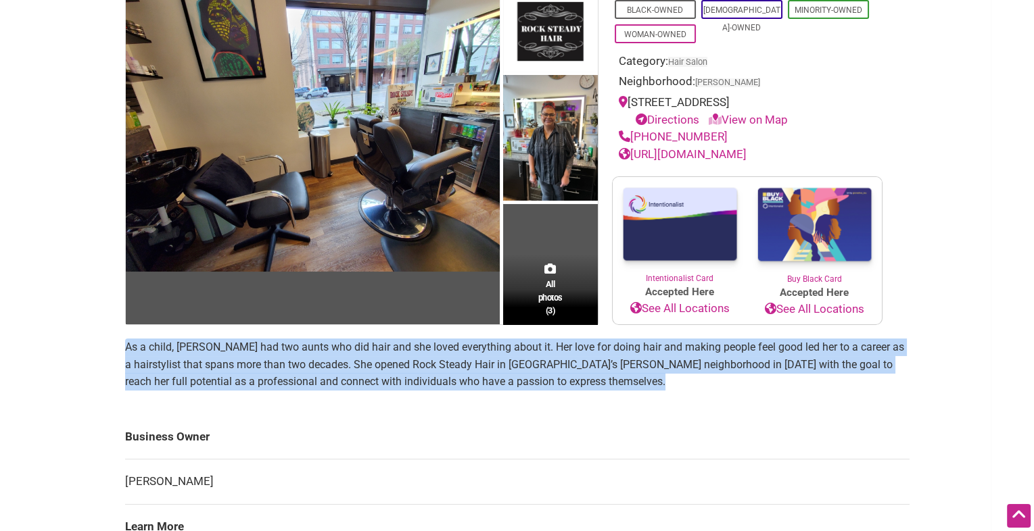
click at [221, 364] on p "As a child, Alicia Pierson had two aunts who did hair and she loved everything …" at bounding box center [517, 365] width 784 height 52
copy section "As a child, Alicia Pierson had two aunts who did hair and she loved everything …"
click at [665, 156] on link "https://www.rocksteadyhair.com/" at bounding box center [683, 154] width 128 height 14
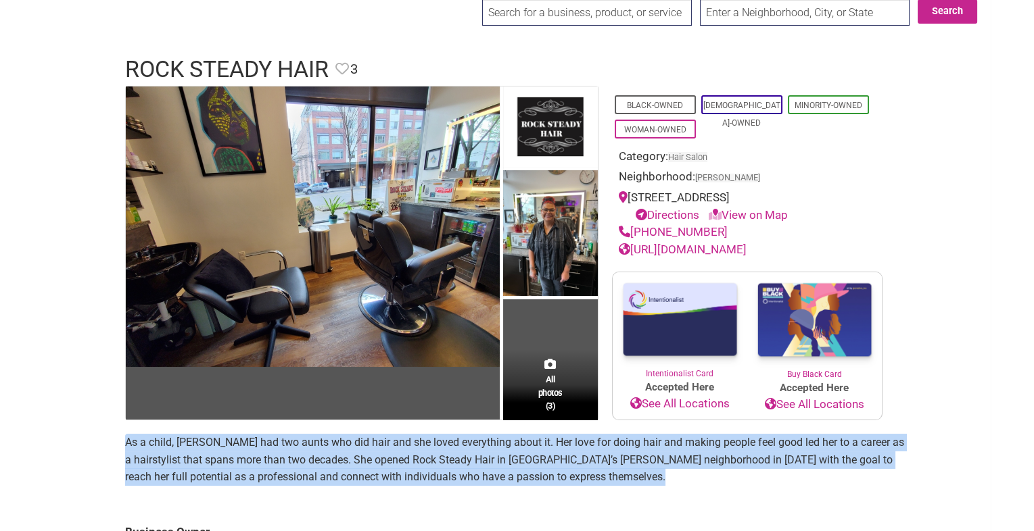
scroll to position [38, 0]
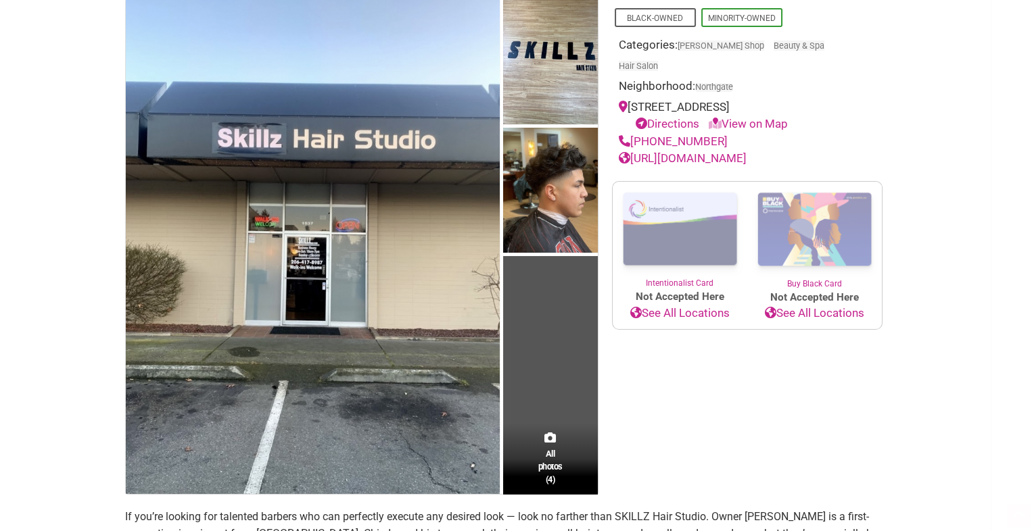
scroll to position [170, 0]
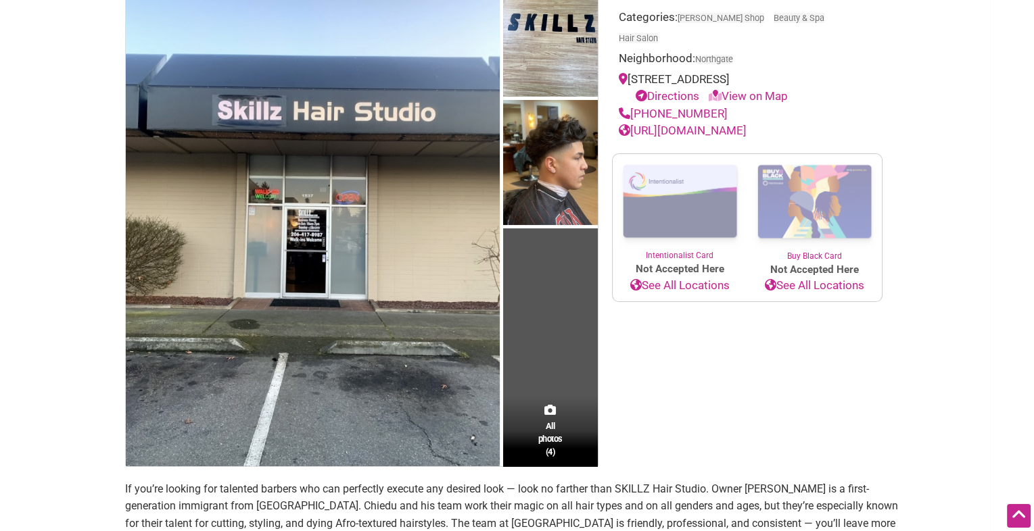
click at [653, 124] on link "https://www.facebook.com/Skillz-Hair-Studio-976552502549532/" at bounding box center [683, 131] width 128 height 14
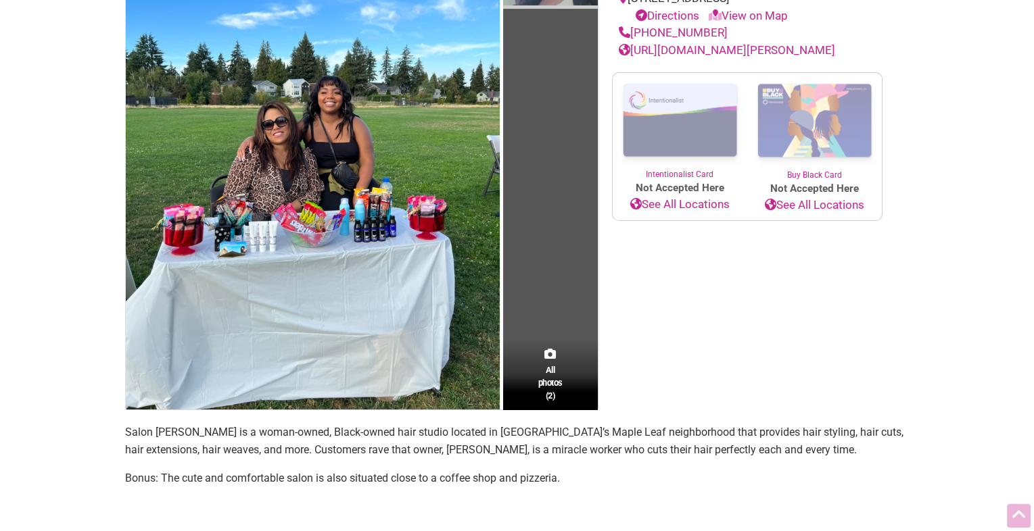
scroll to position [247, 0]
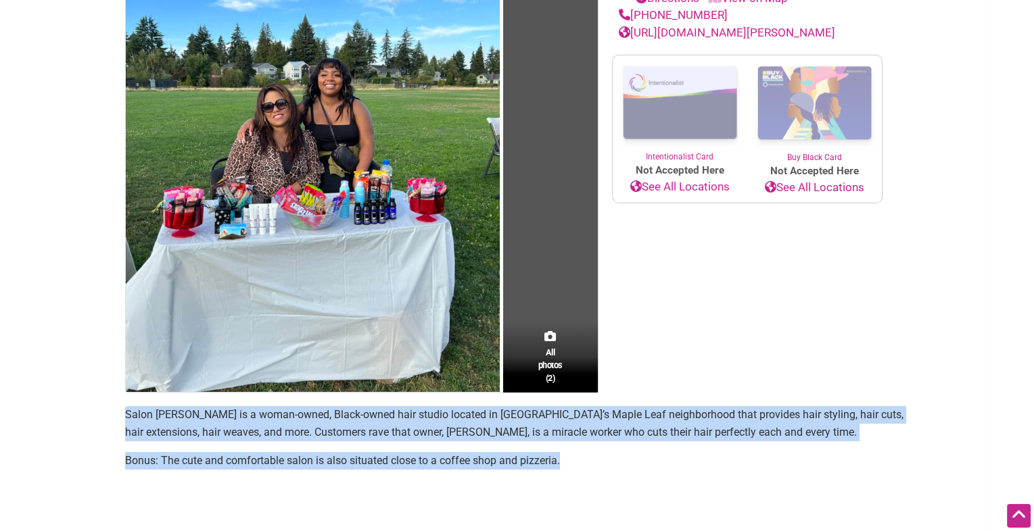
drag, startPoint x: 584, startPoint y: 456, endPoint x: 99, endPoint y: 400, distance: 487.3
copy section "Salon [PERSON_NAME] is a woman-owned, Black-owned hair studio located in [GEOGR…"
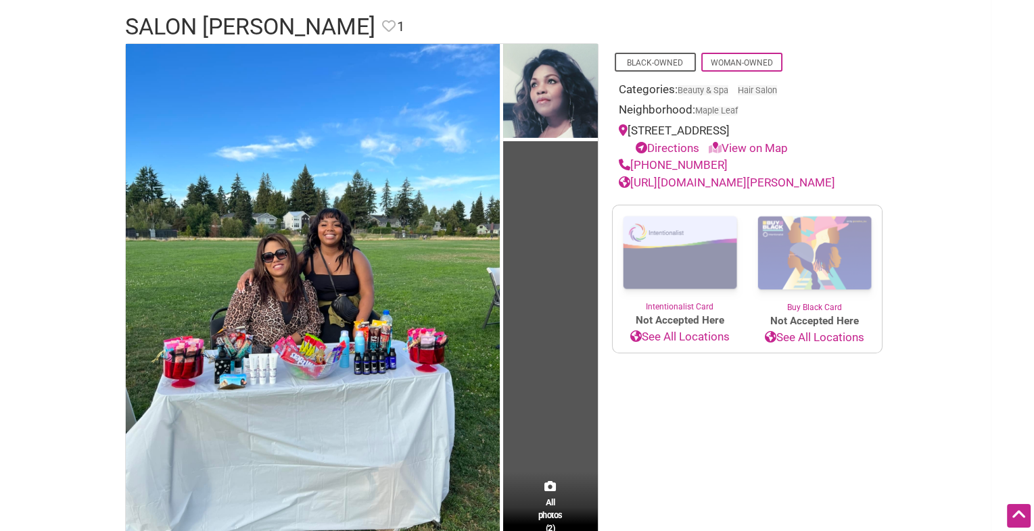
scroll to position [81, 0]
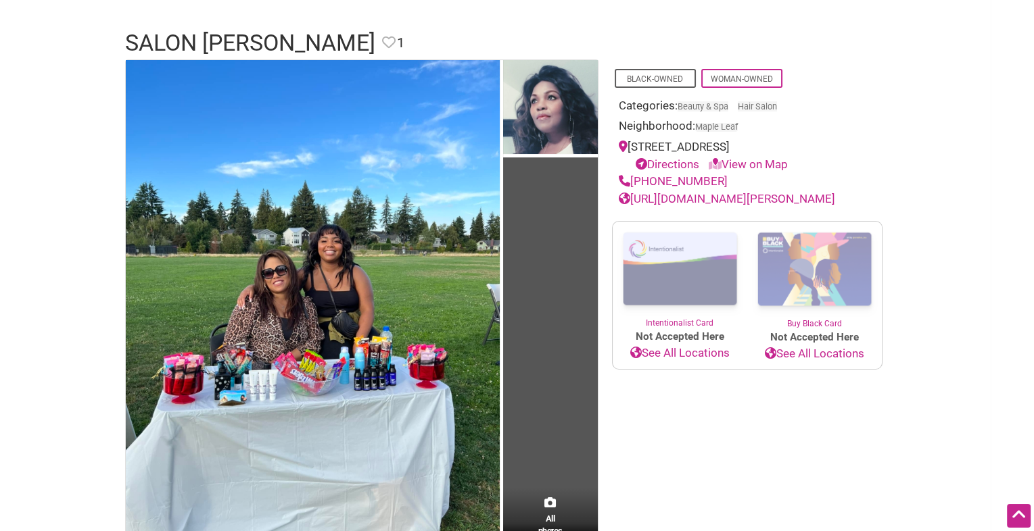
click at [692, 201] on link "[URL][DOMAIN_NAME][PERSON_NAME]" at bounding box center [727, 199] width 216 height 14
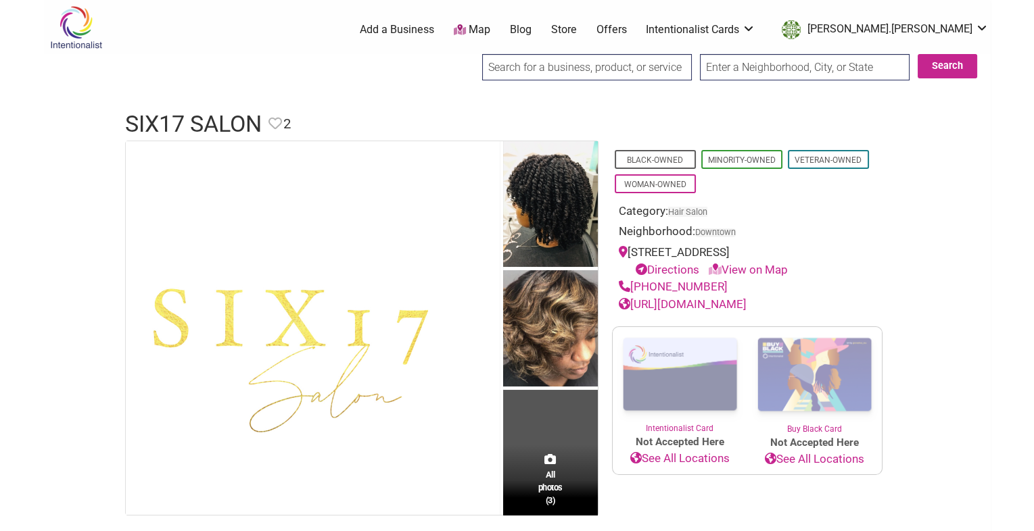
click at [707, 300] on link "[URL][DOMAIN_NAME]" at bounding box center [683, 305] width 128 height 14
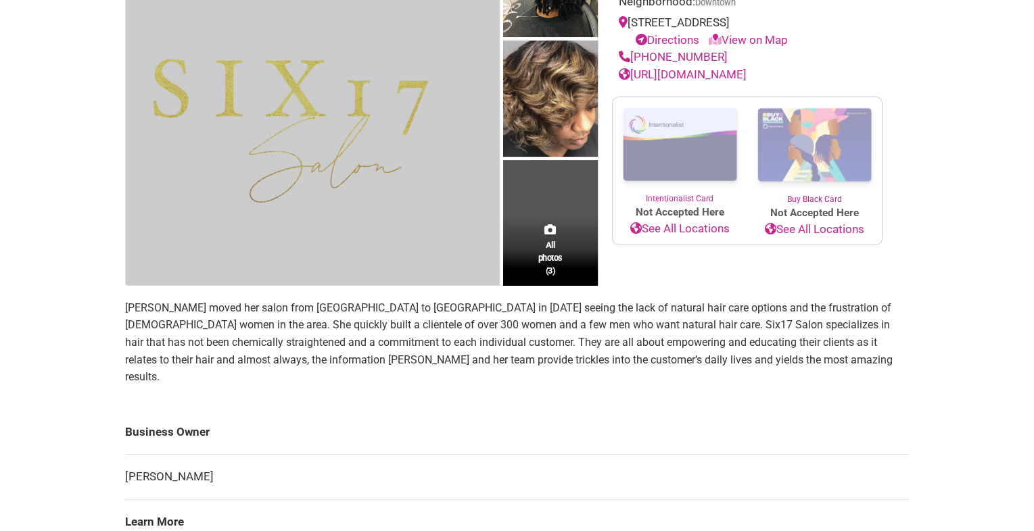
scroll to position [322, 0]
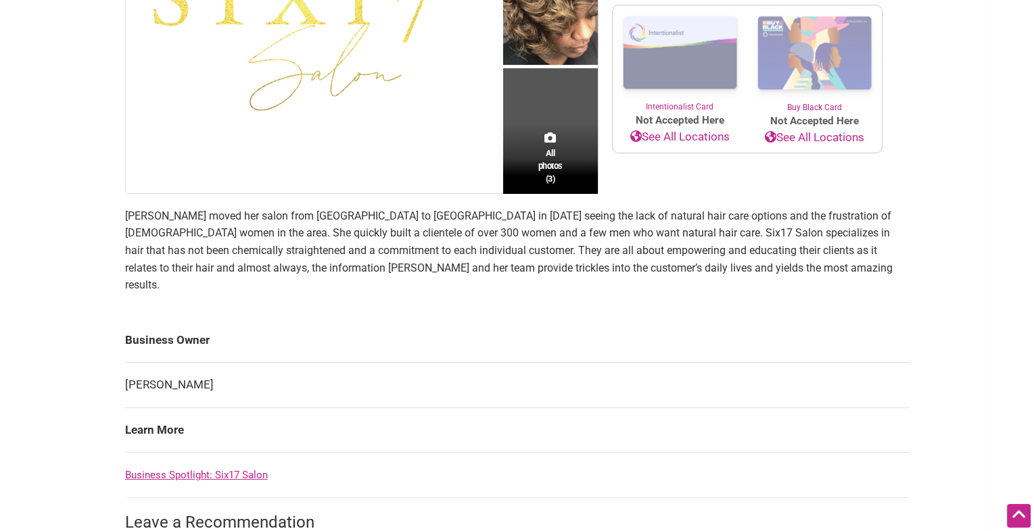
click at [418, 268] on p "Jackie Christian moved her salon from Atlanta to Seattle in 2019 seeing the lac…" at bounding box center [517, 251] width 784 height 87
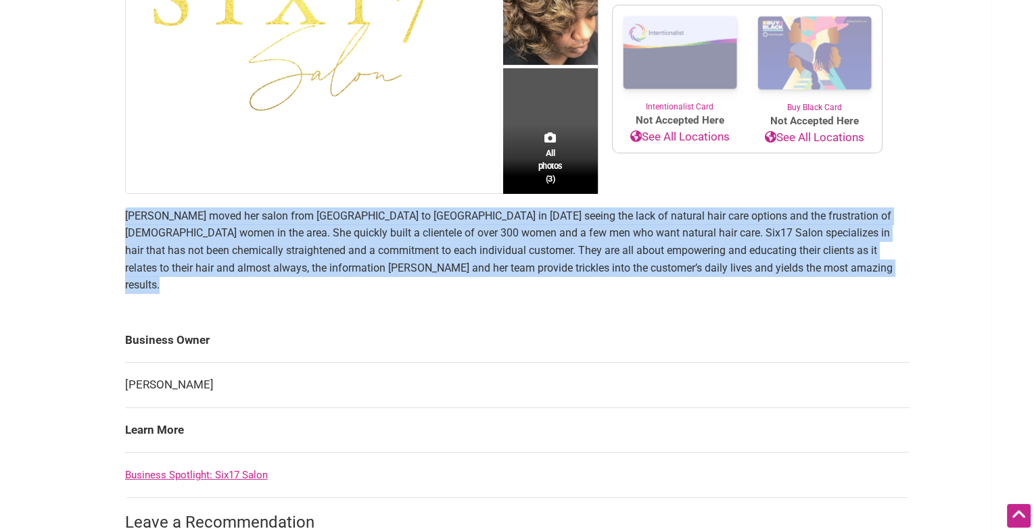
click at [418, 268] on p "Jackie Christian moved her salon from Atlanta to Seattle in 2019 seeing the lac…" at bounding box center [517, 251] width 784 height 87
copy section "Jackie Christian moved her salon from Atlanta to Seattle in 2019 seeing the lac…"
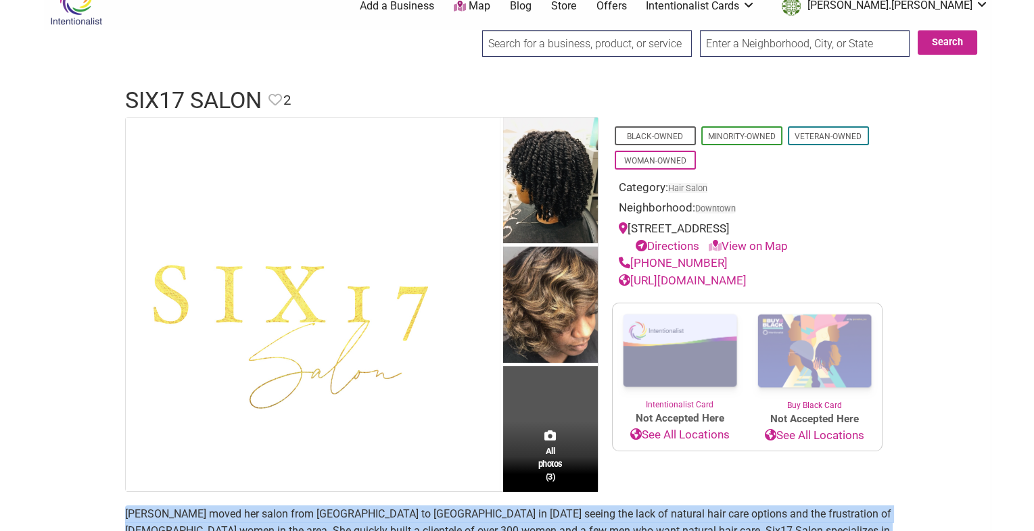
scroll to position [22, 0]
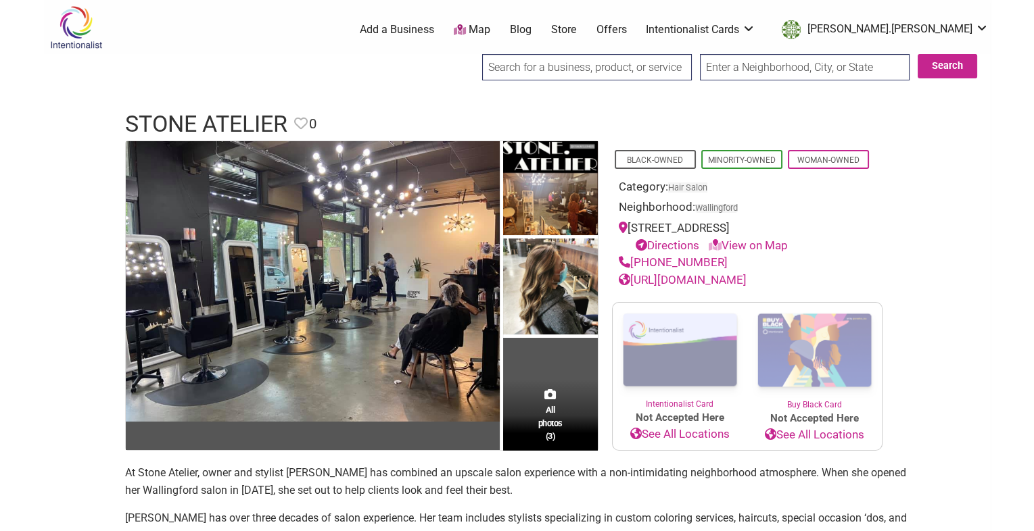
click at [656, 282] on link "[URL][DOMAIN_NAME]" at bounding box center [683, 280] width 128 height 14
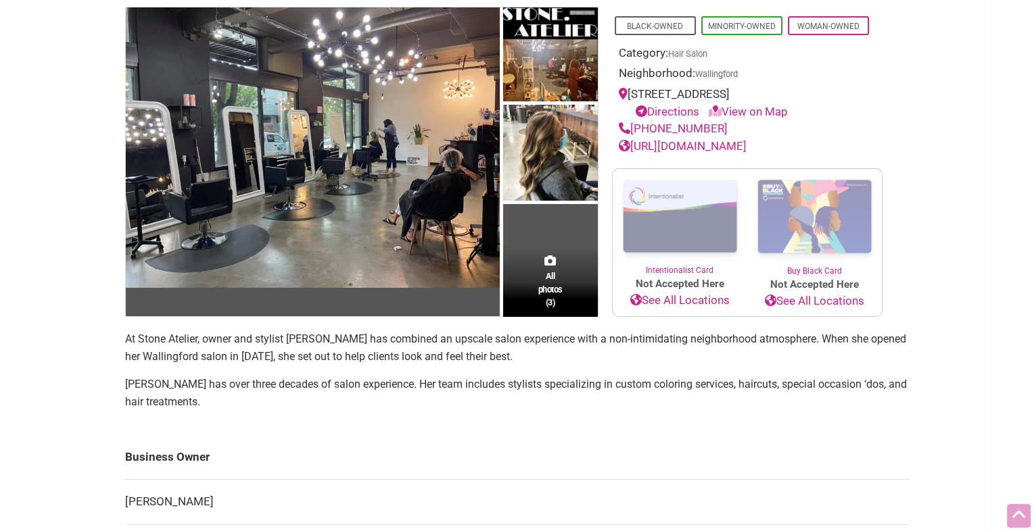
scroll to position [130, 0]
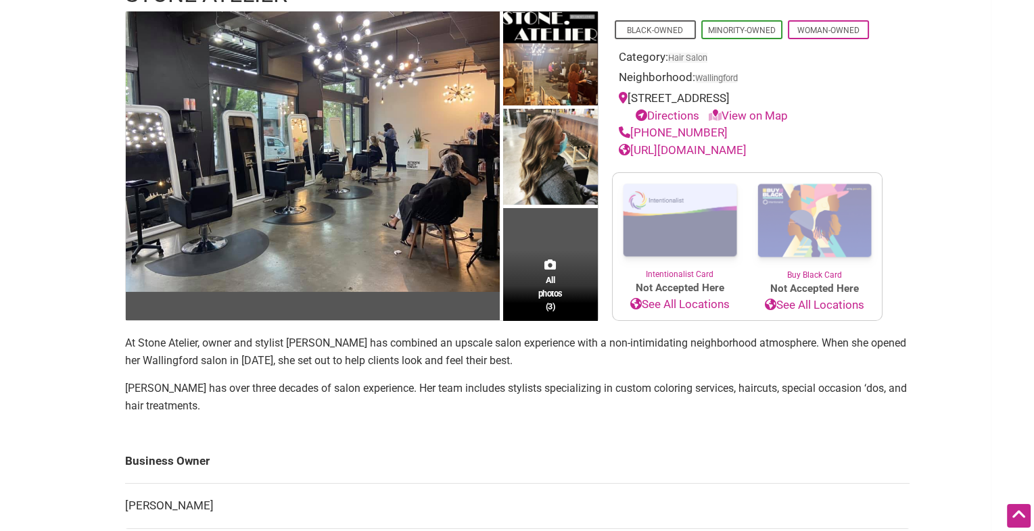
click at [204, 406] on p "[PERSON_NAME] has over three decades of salon experience. Her team includes sty…" at bounding box center [517, 397] width 784 height 34
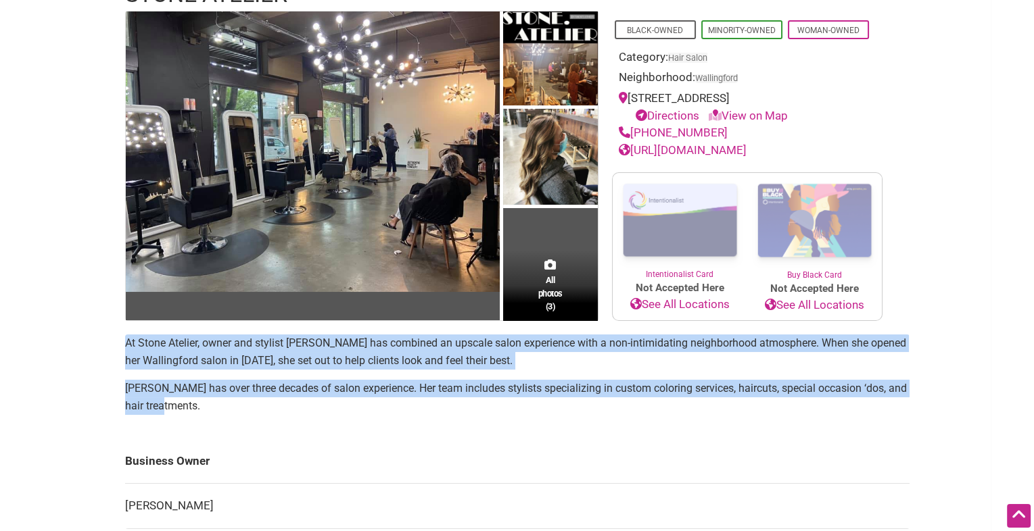
drag, startPoint x: 187, startPoint y: 402, endPoint x: 118, endPoint y: 342, distance: 91.5
click at [118, 342] on div "All photos (3) Black-Owned Minority-Owned Woman-Owned Category: Hair Salon Neig…" at bounding box center [517, 416] width 811 height 810
copy section "At Stone Atelier, owner and stylist Sonja Dahlin has combined an upscale salon …"
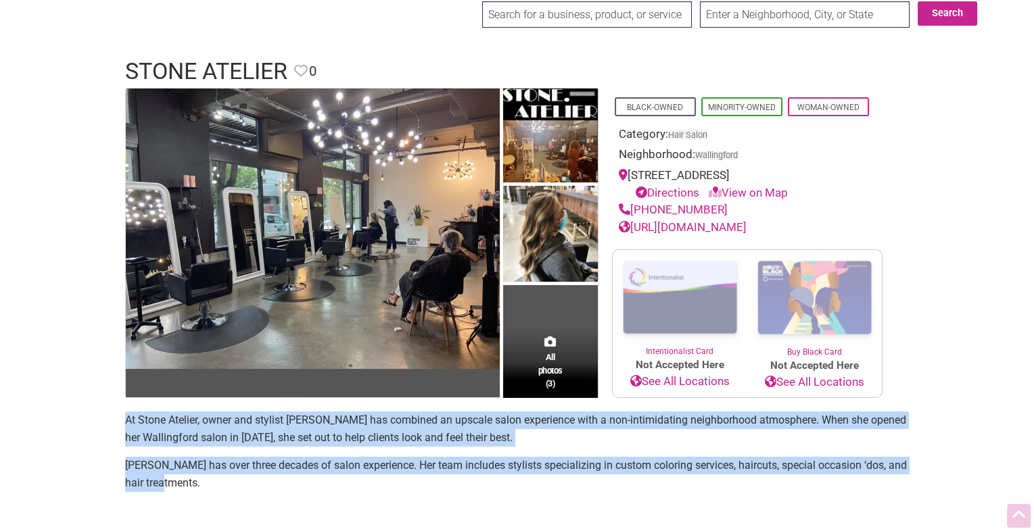
scroll to position [0, 0]
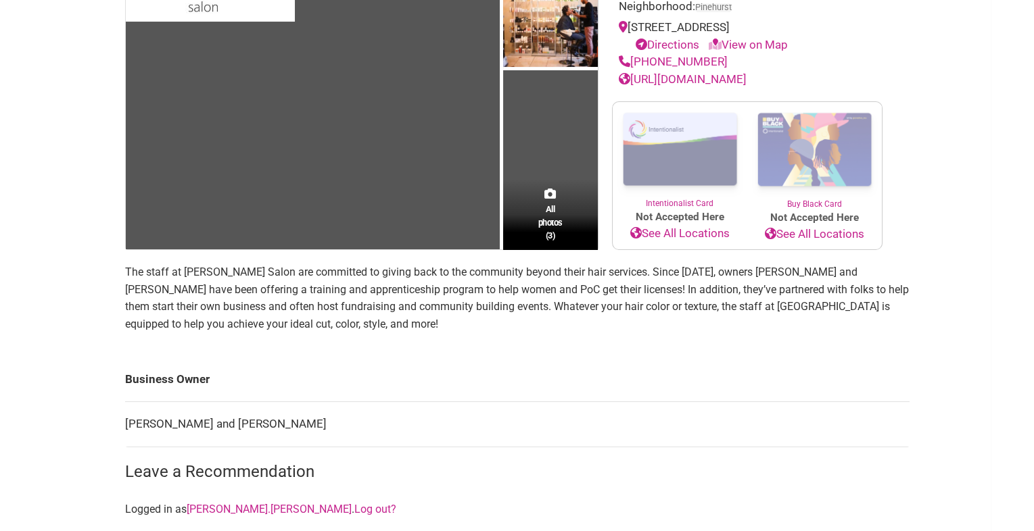
scroll to position [245, 0]
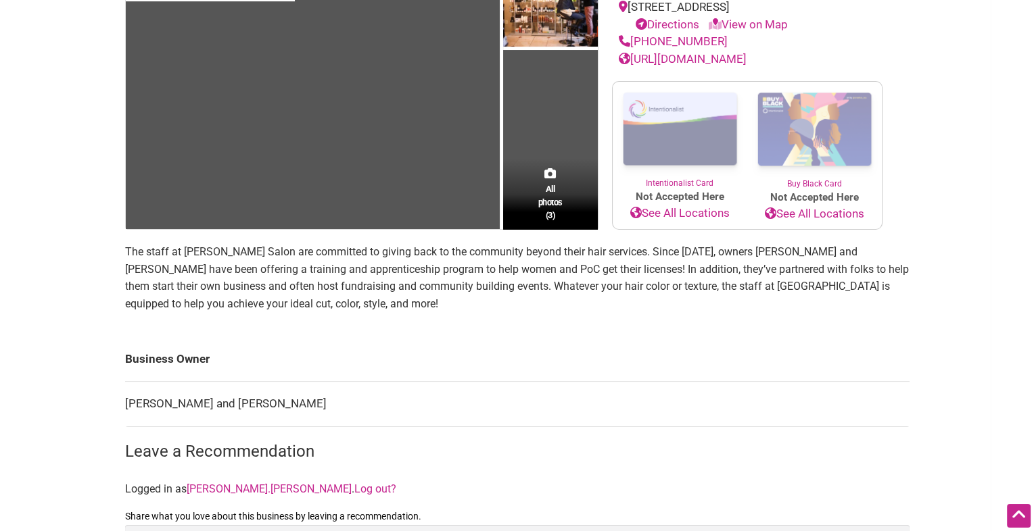
click at [650, 66] on link "http://www.vasudasalon.com/" at bounding box center [683, 59] width 128 height 14
click at [356, 275] on p "The staff at Vasuda Salon are committed to giving back to the community beyond …" at bounding box center [517, 277] width 784 height 69
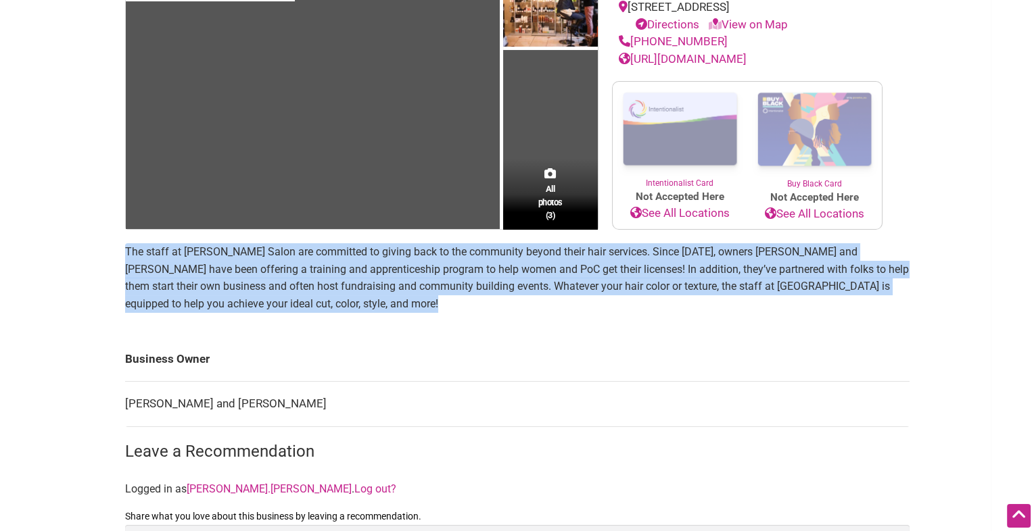
click at [356, 275] on p "The staff at Vasuda Salon are committed to giving back to the community beyond …" at bounding box center [517, 277] width 784 height 69
copy section "The staff at Vasuda Salon are committed to giving back to the community beyond …"
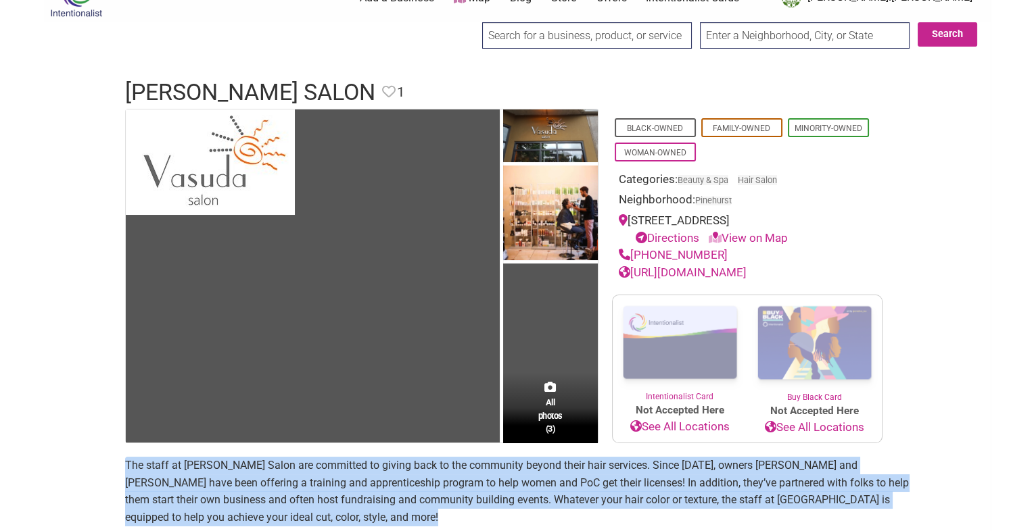
scroll to position [0, 0]
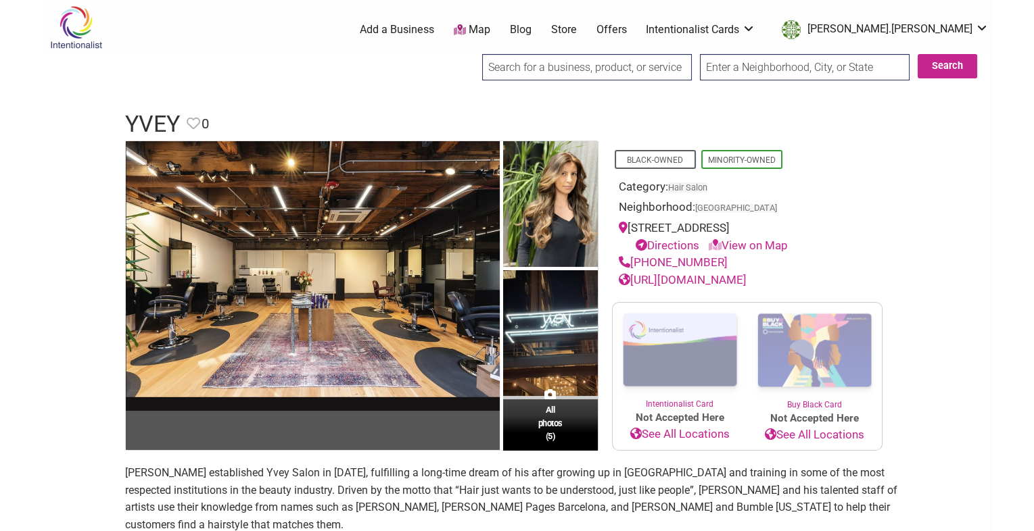
click at [714, 281] on link "[URL][DOMAIN_NAME]" at bounding box center [683, 280] width 128 height 14
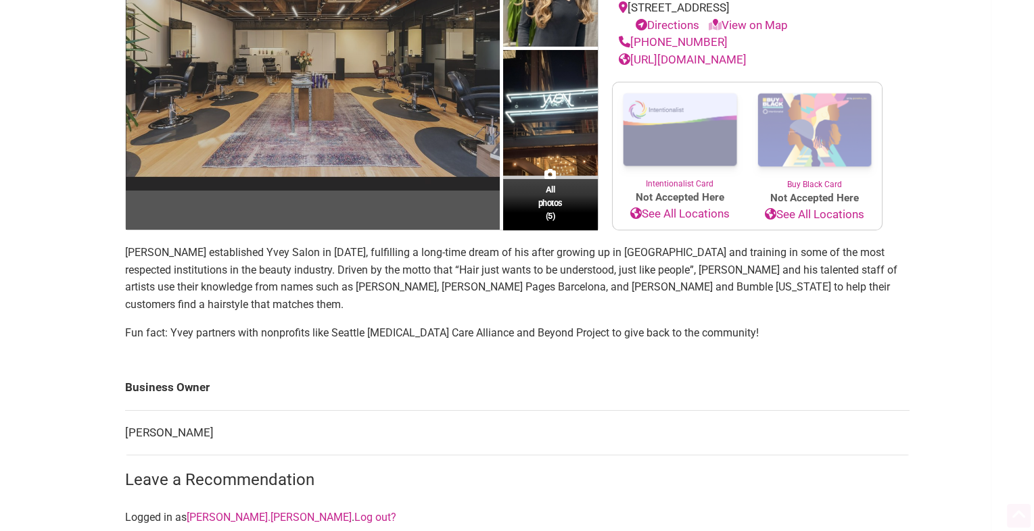
scroll to position [241, 0]
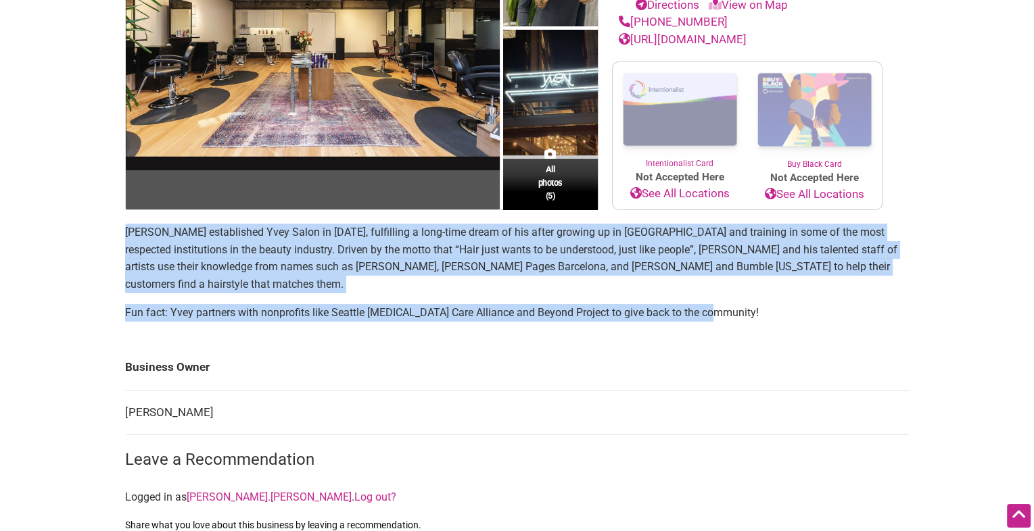
drag, startPoint x: 742, startPoint y: 316, endPoint x: 60, endPoint y: 233, distance: 688.0
click at [60, 233] on div "Intentionalist Spend like it matters 0 Add a Business Map Blog Store Offers Int…" at bounding box center [517, 412] width 947 height 1307
copy section "[PERSON_NAME] established Yvey Salon in [DATE], fulfilling a long-time dream of…"
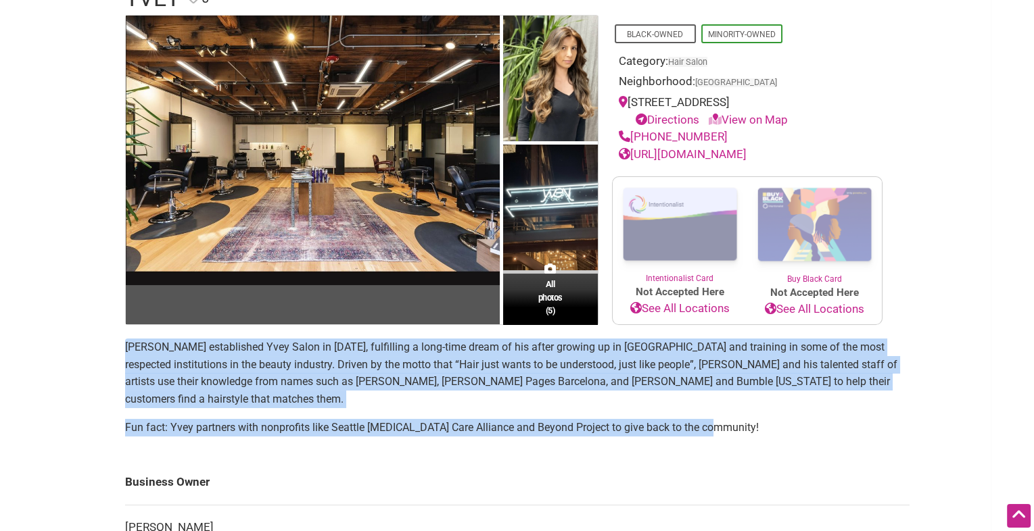
scroll to position [0, 0]
